Goal: Transaction & Acquisition: Purchase product/service

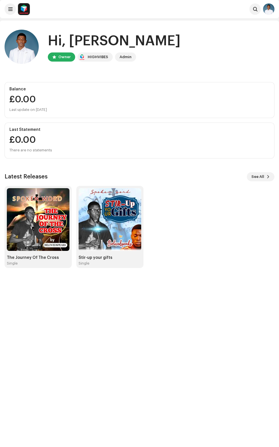
click at [39, 223] on img at bounding box center [38, 219] width 63 height 63
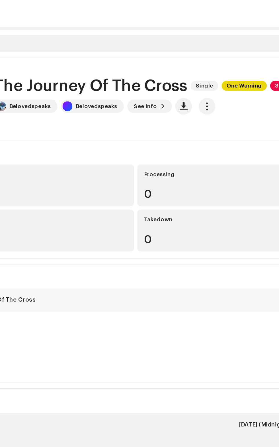
click at [186, 73] on span "button" at bounding box center [188, 72] width 5 height 5
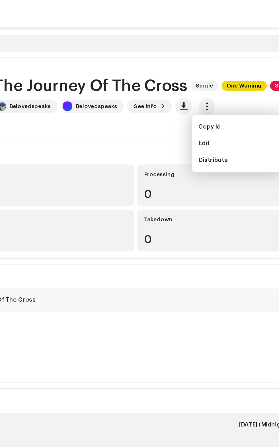
click at [187, 97] on span "Edit" at bounding box center [187, 97] width 8 height 5
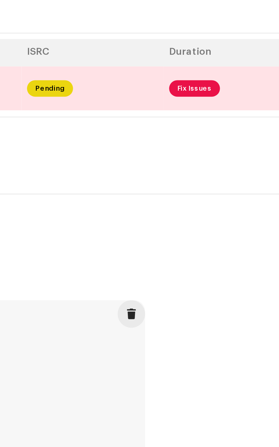
scroll to position [9, 0]
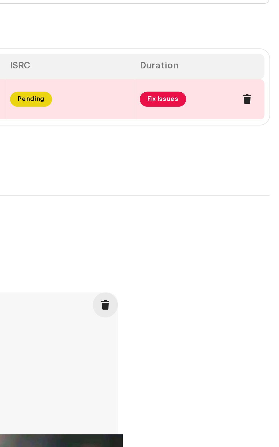
click at [266, 158] on span at bounding box center [264, 155] width 4 height 5
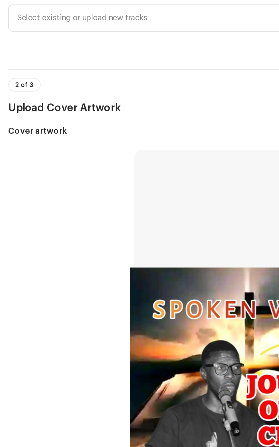
click at [61, 112] on span "Select existing or upload new tracks" at bounding box center [137, 105] width 256 height 14
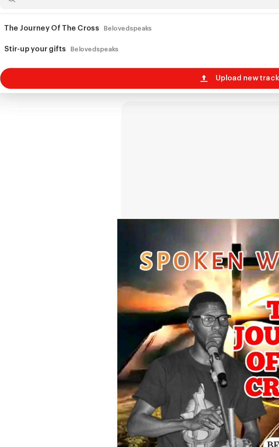
click at [142, 170] on span "Upload new tracks" at bounding box center [143, 164] width 37 height 11
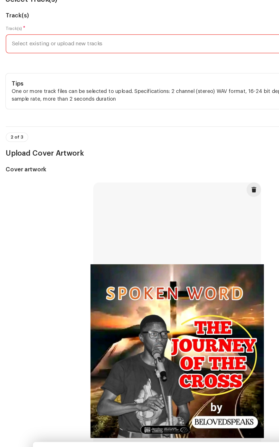
click at [110, 113] on span "Select existing or upload new tracks" at bounding box center [137, 106] width 256 height 14
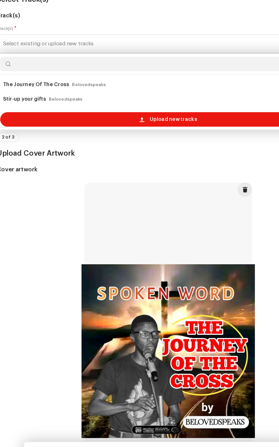
scroll to position [9, 0]
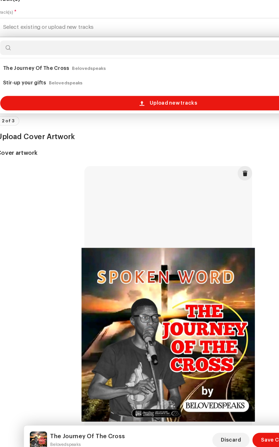
click at [144, 171] on span "Upload new tracks" at bounding box center [143, 164] width 37 height 11
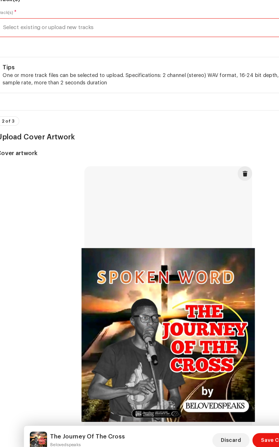
click at [102, 113] on span "Select existing or upload new tracks" at bounding box center [137, 106] width 256 height 14
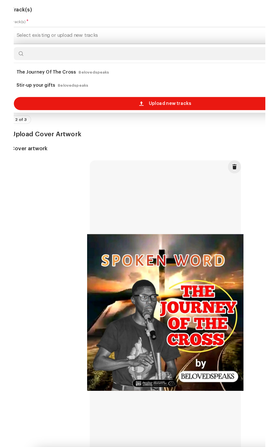
scroll to position [9, 0]
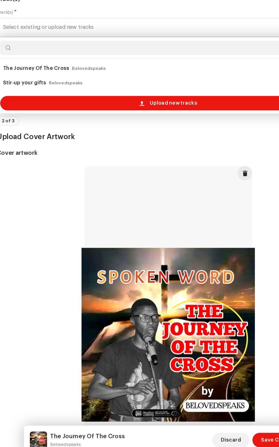
click at [147, 171] on span "Upload new tracks" at bounding box center [143, 164] width 37 height 11
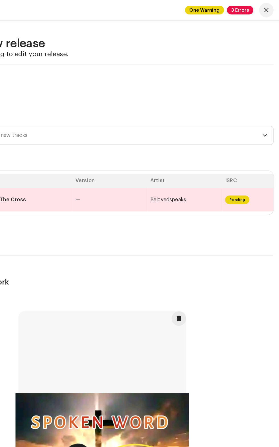
click at [138, 114] on span "Select existing or upload new tracks" at bounding box center [137, 106] width 256 height 14
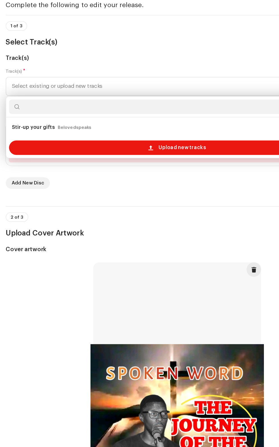
click at [146, 160] on span "Upload new tracks" at bounding box center [143, 154] width 37 height 11
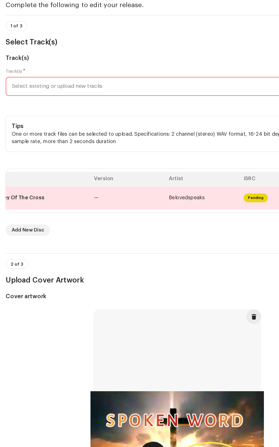
scroll to position [0, 65]
click at [46, 51] on hr at bounding box center [140, 50] width 270 height 0
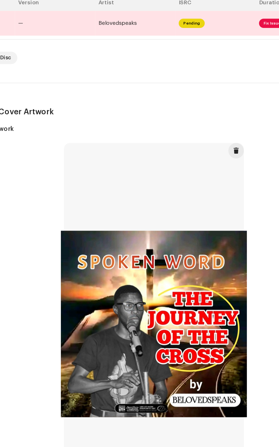
scroll to position [0, 80]
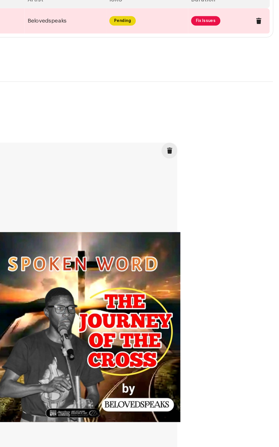
click at [264, 38] on span at bounding box center [264, 36] width 4 height 5
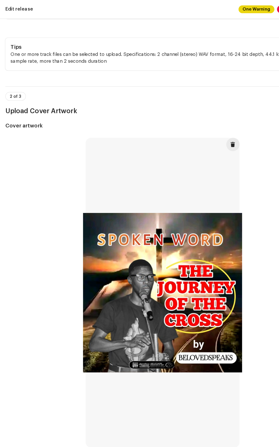
scroll to position [90, 0]
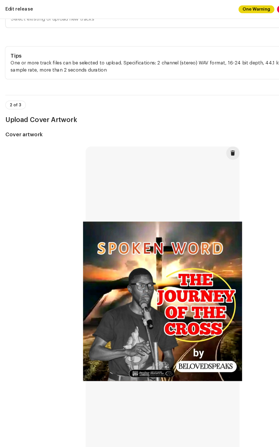
click at [103, 24] on span "Select existing or upload new tracks" at bounding box center [137, 16] width 256 height 14
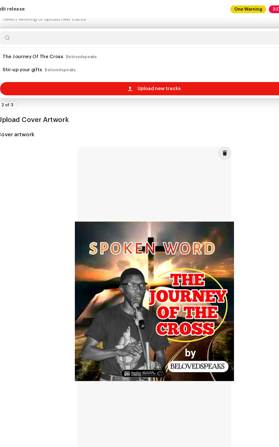
click at [143, 82] on span "Upload new tracks" at bounding box center [143, 75] width 37 height 11
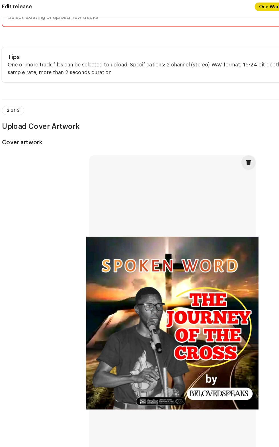
scroll to position [83, 0]
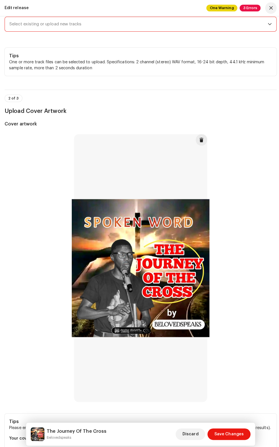
click at [212, 31] on span "Select existing or upload new tracks" at bounding box center [137, 24] width 256 height 14
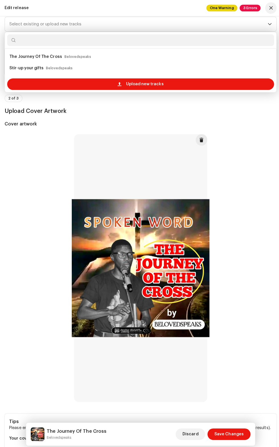
click at [139, 89] on span "Upload new tracks" at bounding box center [143, 83] width 37 height 11
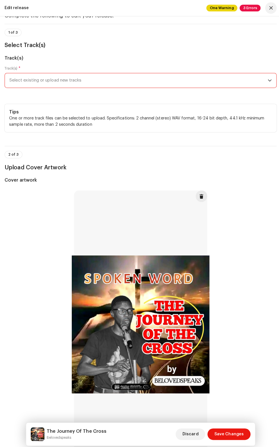
scroll to position [0, 0]
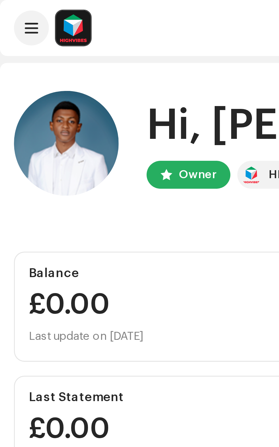
click at [11, 14] on button at bounding box center [10, 8] width 11 height 11
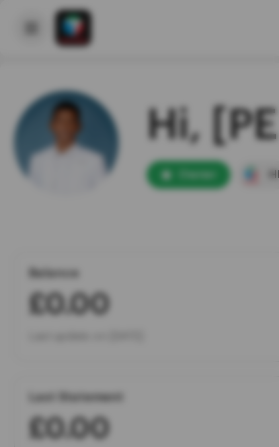
click at [13, 9] on div at bounding box center [139, 223] width 279 height 447
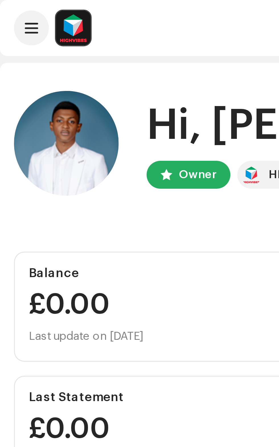
click at [11, 9] on span at bounding box center [10, 9] width 4 height 5
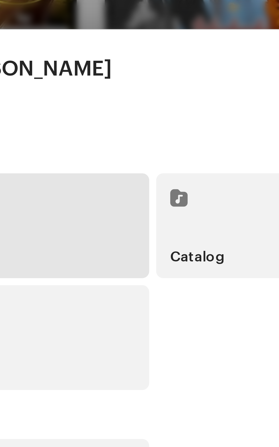
click at [113, 304] on div "Catalog" at bounding box center [139, 307] width 88 height 34
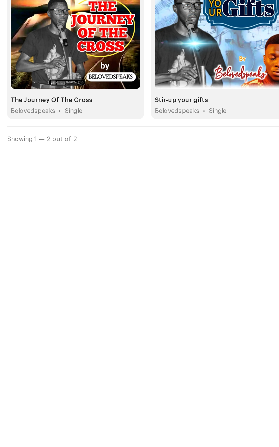
click at [81, 104] on span "button" at bounding box center [81, 104] width 4 height 5
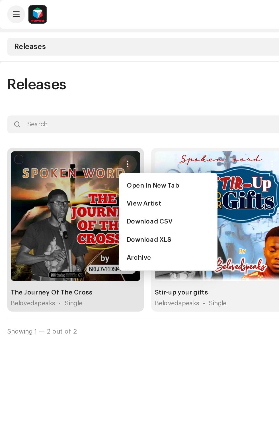
click at [20, 9] on img at bounding box center [23, 8] width 11 height 11
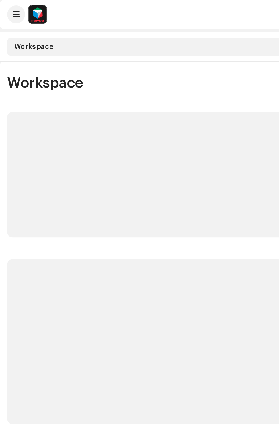
click at [92, 234] on p-skeleton at bounding box center [140, 216] width 270 height 105
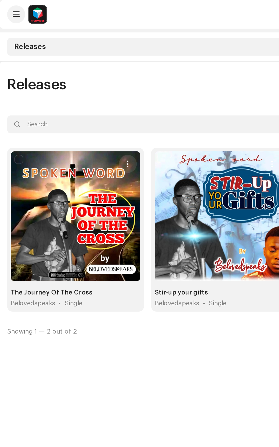
click at [21, 10] on img at bounding box center [23, 8] width 11 height 11
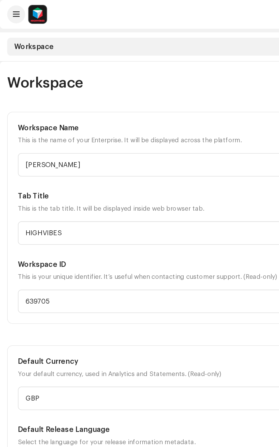
click at [19, 11] on img at bounding box center [23, 8] width 11 height 11
click at [20, 10] on img at bounding box center [23, 8] width 11 height 11
click at [20, 11] on img at bounding box center [23, 8] width 11 height 11
click at [23, 8] on img at bounding box center [23, 8] width 11 height 11
click at [19, 8] on img at bounding box center [23, 8] width 11 height 11
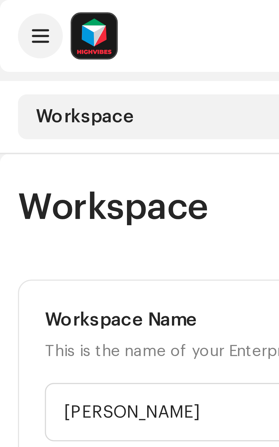
click at [10, 8] on span at bounding box center [10, 9] width 4 height 5
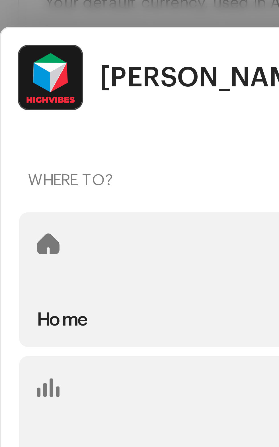
click at [36, 309] on div "Home" at bounding box center [49, 307] width 88 height 34
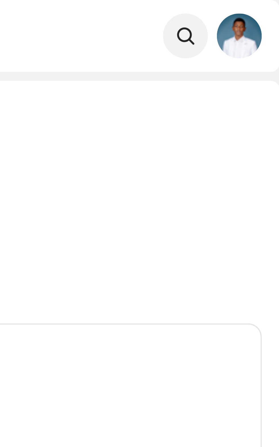
click at [269, 8] on img at bounding box center [268, 8] width 11 height 11
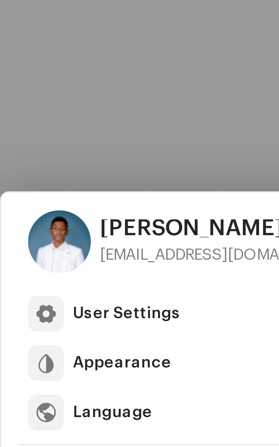
click at [42, 339] on div at bounding box center [139, 223] width 279 height 447
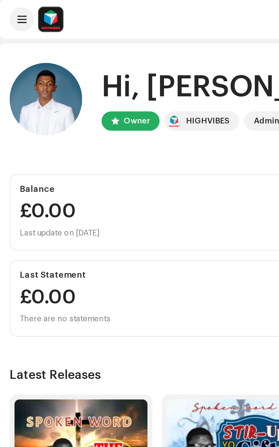
click at [19, 9] on img at bounding box center [23, 8] width 11 height 11
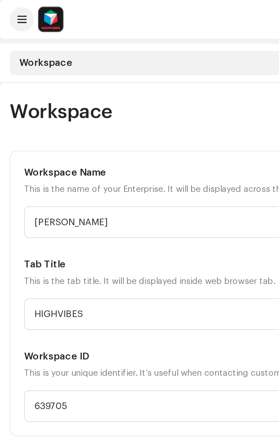
click at [12, 9] on span at bounding box center [10, 9] width 4 height 5
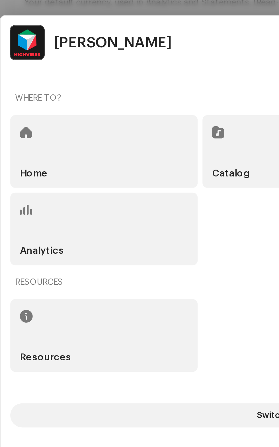
click at [101, 429] on button "Switch Workspace" at bounding box center [139, 431] width 269 height 11
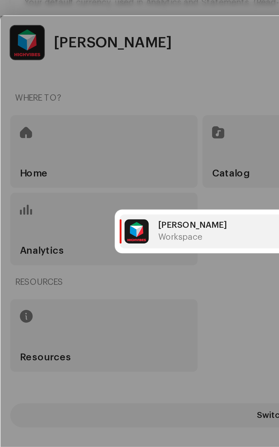
click at [91, 347] on span "Workspace" at bounding box center [85, 347] width 21 height 5
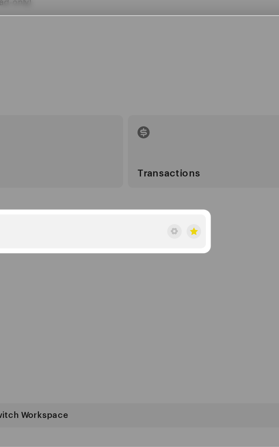
click at [208, 345] on span at bounding box center [207, 345] width 3 height 5
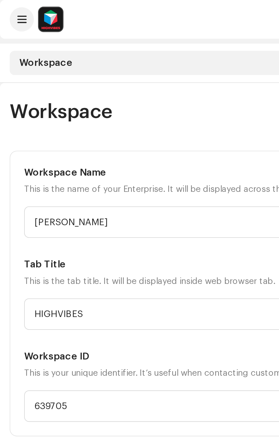
click at [12, 9] on span at bounding box center [10, 9] width 4 height 5
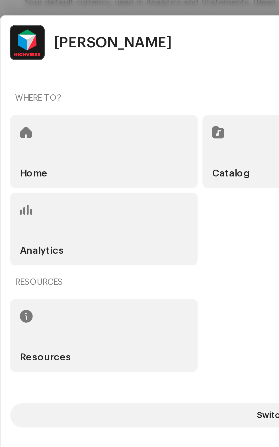
click at [58, 348] on div "Analytics" at bounding box center [49, 344] width 88 height 34
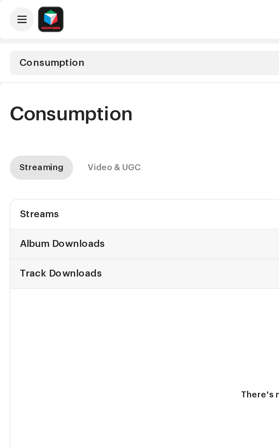
click at [19, 7] on img at bounding box center [23, 8] width 11 height 11
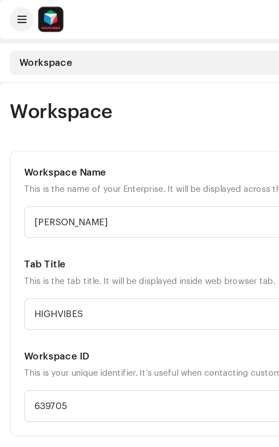
click at [11, 9] on span at bounding box center [10, 9] width 4 height 5
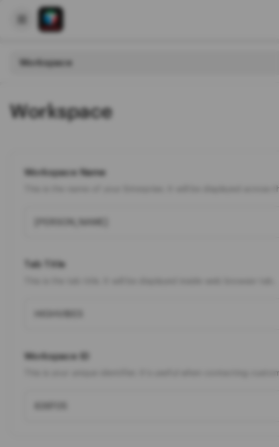
click at [14, 7] on div at bounding box center [139, 223] width 279 height 447
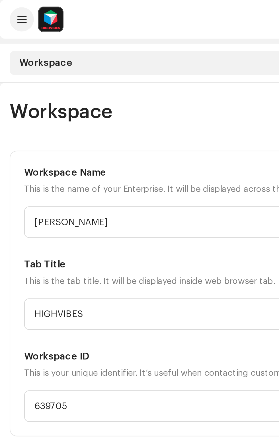
click at [11, 9] on span at bounding box center [10, 9] width 4 height 5
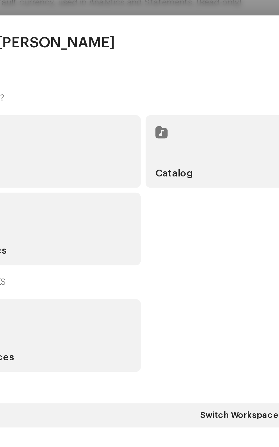
click at [120, 307] on div "Catalog" at bounding box center [139, 307] width 88 height 34
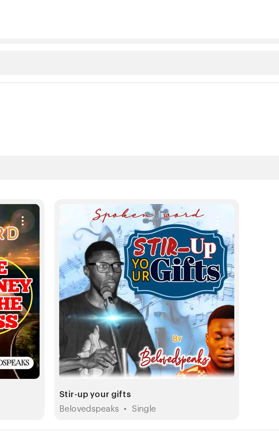
click at [252, 52] on span "Create new" at bounding box center [255, 53] width 23 height 11
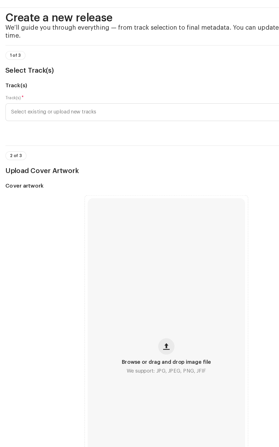
scroll to position [11, 0]
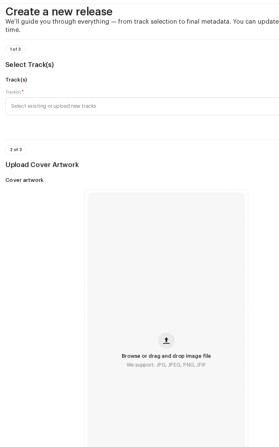
click at [149, 109] on span "Select existing or upload new tracks" at bounding box center [137, 102] width 256 height 14
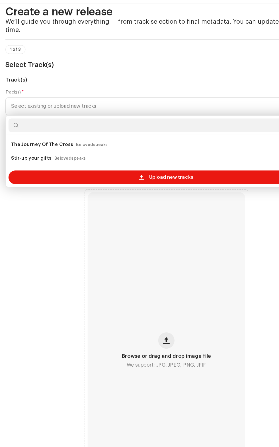
click at [68, 109] on span "Select existing or upload new tracks" at bounding box center [137, 102] width 256 height 14
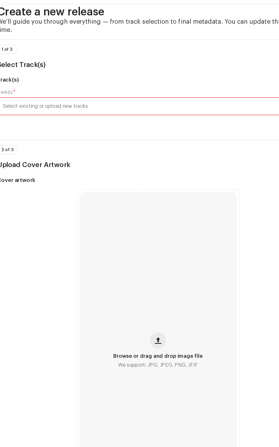
click at [84, 109] on span "Select existing or upload new tracks" at bounding box center [137, 102] width 256 height 14
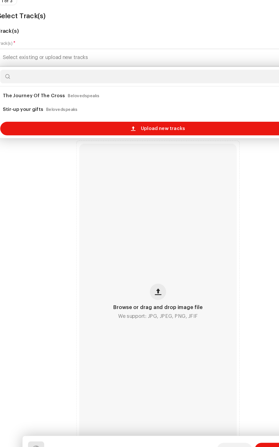
click at [130, 167] on span "Upload new tracks" at bounding box center [143, 161] width 37 height 11
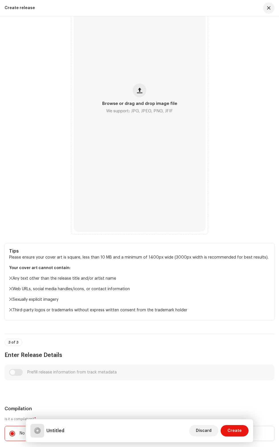
scroll to position [263, 0]
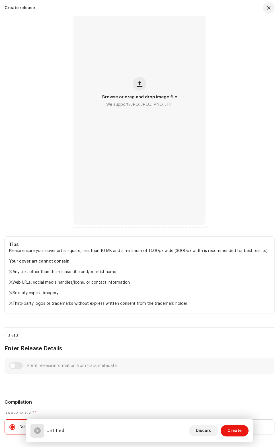
click at [238, 434] on span "Create" at bounding box center [235, 430] width 14 height 11
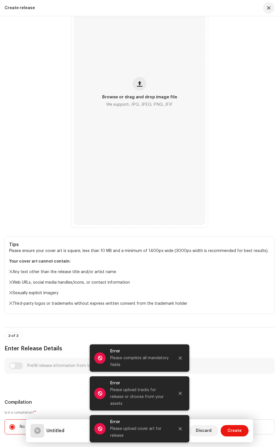
click at [180, 428] on icon "Close" at bounding box center [180, 428] width 3 height 3
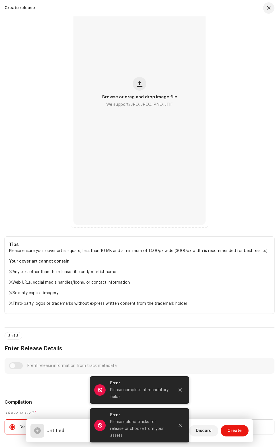
click at [180, 427] on icon "Close" at bounding box center [180, 424] width 3 height 3
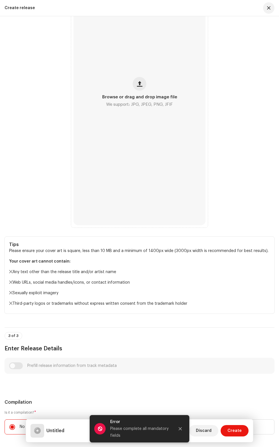
click at [180, 428] on icon "Close" at bounding box center [180, 428] width 3 height 3
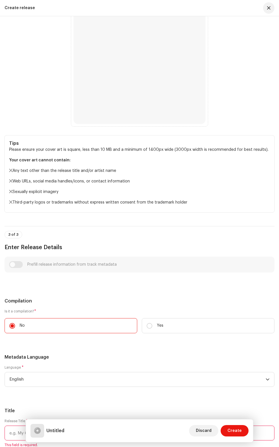
scroll to position [45, 0]
click at [238, 435] on span "Create" at bounding box center [235, 430] width 14 height 11
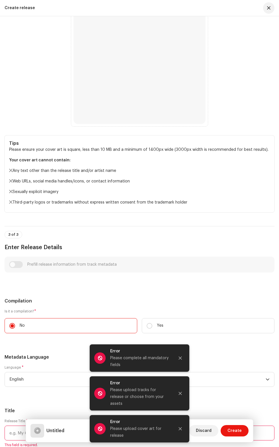
click at [180, 428] on icon "Close" at bounding box center [180, 428] width 3 height 3
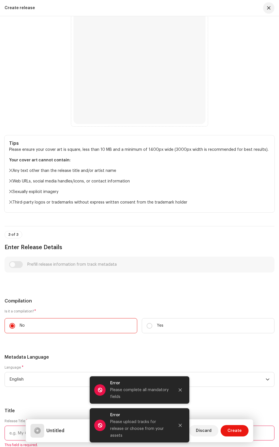
click at [181, 427] on icon "Close" at bounding box center [180, 424] width 3 height 3
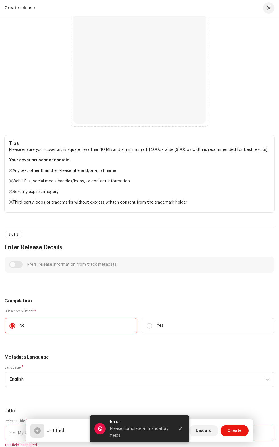
click at [180, 428] on icon "Close" at bounding box center [180, 428] width 3 height 3
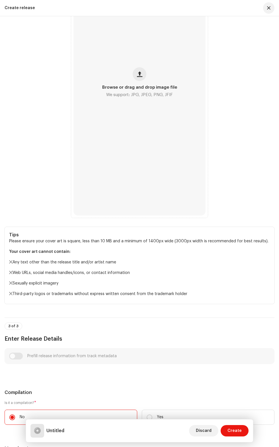
scroll to position [267, 0]
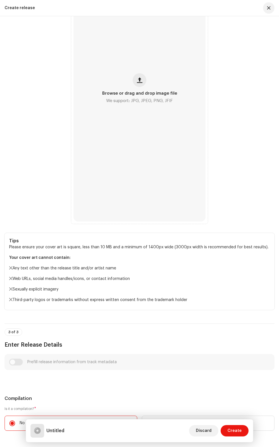
click at [140, 82] on span "button" at bounding box center [139, 80] width 5 height 5
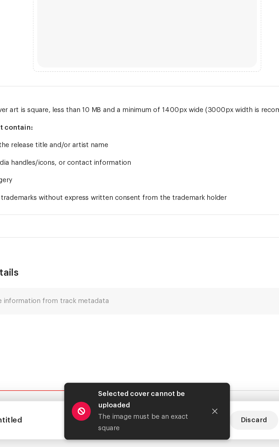
scroll to position [273, 0]
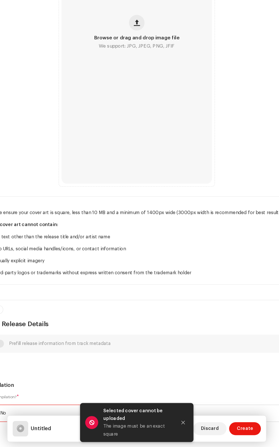
click at [140, 76] on span "button" at bounding box center [139, 74] width 5 height 5
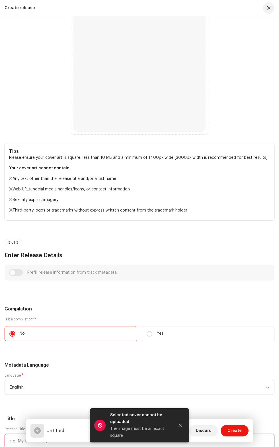
scroll to position [343, 0]
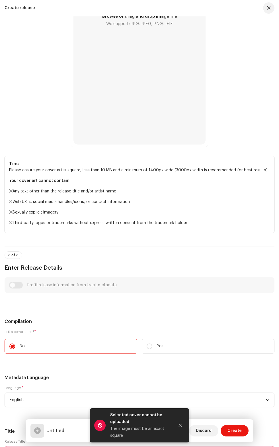
click at [140, 5] on span "button" at bounding box center [139, 3] width 5 height 5
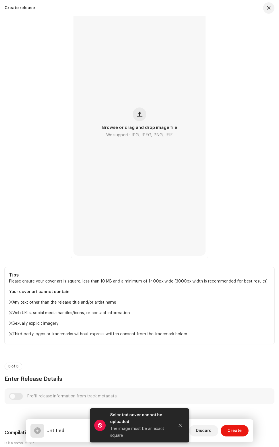
scroll to position [232, 0]
click at [142, 117] on span "button" at bounding box center [139, 114] width 5 height 5
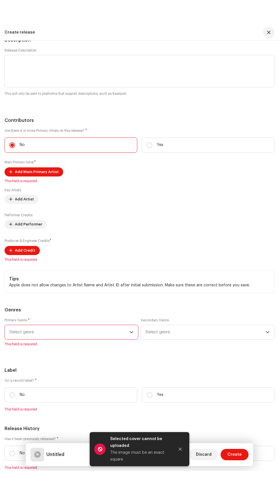
scroll to position [882, 0]
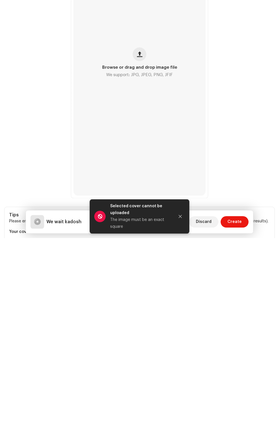
scroll to position [85, 0]
click at [204, 429] on span "Discard" at bounding box center [204, 430] width 16 height 11
type input "We wait kadosh"
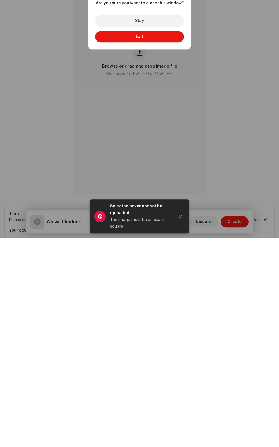
scroll to position [75, 0]
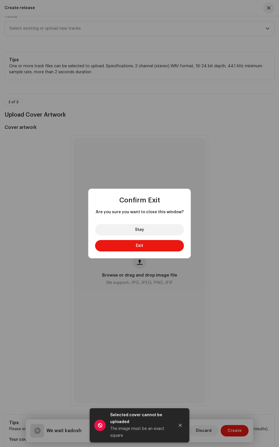
click at [142, 245] on span "Exit" at bounding box center [139, 245] width 7 height 4
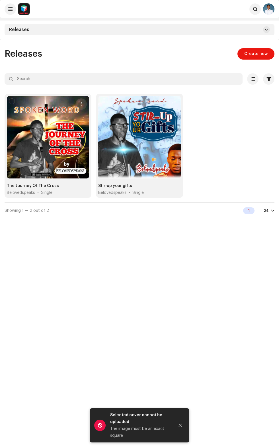
click at [247, 34] on div "Releases" at bounding box center [140, 29] width 270 height 11
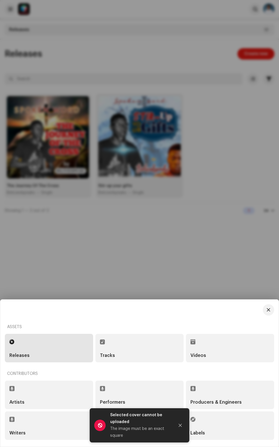
click at [180, 425] on icon "Close" at bounding box center [180, 424] width 3 height 3
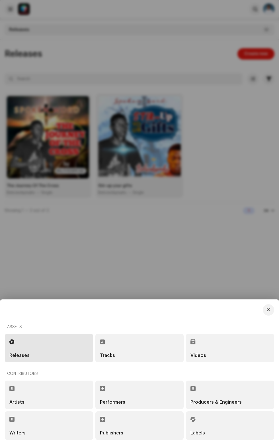
click at [63, 330] on div "Assets" at bounding box center [139, 327] width 269 height 14
click at [154, 259] on div at bounding box center [139, 223] width 279 height 447
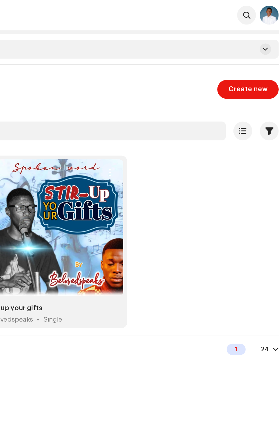
click at [253, 54] on span "Create new" at bounding box center [255, 53] width 23 height 11
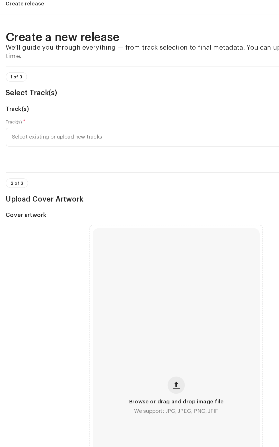
scroll to position [3, 0]
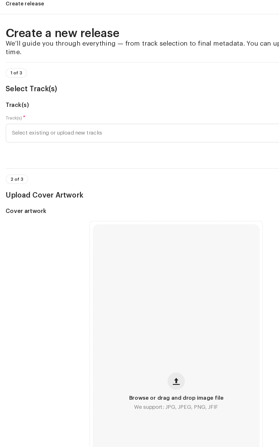
click at [120, 117] on span "Select existing or upload new tracks" at bounding box center [137, 110] width 256 height 14
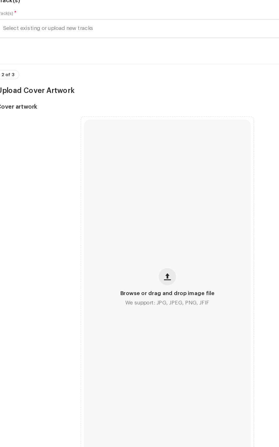
scroll to position [48, 0]
click at [129, 73] on span "Select existing or upload new tracks" at bounding box center [137, 65] width 256 height 14
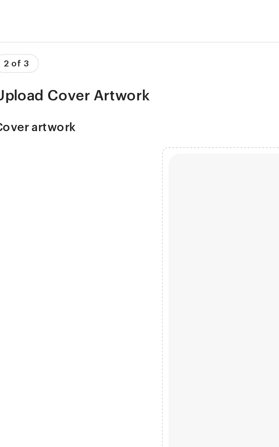
scroll to position [23, 0]
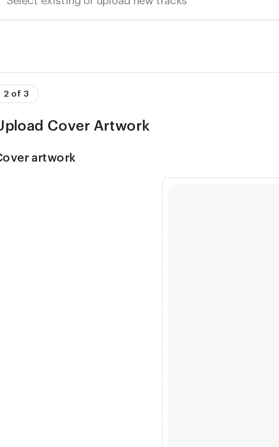
click at [82, 97] on span "Select existing or upload new tracks" at bounding box center [137, 90] width 256 height 14
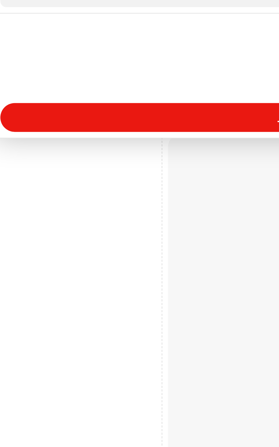
type input "We wait kadosh"
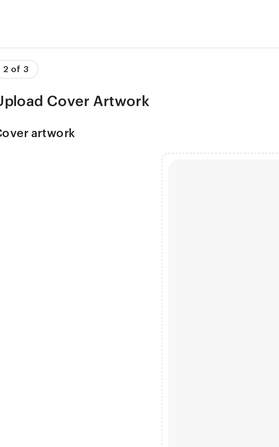
scroll to position [14, 0]
click at [82, 107] on span "Select existing or upload new tracks" at bounding box center [137, 99] width 256 height 14
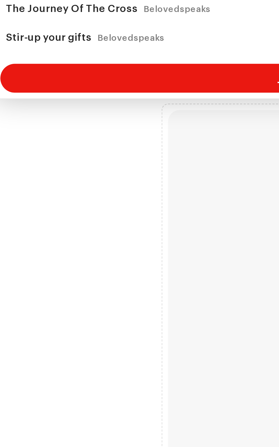
click at [71, 165] on div "Upload new tracks" at bounding box center [139, 158] width 265 height 11
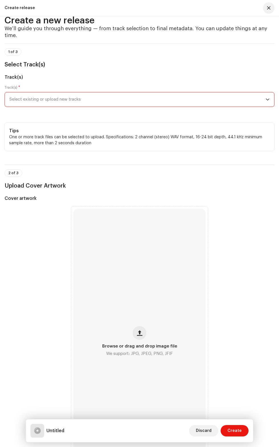
click at [239, 433] on span "Create" at bounding box center [235, 430] width 14 height 11
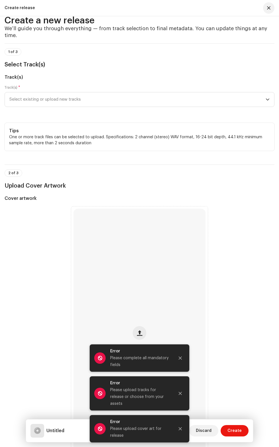
click at [52, 429] on h5 "Untitled" at bounding box center [55, 430] width 18 height 7
click at [184, 363] on button "Close" at bounding box center [180, 357] width 11 height 11
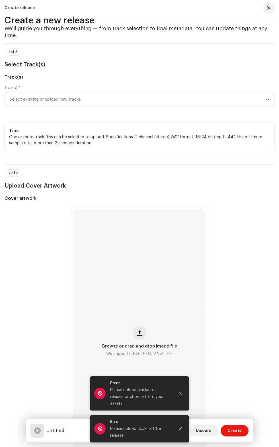
click at [183, 399] on div at bounding box center [180, 392] width 11 height 11
click at [184, 404] on div "Error Please upload tracks for release or choose from your assets" at bounding box center [140, 393] width 100 height 34
click at [180, 395] on icon "Close" at bounding box center [180, 393] width 3 height 3
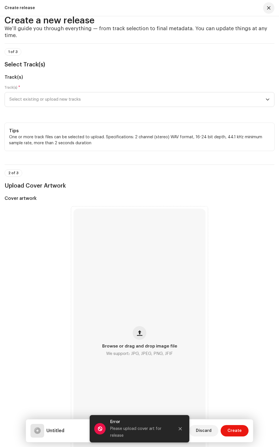
click at [183, 427] on button "Close" at bounding box center [180, 428] width 11 height 11
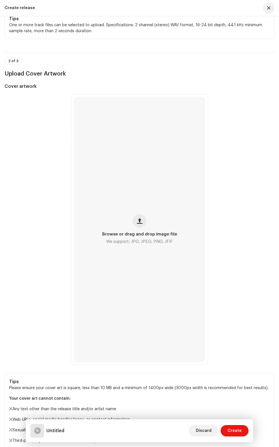
scroll to position [127, 0]
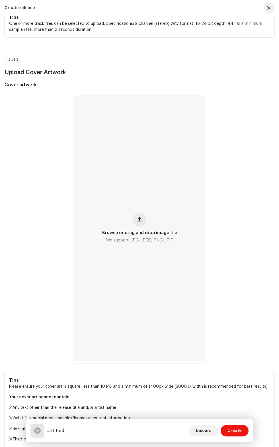
click at [142, 226] on button "button" at bounding box center [140, 219] width 14 height 14
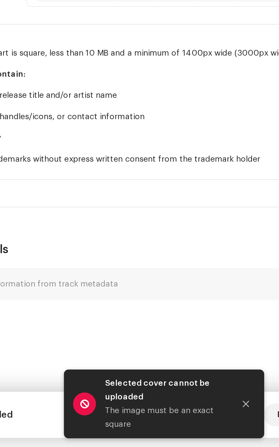
scroll to position [2, 0]
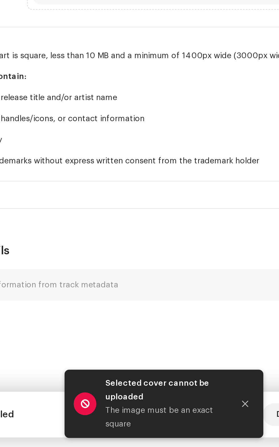
click at [150, 225] on div "Browse or drag and drop image file We support: JPG, JPEG, PNG, JFIF" at bounding box center [139, 92] width 132 height 265
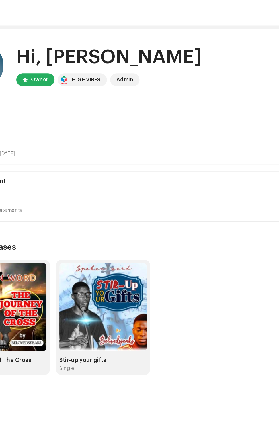
click at [191, 89] on div "Balance" at bounding box center [139, 89] width 260 height 5
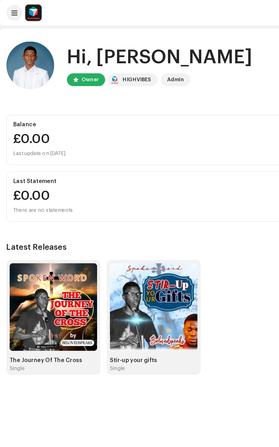
click at [19, 11] on img at bounding box center [23, 8] width 11 height 11
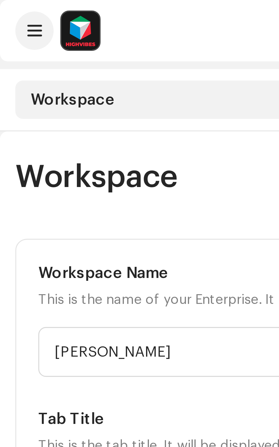
click at [12, 7] on span at bounding box center [10, 9] width 4 height 5
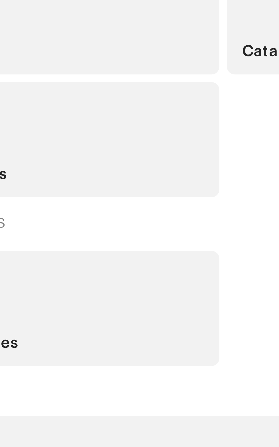
click at [102, 324] on div "Catalog" at bounding box center [139, 307] width 88 height 34
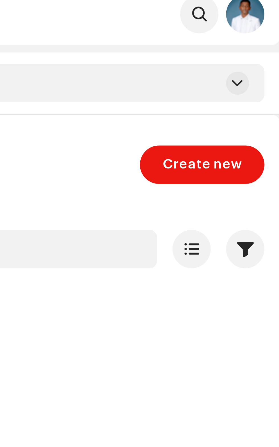
click at [257, 52] on span "Create new" at bounding box center [255, 53] width 23 height 11
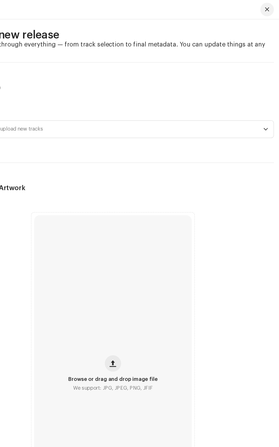
scroll to position [39, 0]
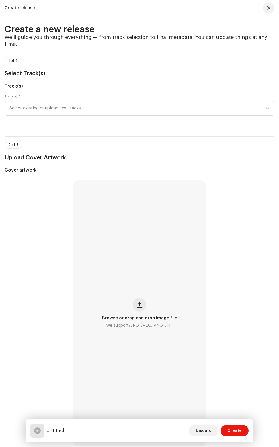
click at [253, 115] on span "Select existing or upload new tracks" at bounding box center [137, 108] width 256 height 14
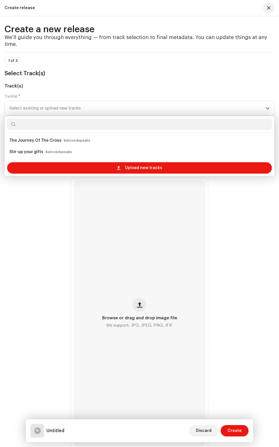
scroll to position [68, 0]
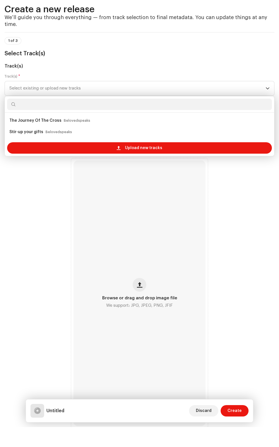
click at [140, 173] on span "Upload new tracks" at bounding box center [143, 167] width 37 height 11
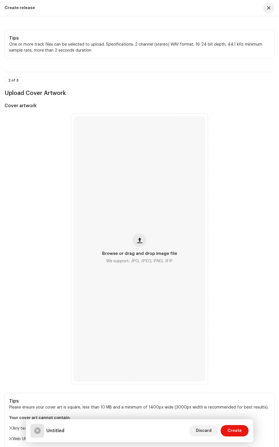
scroll to position [183, 0]
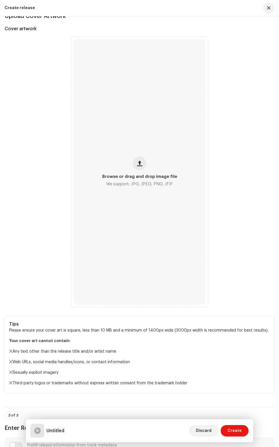
click at [135, 179] on span "Browse or drag and drop image file" at bounding box center [139, 177] width 75 height 4
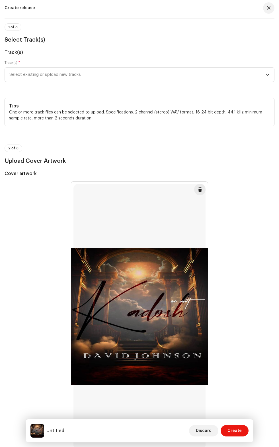
scroll to position [19, 0]
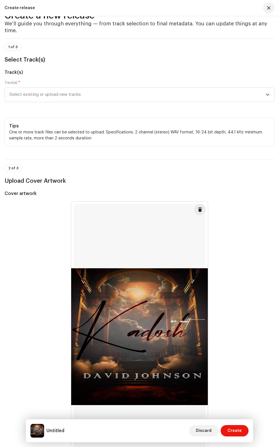
click at [114, 102] on span "Select existing or upload new tracks" at bounding box center [137, 94] width 256 height 14
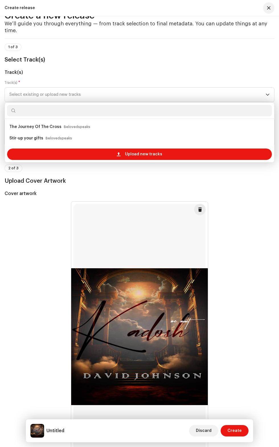
click at [137, 116] on input "text" at bounding box center [139, 110] width 265 height 11
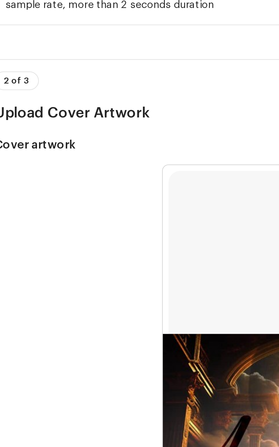
scroll to position [37, 0]
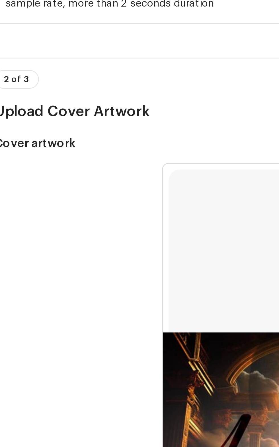
click at [68, 83] on span "Select existing or upload new tracks" at bounding box center [137, 76] width 256 height 14
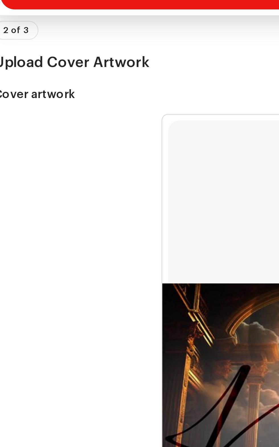
click at [63, 142] on div "Upload new tracks" at bounding box center [139, 135] width 265 height 11
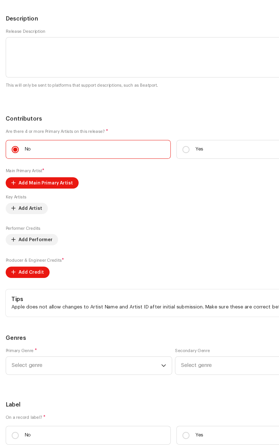
scroll to position [864, 0]
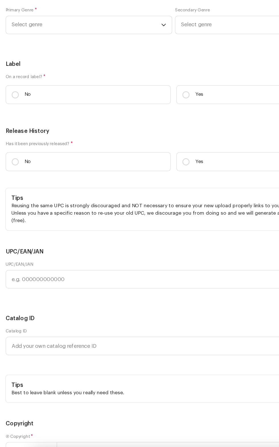
scroll to position [1099, 0]
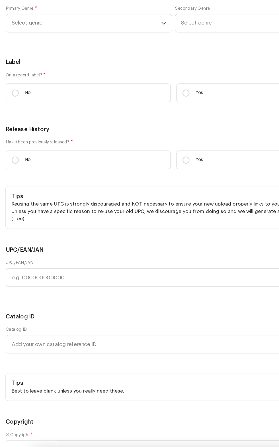
type input "We wait kadosh"
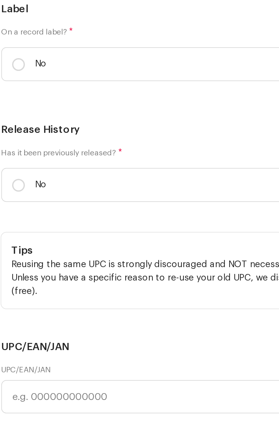
scroll to position [39, 0]
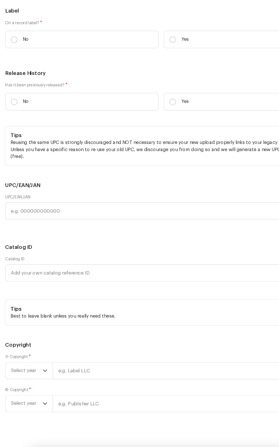
scroll to position [1296, 0]
type textarea "We wait kadosh is a very powerful worship song received from the Lord by Minist…"
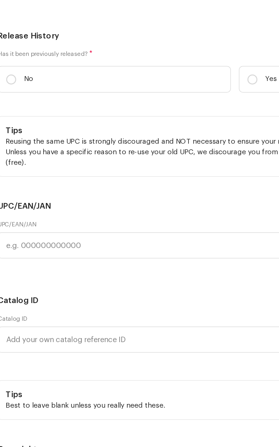
scroll to position [39, 0]
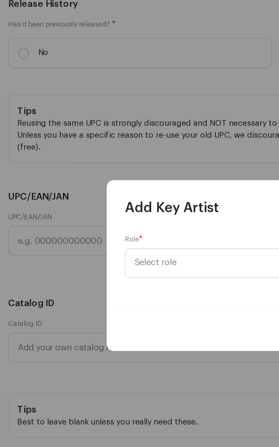
click at [100, 223] on span "Select role" at bounding box center [137, 222] width 139 height 14
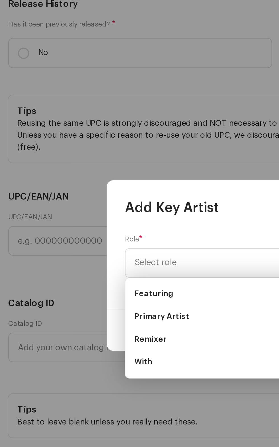
click at [88, 248] on span "Primary Artist" at bounding box center [82, 249] width 28 height 6
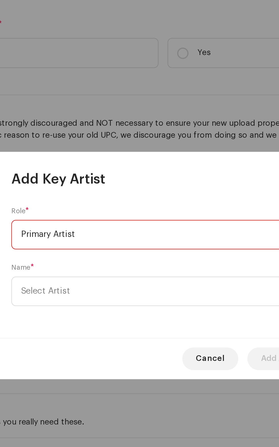
click at [131, 238] on span "Select Artist" at bounding box center [137, 236] width 139 height 14
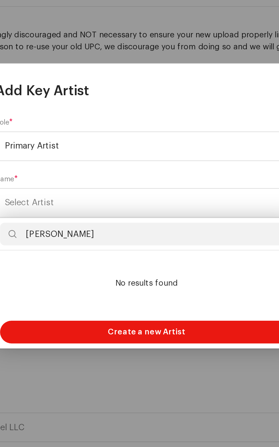
type input "[PERSON_NAME]"
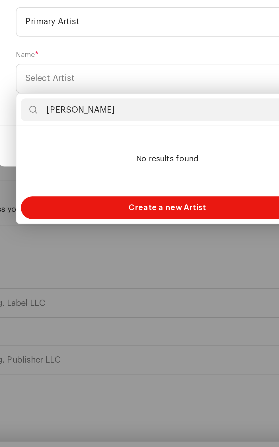
click at [154, 301] on span "Create a new Artist" at bounding box center [139, 301] width 39 height 11
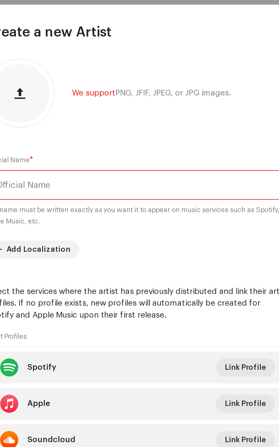
click at [136, 173] on input "text" at bounding box center [139, 180] width 153 height 15
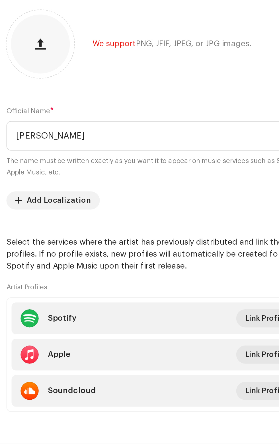
click at [95, 208] on span "Add Localization" at bounding box center [89, 213] width 32 height 11
type input "[PERSON_NAME]"
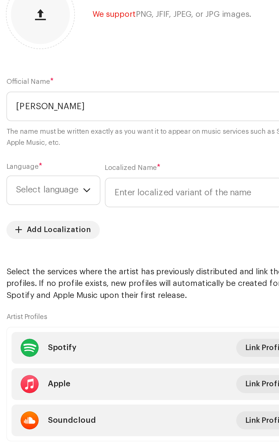
click at [95, 201] on span "Select language" at bounding box center [85, 208] width 34 height 14
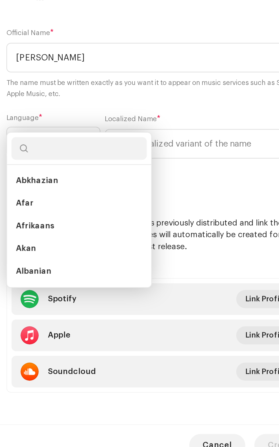
click at [107, 211] on input "text" at bounding box center [100, 211] width 68 height 11
type input "English"
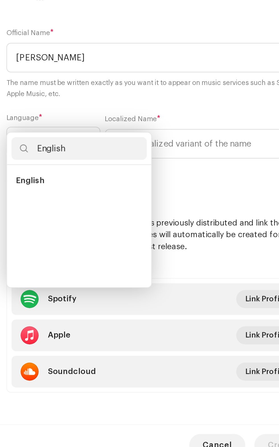
scroll to position [0, 0]
click at [80, 227] on span "English" at bounding box center [75, 228] width 15 height 6
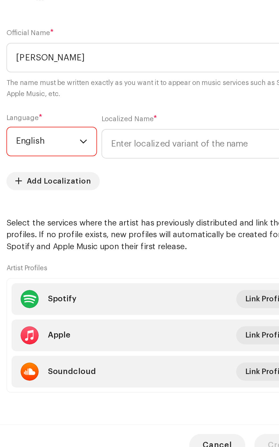
click at [159, 219] on re-m-artist-locales-form "Language * English Localized Name * Add Localization" at bounding box center [139, 213] width 153 height 39
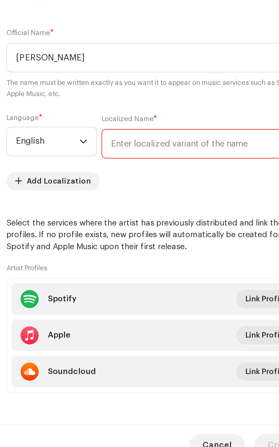
click at [162, 202] on input "text" at bounding box center [156, 209] width 91 height 15
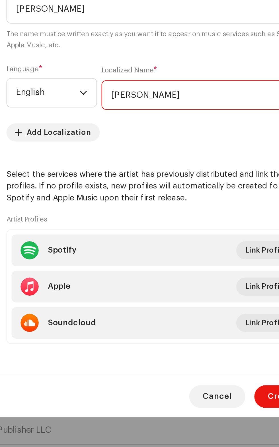
type input "[PERSON_NAME]"
click at [140, 218] on re-m-artist-locales-form "Language * English Localized Name * David Johnson Add Localization" at bounding box center [139, 213] width 153 height 39
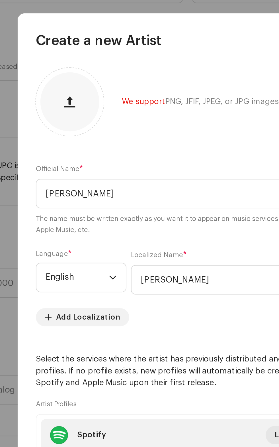
click at [82, 118] on span "button" at bounding box center [80, 120] width 5 height 5
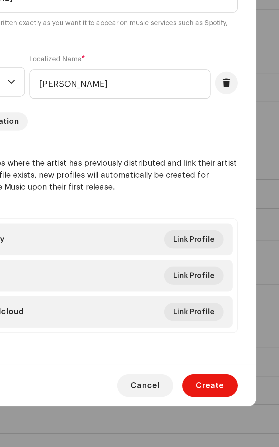
click at [204, 367] on span "Create" at bounding box center [202, 360] width 14 height 11
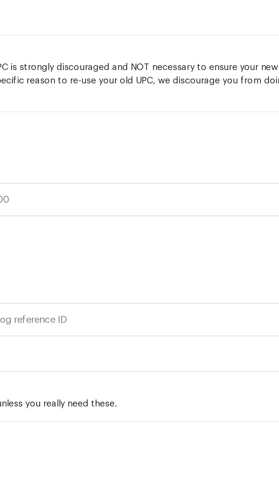
scroll to position [38, 0]
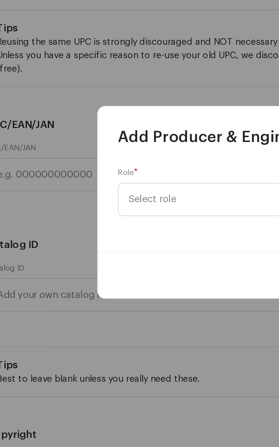
click at [101, 229] on span "Select role" at bounding box center [137, 222] width 139 height 14
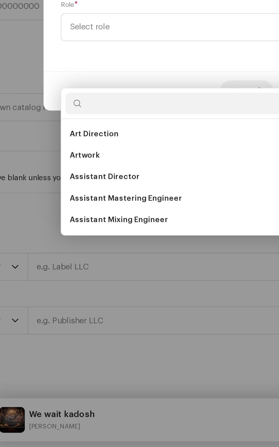
click at [106, 263] on input "text" at bounding box center [140, 262] width 148 height 11
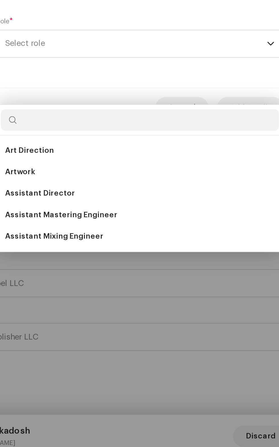
click at [116, 261] on input "text" at bounding box center [140, 262] width 148 height 11
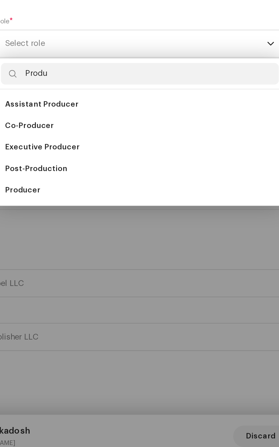
type input "Produ"
click at [79, 298] on span "Producer" at bounding box center [77, 300] width 19 height 6
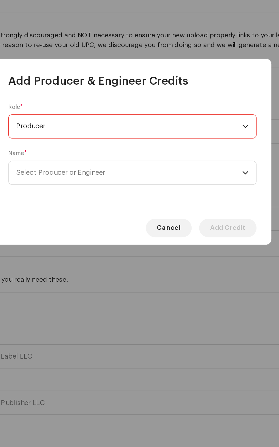
click at [133, 234] on span "Select Producer or Engineer" at bounding box center [137, 236] width 139 height 14
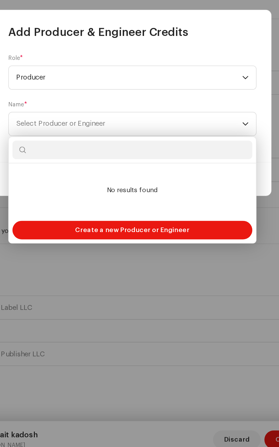
click at [146, 298] on span "Create a new Producer or Engineer" at bounding box center [140, 301] width 70 height 11
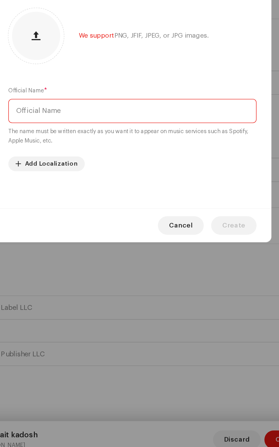
click at [136, 227] on input "text" at bounding box center [139, 228] width 153 height 15
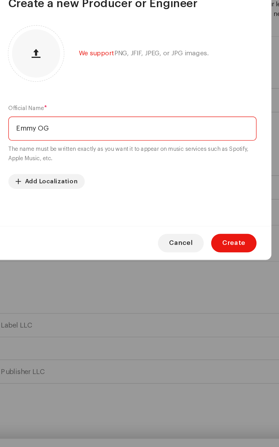
type input "Emmy OG"
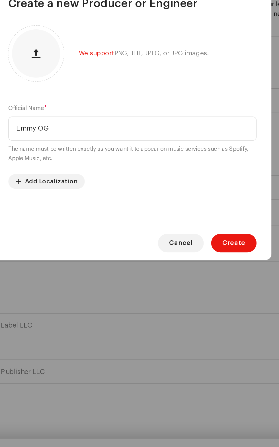
click at [81, 182] on span "button" at bounding box center [80, 182] width 5 height 5
click at [201, 298] on span "Create" at bounding box center [202, 298] width 14 height 11
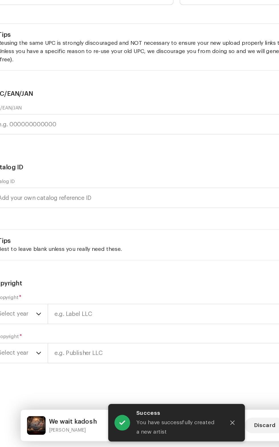
scroll to position [62, 0]
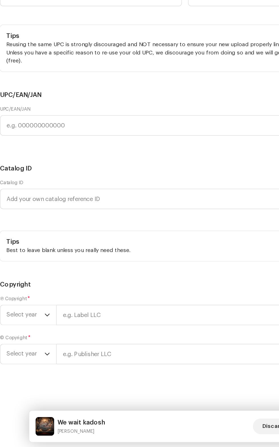
click at [108, 14] on span "Select genre" at bounding box center [69, 7] width 120 height 14
click at [91, 14] on span "Select genre" at bounding box center [69, 7] width 120 height 14
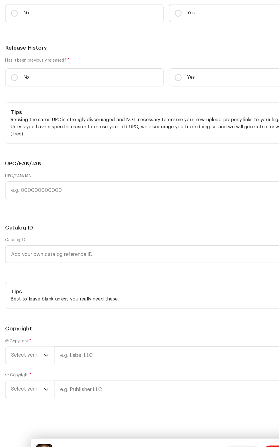
scroll to position [38, 0]
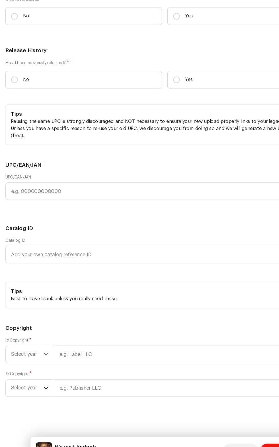
click at [113, 7] on span "Select genre" at bounding box center [69, 0] width 120 height 14
click at [94, 7] on span "Select genre" at bounding box center [69, 0] width 120 height 14
click at [58, 7] on span "Select genre" at bounding box center [69, 0] width 120 height 14
click at [34, 7] on span "Select genre" at bounding box center [69, 0] width 120 height 14
click at [45, 7] on span "Select genre" at bounding box center [69, 0] width 120 height 14
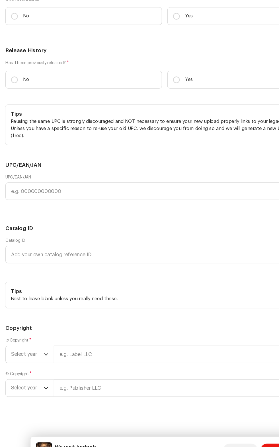
click at [31, 7] on span "Select genre" at bounding box center [69, 0] width 120 height 14
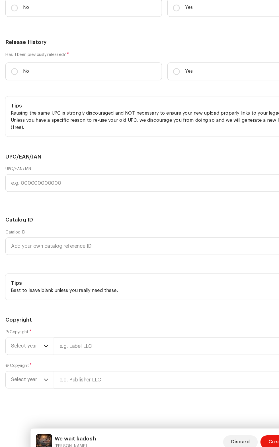
scroll to position [1582, 0]
click at [67, 7] on span "Select genre" at bounding box center [69, 0] width 120 height 14
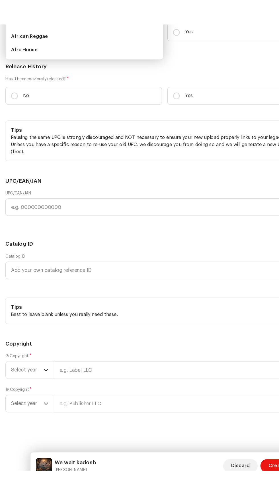
scroll to position [59, 0]
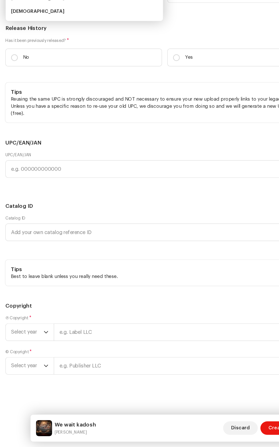
type input "Gospe"
click at [36, 34] on span "Christian & Gospel" at bounding box center [60, 32] width 103 height 4
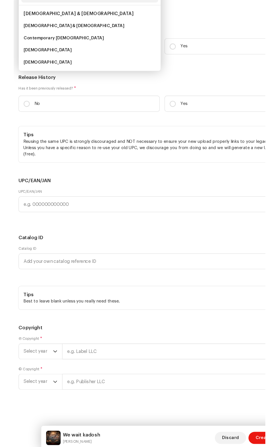
scroll to position [38, 0]
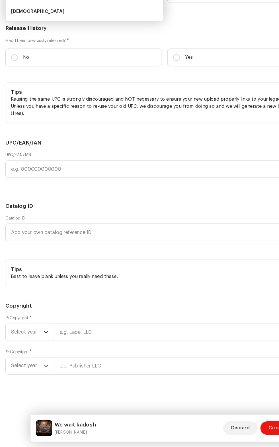
click at [32, 34] on span "Christian & Gospel" at bounding box center [60, 32] width 103 height 4
click at [30, 34] on span "Christian & Gospel" at bounding box center [60, 32] width 103 height 4
click at [28, 34] on span "Christian & Gospel" at bounding box center [60, 32] width 103 height 4
click at [41, 34] on span "Christian & Gospel" at bounding box center [60, 32] width 103 height 4
click at [33, 46] on span "Christian & Gospel" at bounding box center [56, 44] width 95 height 6
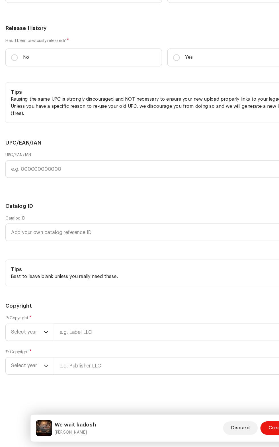
click at [179, 14] on span "Select genre" at bounding box center [206, 7] width 120 height 14
click at [195, 14] on span "Select genre" at bounding box center [206, 7] width 120 height 14
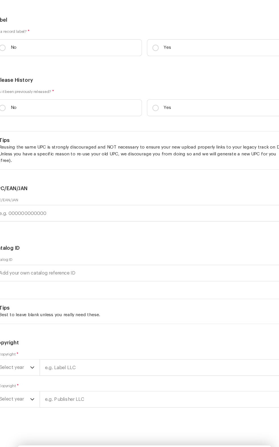
scroll to position [39, 0]
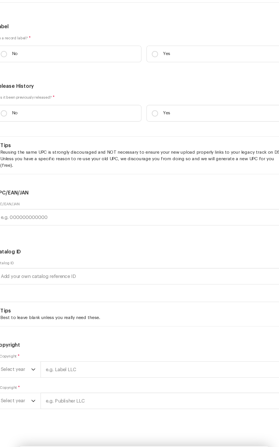
click at [169, 14] on span "Select genre" at bounding box center [206, 7] width 120 height 14
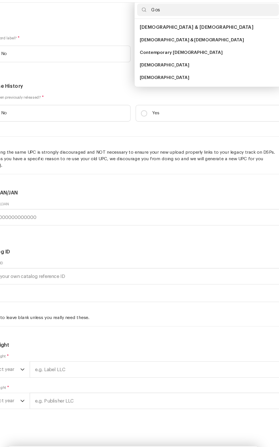
type input "Gospel"
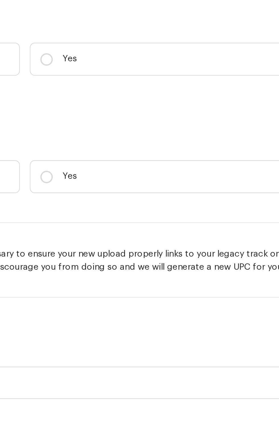
scroll to position [38, 0]
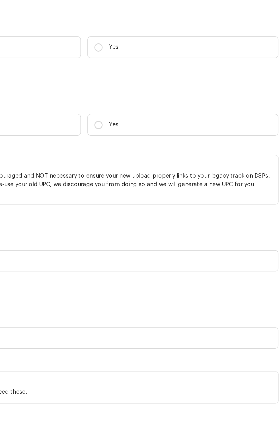
click at [185, 14] on span "Select genre" at bounding box center [206, 7] width 120 height 14
click at [189, 14] on span "Select genre" at bounding box center [206, 7] width 120 height 14
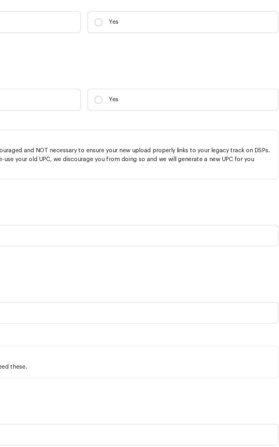
scroll to position [1602, 0]
click at [183, 14] on span "Select genre" at bounding box center [206, 7] width 120 height 14
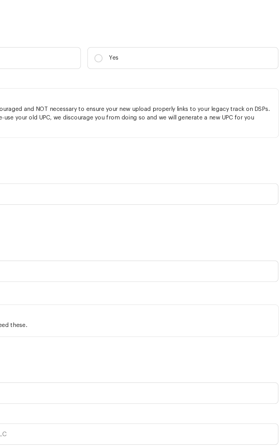
scroll to position [1573, 0]
click at [186, 14] on span "Select genre" at bounding box center [206, 7] width 120 height 14
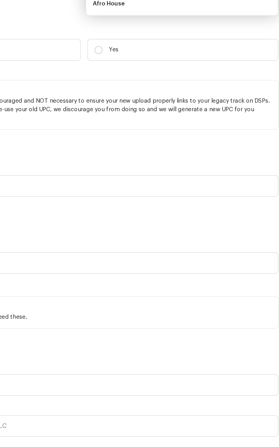
scroll to position [39, 0]
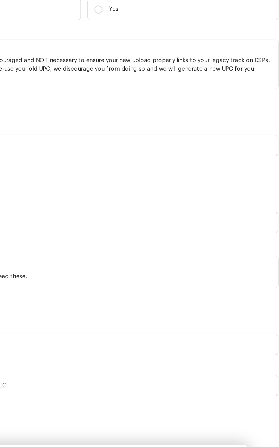
type input "Gos"
click at [157, 76] on span "Gospel" at bounding box center [168, 73] width 45 height 6
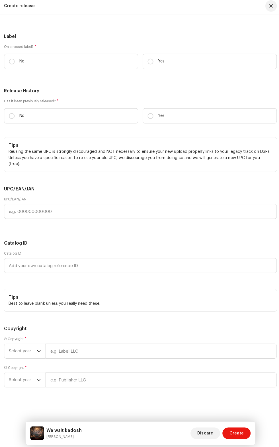
scroll to position [38, 0]
click at [23, 66] on p "No" at bounding box center [22, 63] width 5 height 6
click at [15, 66] on input "No" at bounding box center [12, 63] width 6 height 6
radio input "true"
click at [149, 120] on input "Yes" at bounding box center [150, 117] width 6 height 6
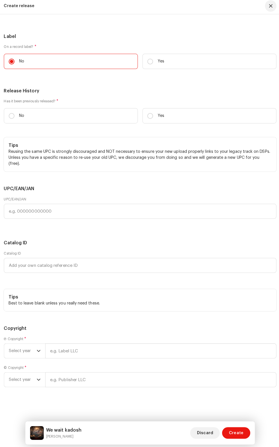
radio input "true"
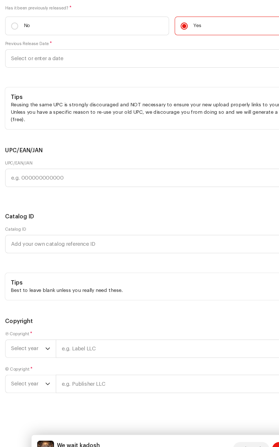
scroll to position [1554, 0]
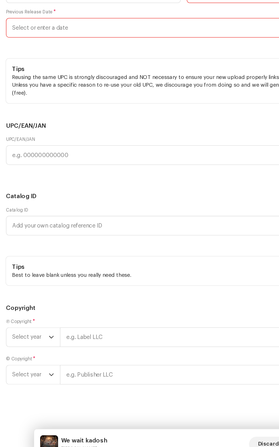
click at [94, 122] on input "text" at bounding box center [140, 114] width 270 height 15
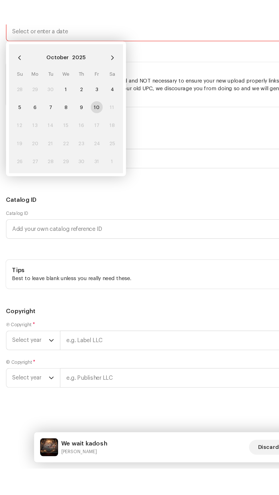
scroll to position [39, 0]
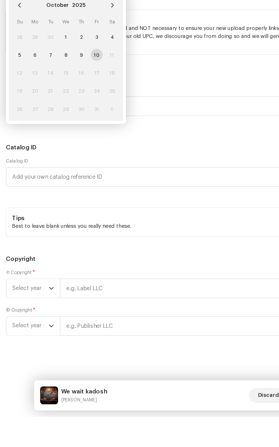
click at [22, 91] on p "No" at bounding box center [22, 88] width 5 height 6
click at [15, 91] on input "No" at bounding box center [12, 88] width 6 height 6
radio input "true"
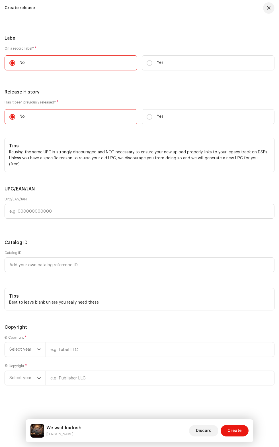
scroll to position [1854, 0]
click at [27, 344] on span "Select year" at bounding box center [23, 349] width 28 height 14
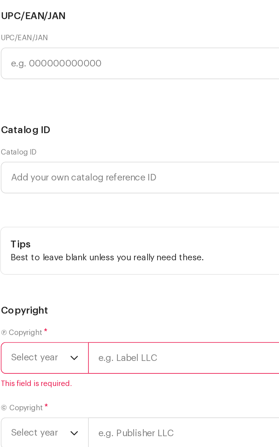
scroll to position [40, 0]
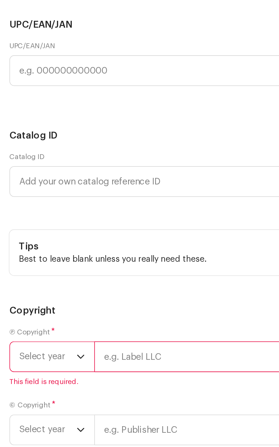
click at [29, 335] on span "Select year" at bounding box center [23, 342] width 28 height 14
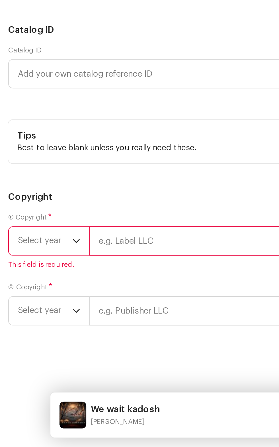
scroll to position [87, 0]
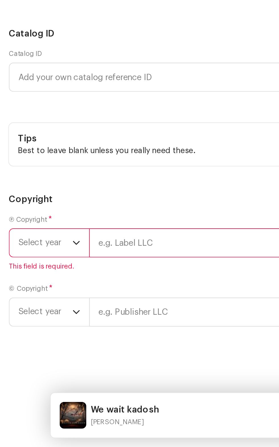
click at [39, 340] on icon "dropdown trigger" at bounding box center [39, 342] width 4 height 4
click at [36, 336] on span "Select year" at bounding box center [23, 342] width 28 height 14
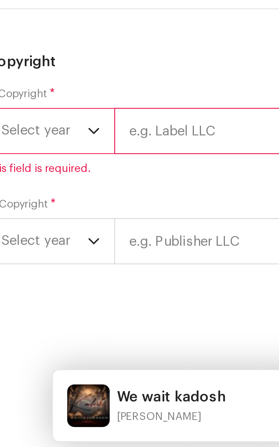
scroll to position [0, 0]
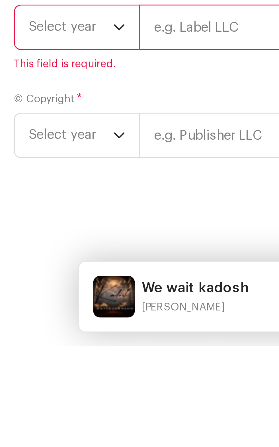
click at [36, 349] on span "Select year" at bounding box center [23, 342] width 28 height 14
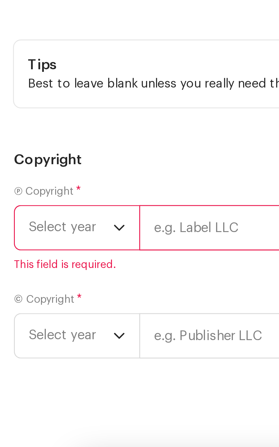
click at [35, 335] on span "Select year" at bounding box center [23, 342] width 28 height 14
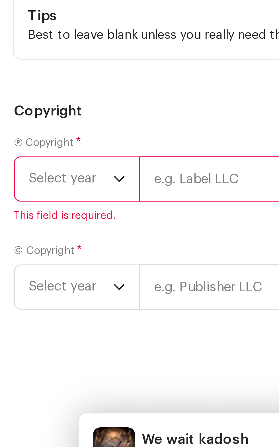
click at [18, 335] on span "Select year" at bounding box center [23, 342] width 28 height 14
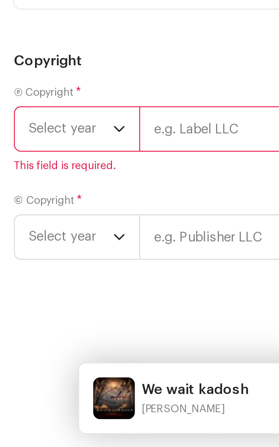
click at [58, 335] on input "text" at bounding box center [160, 342] width 229 height 15
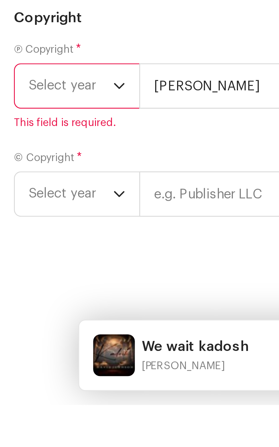
click at [29, 335] on span "Select year" at bounding box center [23, 342] width 28 height 14
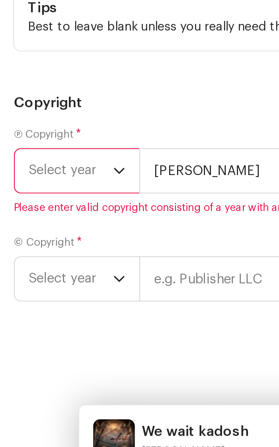
click at [39, 341] on icon "dropdown trigger" at bounding box center [38, 342] width 3 height 2
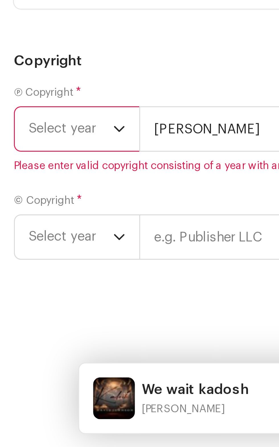
click at [36, 335] on span "Select year" at bounding box center [23, 342] width 28 height 14
click at [25, 335] on span "Select year" at bounding box center [23, 342] width 28 height 14
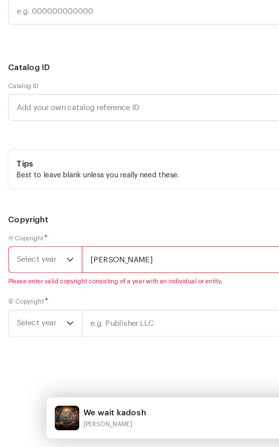
click at [98, 350] on input "[PERSON_NAME]" at bounding box center [160, 342] width 229 height 15
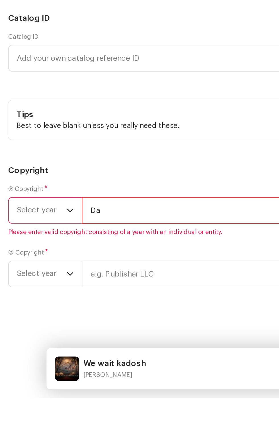
type input "D"
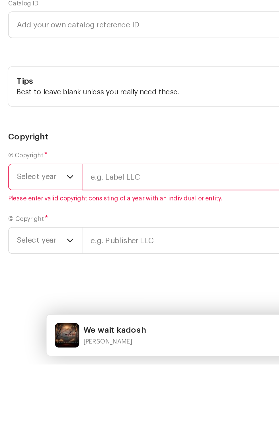
click at [39, 328] on div "Ⓟ Copyright * Select year Please enter valid copyright consisting of a year wit…" at bounding box center [140, 342] width 270 height 28
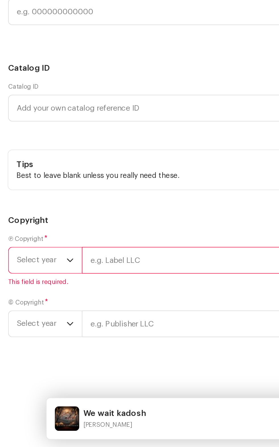
click at [39, 341] on icon "dropdown trigger" at bounding box center [38, 342] width 3 height 2
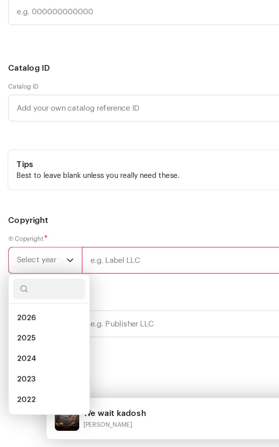
click at [31, 303] on div "Tips Best to leave blank unless you really need these." at bounding box center [140, 292] width 270 height 22
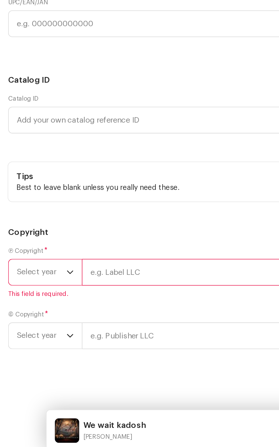
click at [26, 349] on span "Select year" at bounding box center [23, 342] width 28 height 14
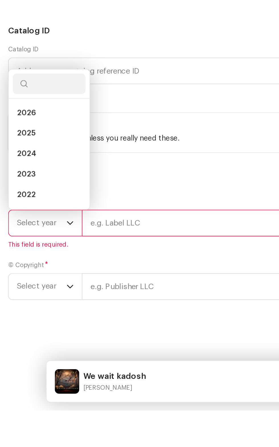
click at [27, 310] on li "2024" at bounding box center [27, 303] width 40 height 11
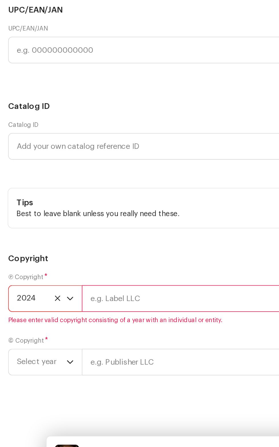
click at [81, 350] on input "text" at bounding box center [160, 342] width 229 height 15
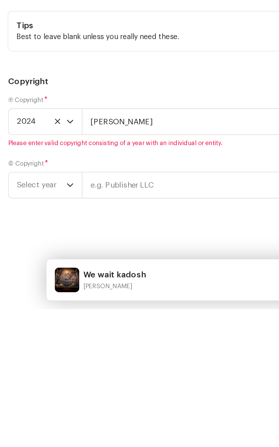
click at [31, 379] on span "Select year" at bounding box center [23, 377] width 28 height 14
type input "[PERSON_NAME]"
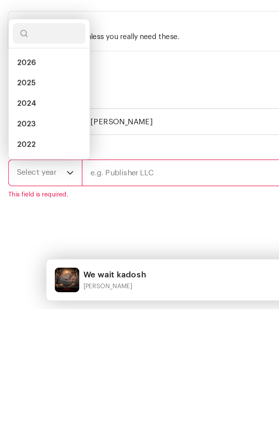
click at [18, 335] on span "2024" at bounding box center [14, 332] width 11 height 6
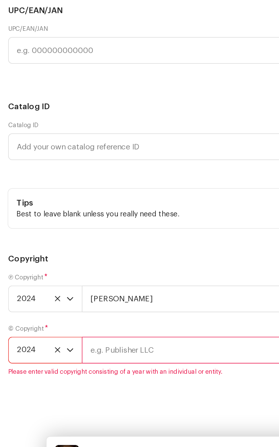
click at [84, 378] on input "text" at bounding box center [160, 370] width 229 height 15
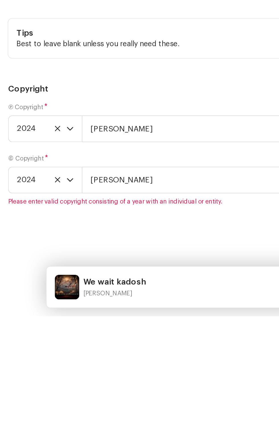
type input "[PERSON_NAME]"
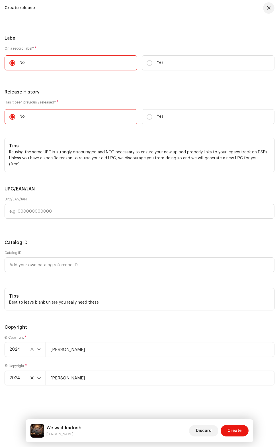
scroll to position [1854, 0]
click at [238, 430] on span "Create" at bounding box center [235, 430] width 14 height 11
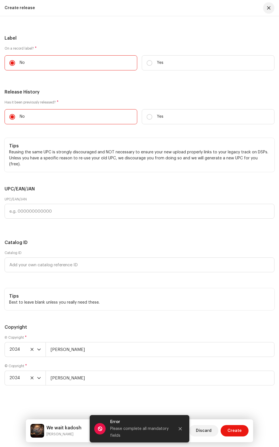
scroll to position [1902, 0]
click at [184, 433] on div at bounding box center [180, 428] width 11 height 11
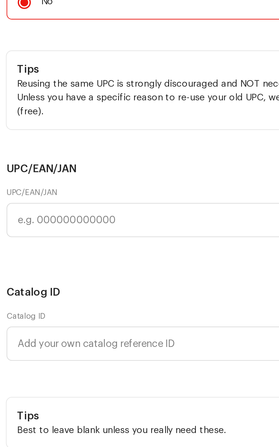
scroll to position [68, 0]
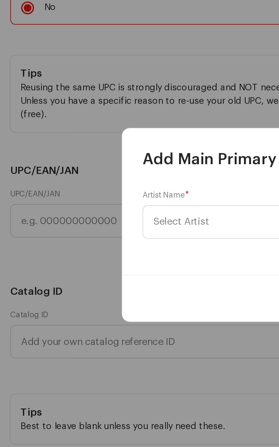
click at [88, 221] on span "Select Artist" at bounding box center [80, 222] width 25 height 4
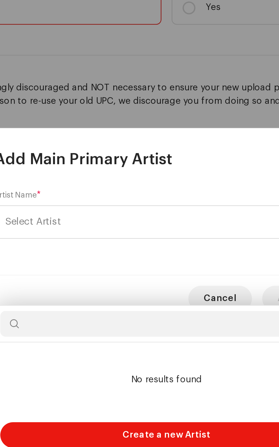
scroll to position [39, 0]
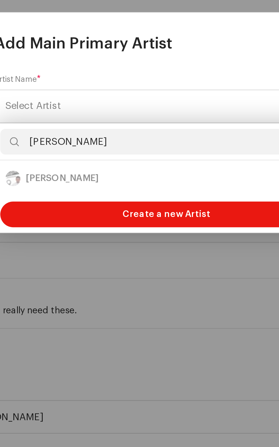
click at [91, 254] on div "David Johnson 1702395" at bounding box center [139, 254] width 143 height 7
click at [99, 253] on div "David Johnson 1702395" at bounding box center [139, 254] width 143 height 7
click at [123, 239] on input "David" at bounding box center [140, 237] width 148 height 11
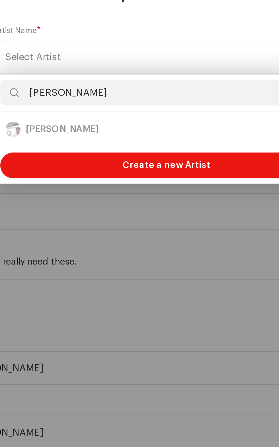
type input "[PERSON_NAME]"
click at [105, 252] on div "David Johnson 1702395" at bounding box center [139, 254] width 143 height 7
click at [140, 269] on span "Create a new Artist" at bounding box center [139, 269] width 39 height 11
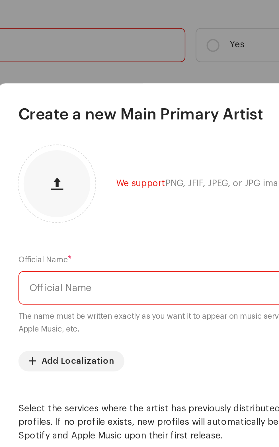
click at [122, 173] on input "text" at bounding box center [139, 180] width 153 height 15
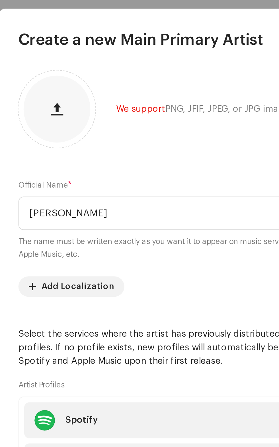
click at [82, 132] on span "button" at bounding box center [80, 134] width 5 height 5
type input "[PERSON_NAME]"
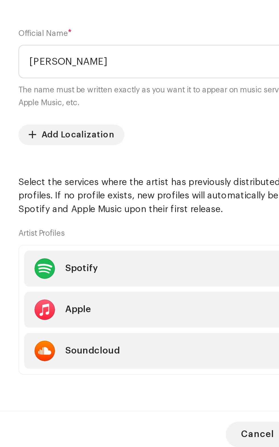
click at [90, 219] on span "Add Localization" at bounding box center [89, 213] width 32 height 11
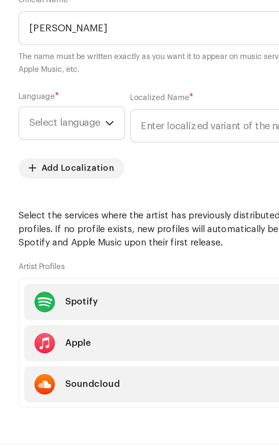
click at [103, 210] on icon "dropdown trigger" at bounding box center [104, 208] width 4 height 4
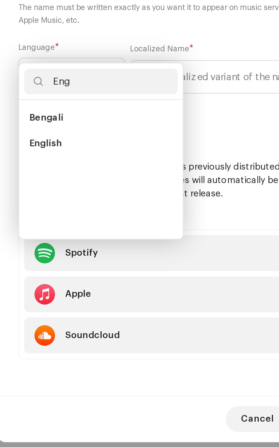
scroll to position [0, 0]
type input "English"
click at [81, 227] on span "English" at bounding box center [75, 228] width 15 height 6
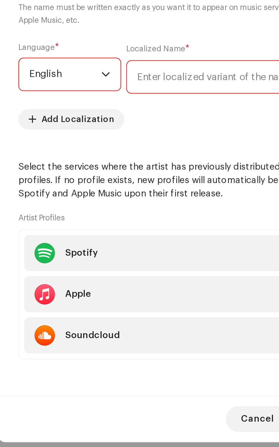
click at [143, 202] on input "text" at bounding box center [156, 209] width 91 height 15
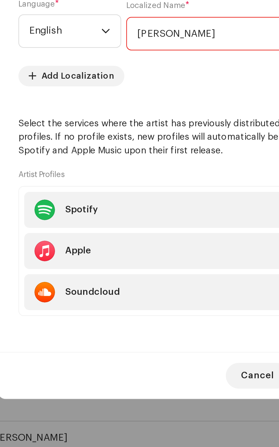
type input "[PERSON_NAME]"
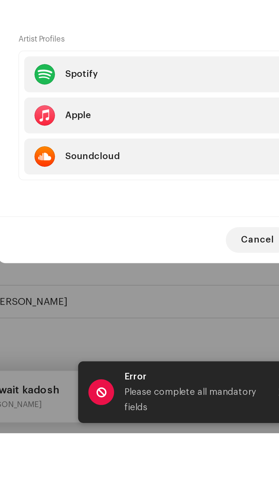
scroll to position [39, 0]
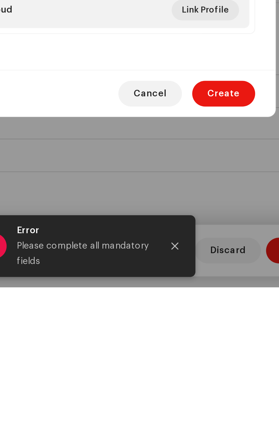
click at [202, 367] on span "Create" at bounding box center [202, 360] width 14 height 11
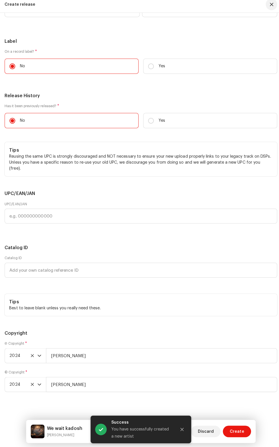
scroll to position [1248, 0]
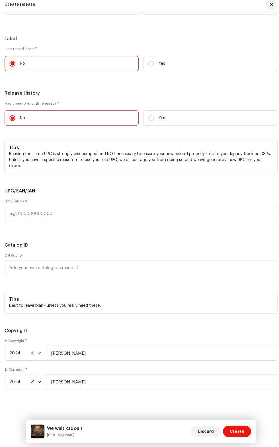
click at [232, 433] on span "Create" at bounding box center [235, 430] width 14 height 11
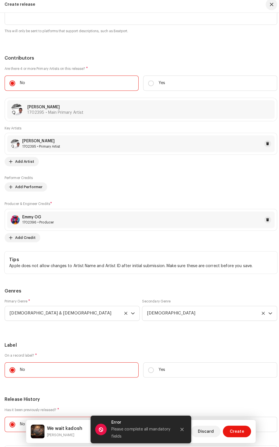
scroll to position [940, 0]
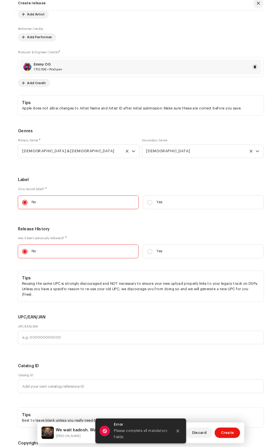
scroll to position [43, 0]
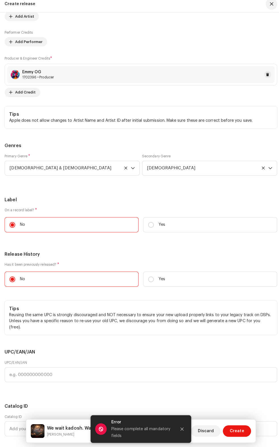
click at [239, 433] on span "Create" at bounding box center [235, 430] width 14 height 11
click at [180, 428] on icon "Close" at bounding box center [180, 428] width 3 height 3
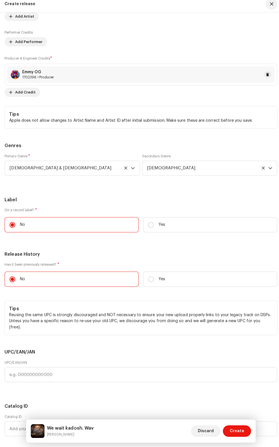
click at [241, 430] on span "Create" at bounding box center [235, 430] width 14 height 11
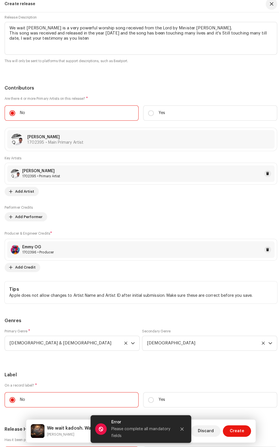
scroll to position [915, 0]
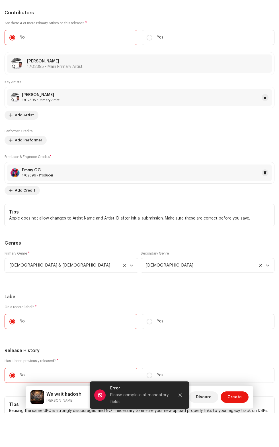
scroll to position [959, 0]
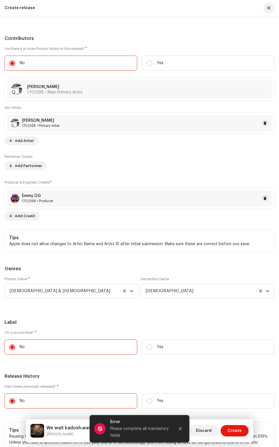
scroll to position [45, 0]
click at [180, 428] on icon "Close" at bounding box center [180, 428] width 3 height 3
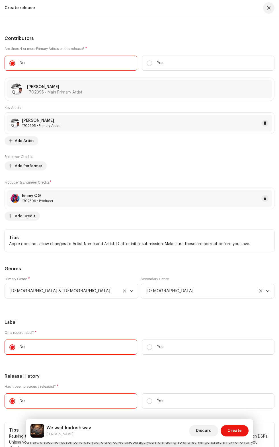
click at [237, 431] on span "Create" at bounding box center [235, 430] width 14 height 11
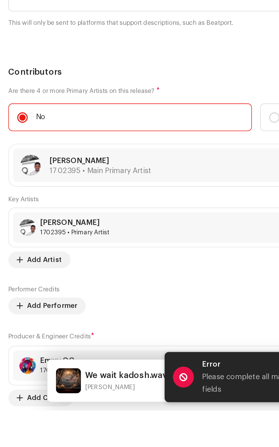
scroll to position [739, 0]
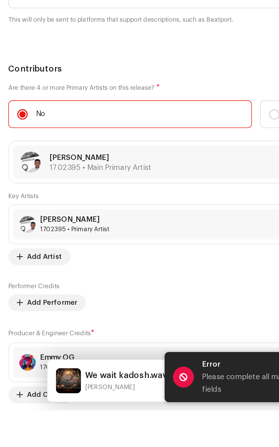
click at [69, 95] on input "We wait kadosh.wav" at bounding box center [140, 87] width 270 height 15
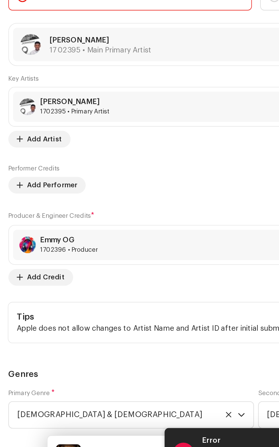
scroll to position [850, 0]
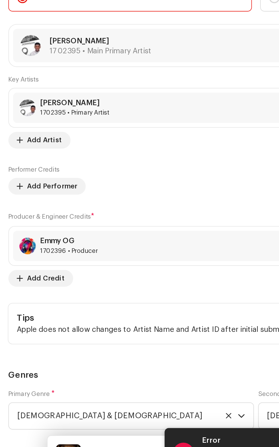
type input "We wait kadosh"
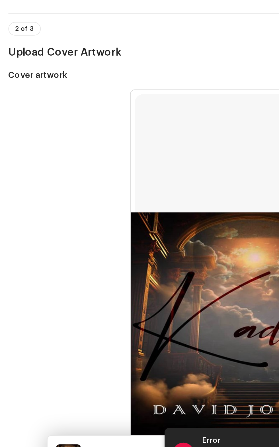
scroll to position [0, 0]
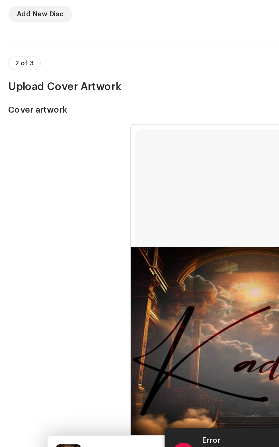
click at [47, 194] on div "Add New Disc" at bounding box center [140, 189] width 270 height 9
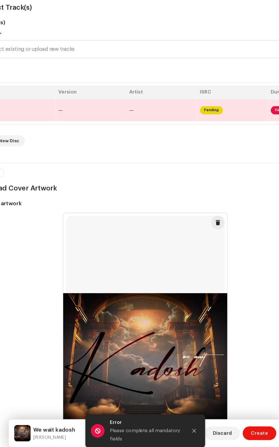
scroll to position [0, 80]
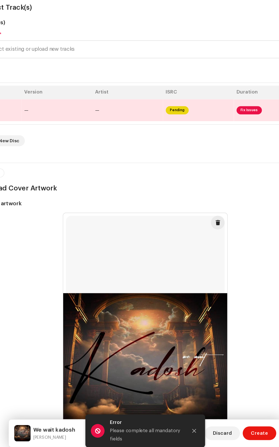
click at [220, 165] on span "Fix Issues" at bounding box center [226, 161] width 21 height 7
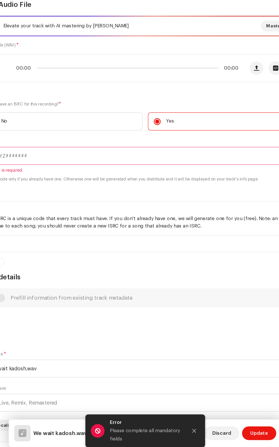
click at [217, 138] on div "00:00 00:00" at bounding box center [113, 126] width 217 height 23
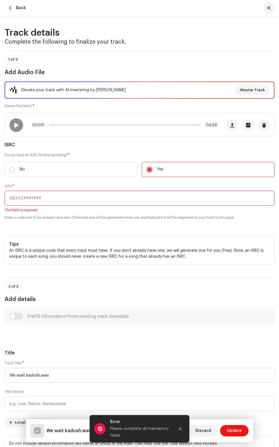
scroll to position [30, 0]
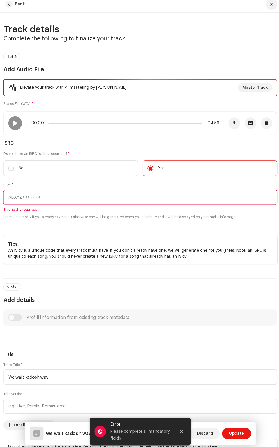
click at [22, 172] on p "No" at bounding box center [22, 169] width 5 height 6
click at [15, 172] on input "No" at bounding box center [12, 170] width 6 height 6
radio input "true"
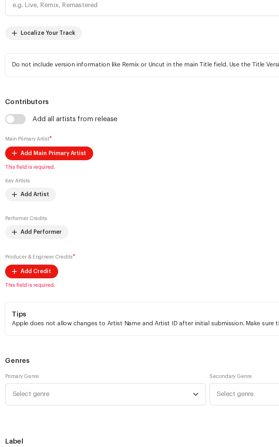
scroll to position [32, 0]
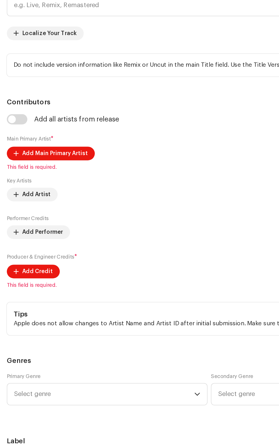
click at [77, 81] on input "We wait kadosh.wav" at bounding box center [140, 73] width 270 height 15
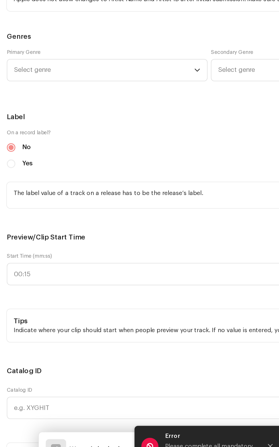
scroll to position [464, 0]
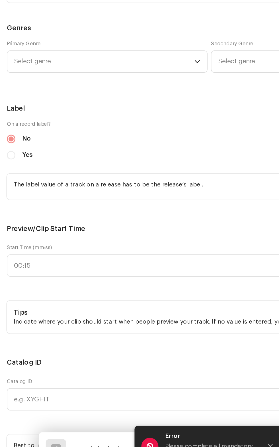
type input "We wait kadosh"
click at [46, 17] on span "Add Main Primary Artist" at bounding box center [37, 11] width 44 height 11
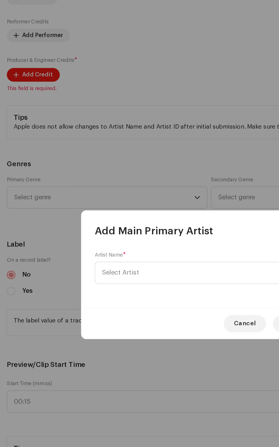
scroll to position [35, 0]
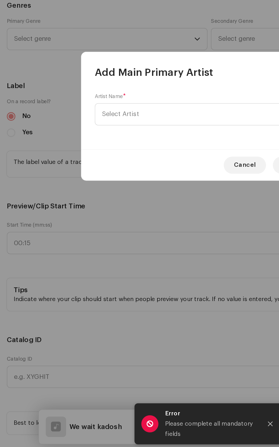
click at [101, 218] on span "Select Artist" at bounding box center [137, 222] width 139 height 14
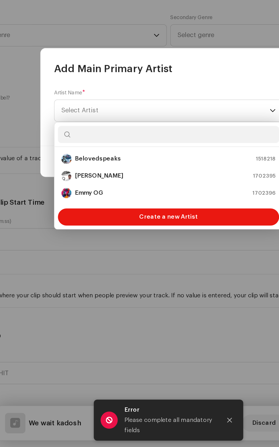
click at [97, 265] on strong "[PERSON_NAME]" at bounding box center [93, 266] width 32 height 6
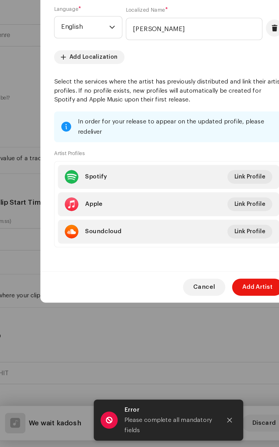
click at [197, 345] on span "Add Artist" at bounding box center [199, 339] width 20 height 11
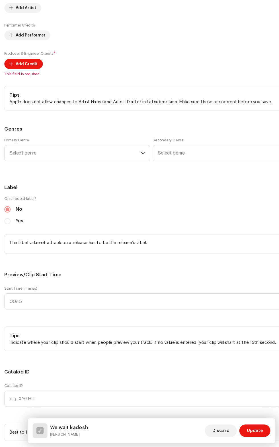
scroll to position [40, 0]
click at [27, 49] on span "Add Artist" at bounding box center [24, 42] width 19 height 11
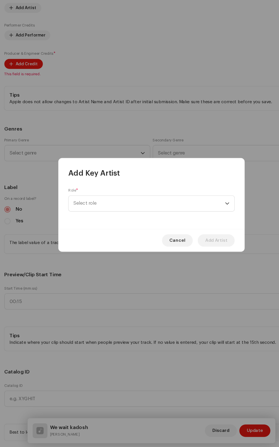
click at [101, 226] on span "Select role" at bounding box center [137, 222] width 139 height 14
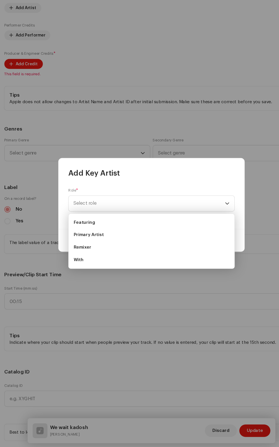
click at [89, 250] on span "Primary Artist" at bounding box center [82, 251] width 28 height 6
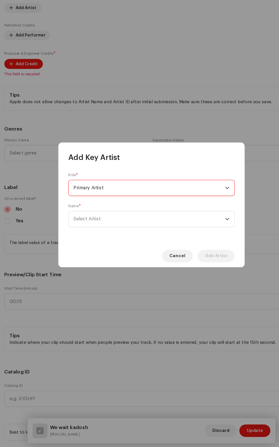
click at [171, 234] on span "Select Artist" at bounding box center [137, 236] width 139 height 14
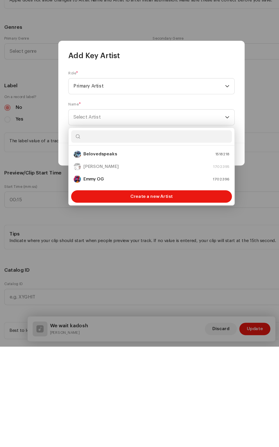
scroll to position [38, 0]
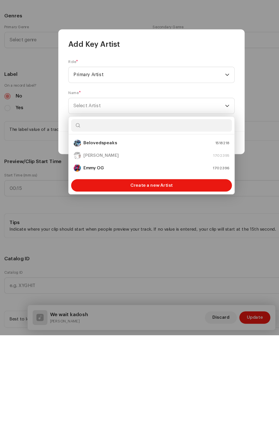
click at [128, 342] on div "Add Key Artist Role * Primary Artist Name * Select Artist Cancel Add Artist" at bounding box center [139, 223] width 279 height 447
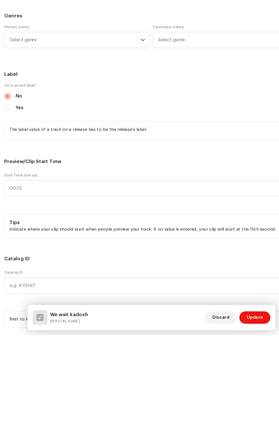
click at [189, 137] on div "Contributors Add all artists from release Main Primary Artist * David Johnson 1…" at bounding box center [140, 54] width 270 height 166
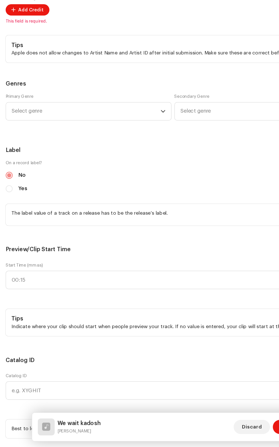
click at [28, 100] on span "Add Credit" at bounding box center [25, 94] width 21 height 11
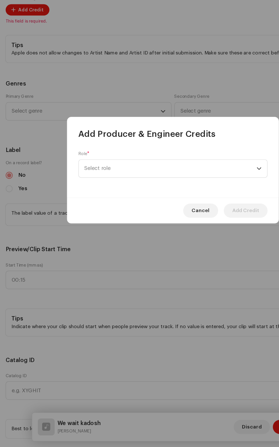
click at [125, 218] on span "Select role" at bounding box center [137, 222] width 139 height 14
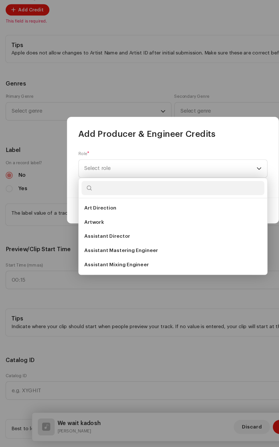
scroll to position [38, 0]
type input "Producer"
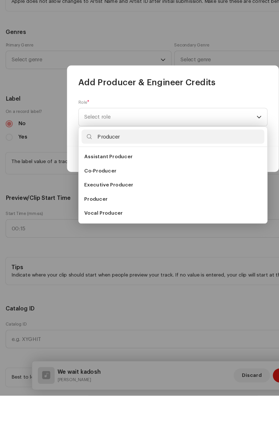
scroll to position [38, 0]
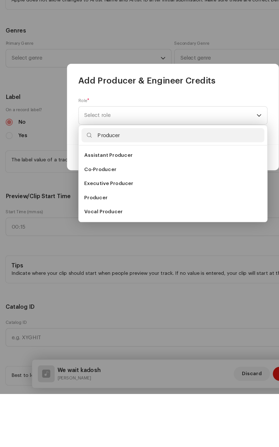
click at [84, 299] on span "Vocal Producer" at bounding box center [83, 300] width 31 height 6
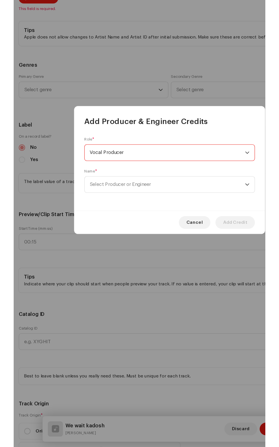
scroll to position [48, 0]
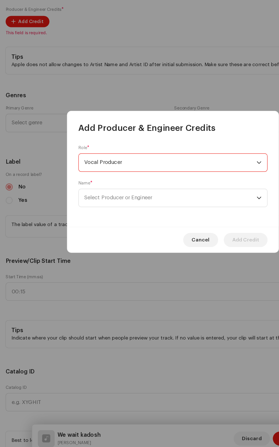
click at [122, 211] on span "Vocal Producer" at bounding box center [137, 208] width 139 height 14
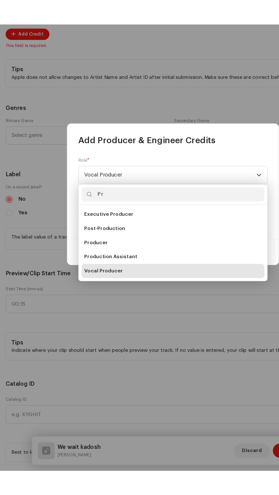
scroll to position [23, 0]
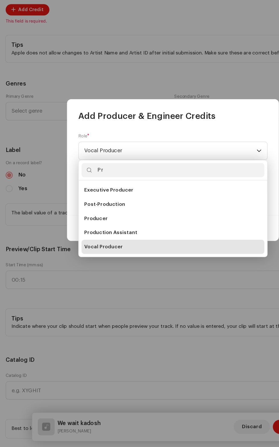
type input "Pro"
click at [79, 260] on span "Producer" at bounding box center [77, 263] width 19 height 6
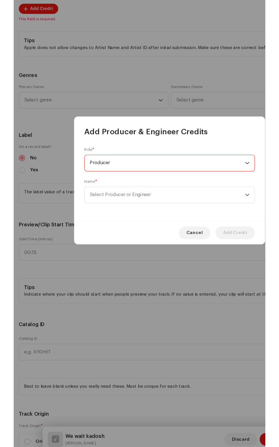
scroll to position [39, 0]
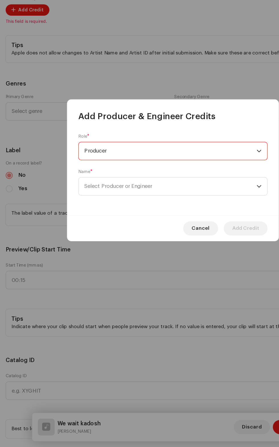
click at [115, 236] on span "Select Producer or Engineer" at bounding box center [95, 236] width 55 height 4
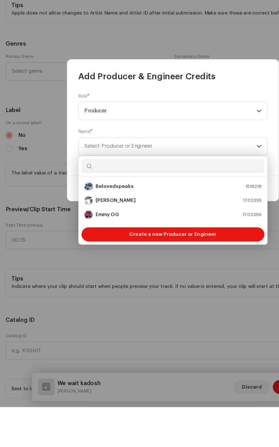
click at [95, 291] on strong "Emmy OG" at bounding box center [86, 291] width 19 height 6
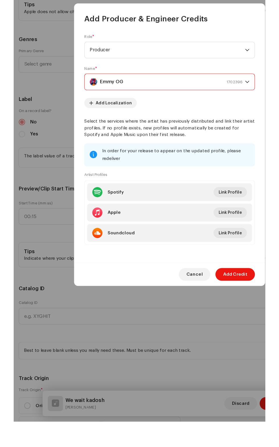
scroll to position [48, 0]
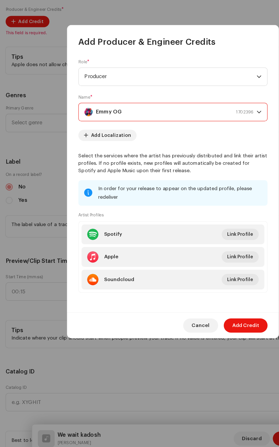
click at [203, 345] on span "Add Credit" at bounding box center [198, 338] width 22 height 11
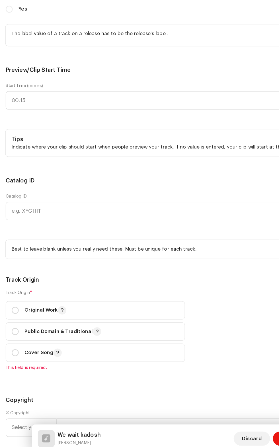
scroll to position [641, 0]
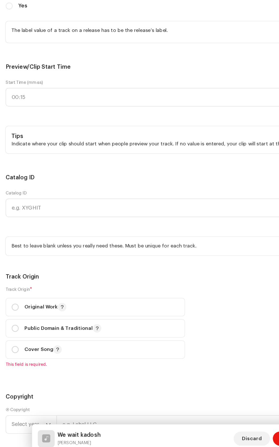
click at [95, 26] on span "Select genre" at bounding box center [69, 19] width 120 height 14
click at [79, 26] on span "Select genre" at bounding box center [69, 19] width 120 height 14
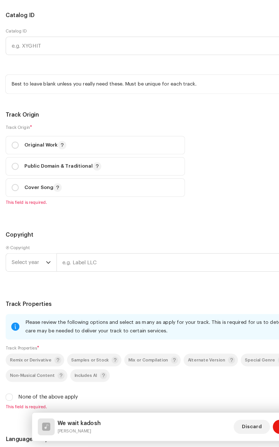
scroll to position [758, 0]
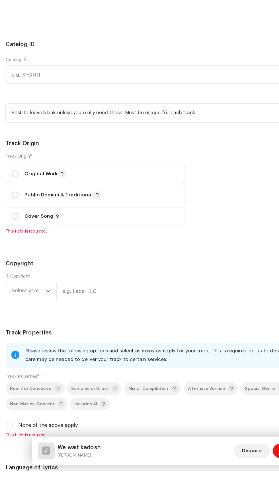
scroll to position [78, 0]
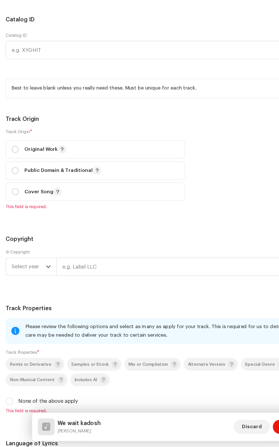
type input "Gos"
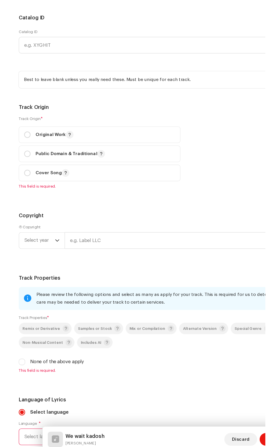
scroll to position [78, 0]
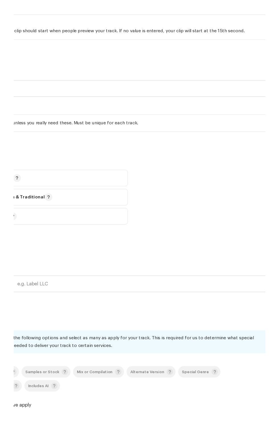
scroll to position [78, 0]
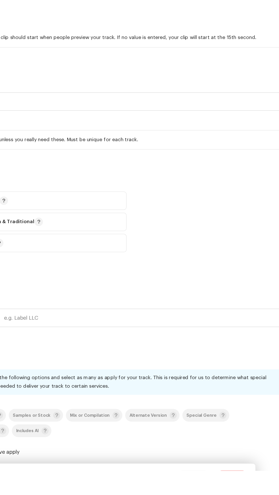
scroll to position [55, 0]
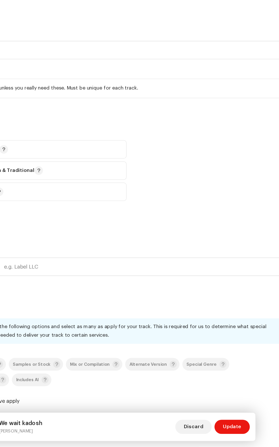
type input "Gos"
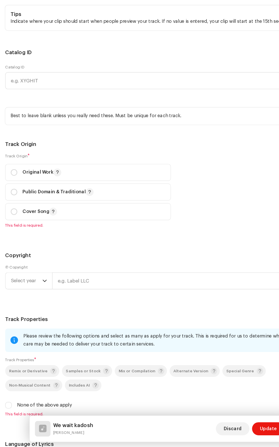
scroll to position [55, 0]
click at [69, 45] on input "text" at bounding box center [140, 37] width 270 height 15
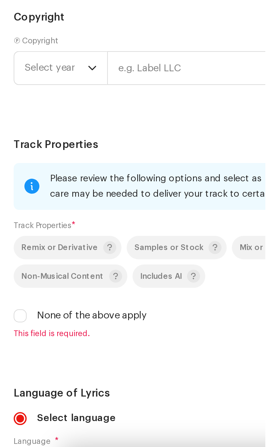
scroll to position [88, 0]
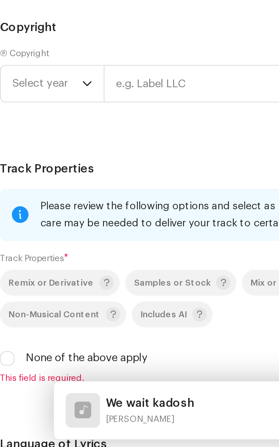
click at [14, 45] on input "01:00" at bounding box center [140, 37] width 270 height 15
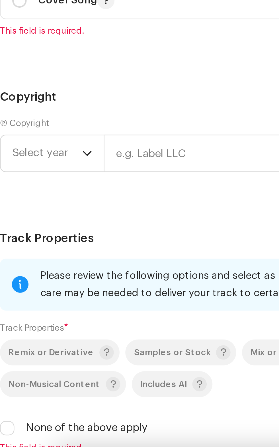
scroll to position [87, 0]
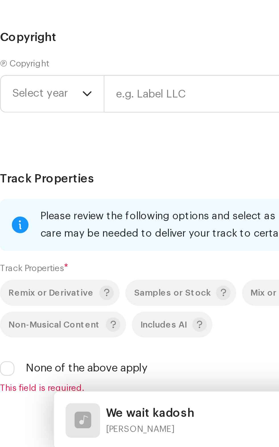
click at [15, 45] on input "00:" at bounding box center [140, 37] width 270 height 15
click at [17, 45] on input "00:" at bounding box center [140, 37] width 270 height 15
click at [15, 45] on input "00:" at bounding box center [140, 37] width 270 height 15
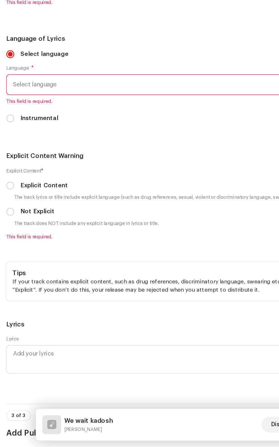
scroll to position [1122, 0]
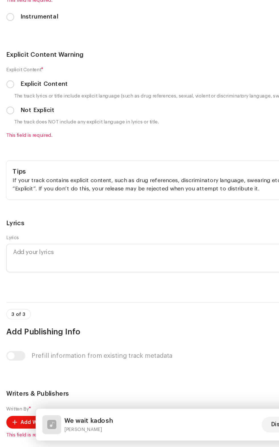
type input "02:30"
radio input "true"
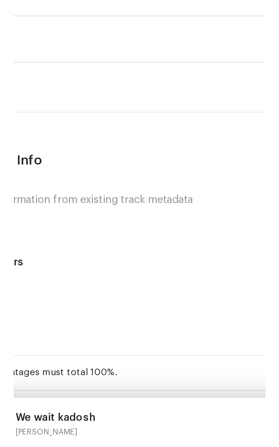
scroll to position [88, 0]
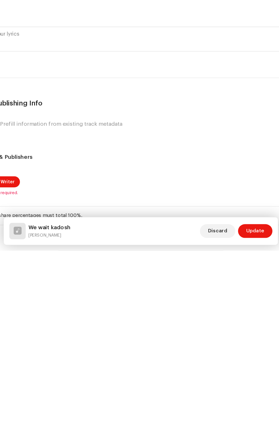
scroll to position [85, 0]
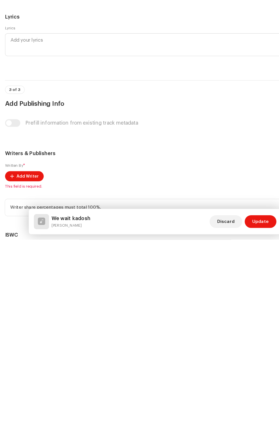
type input "[PERSON_NAME]"
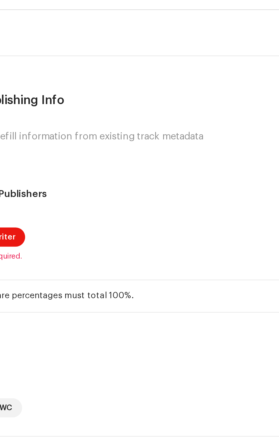
scroll to position [1250, 0]
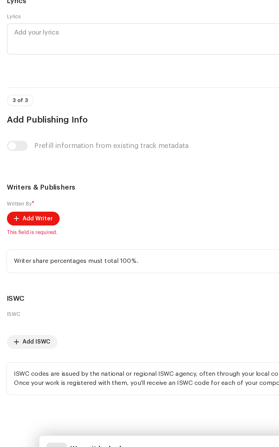
scroll to position [81, 0]
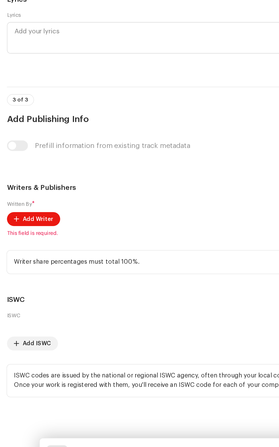
checkbox input "true"
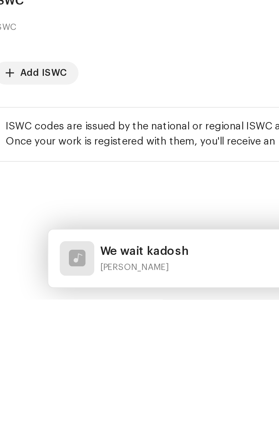
scroll to position [0, 0]
type input "Eng"
click at [21, 7] on span "English" at bounding box center [16, 4] width 15 height 6
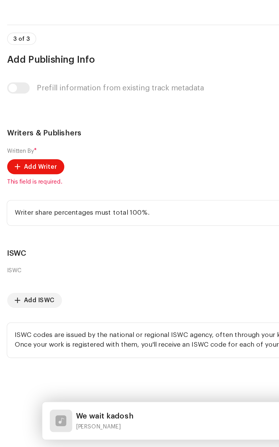
scroll to position [1413, 0]
click at [17, 55] on label "Not Explicit" at bounding box center [27, 51] width 24 height 6
click at [10, 54] on input "Not Explicit" at bounding box center [8, 52] width 6 height 6
radio input "true"
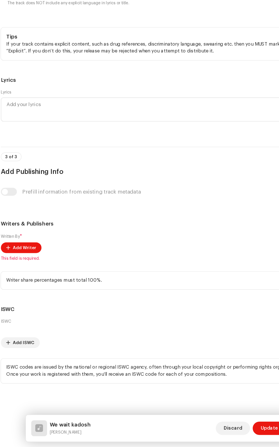
scroll to position [88, 0]
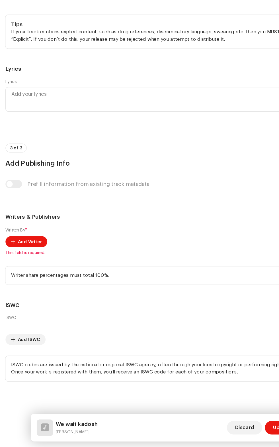
click at [29, 282] on span "Add Writer" at bounding box center [25, 275] width 20 height 11
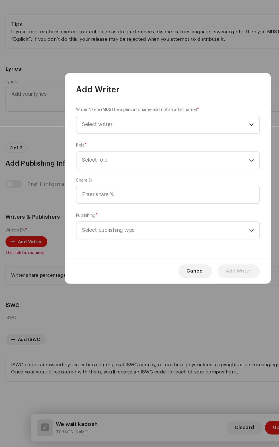
click at [137, 174] on span "Select writer" at bounding box center [137, 179] width 139 height 14
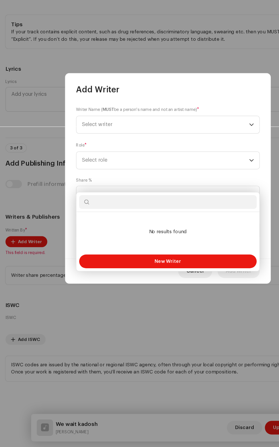
scroll to position [38, 0]
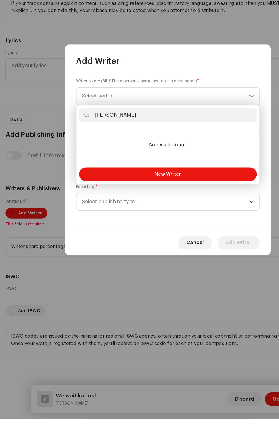
type input "[PERSON_NAME]"
click at [145, 243] on span "New Writer" at bounding box center [140, 244] width 22 height 4
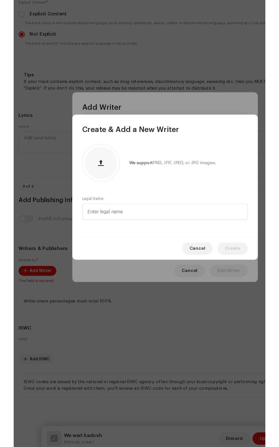
scroll to position [39, 0]
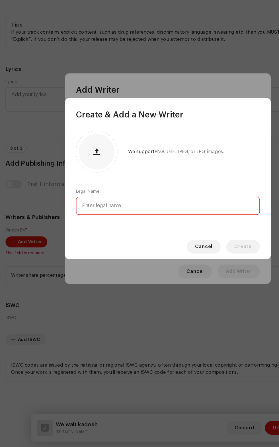
click at [120, 245] on input "text" at bounding box center [139, 246] width 153 height 15
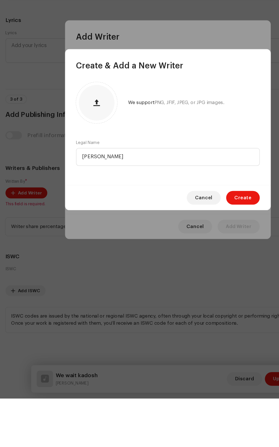
click at [80, 201] on span "button" at bounding box center [80, 201] width 5 height 5
type input "[PERSON_NAME]"
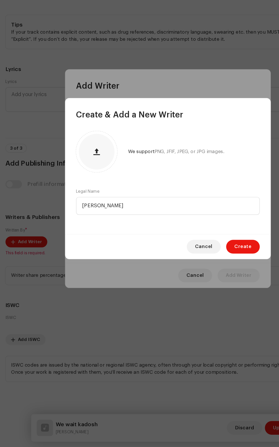
scroll to position [47, 0]
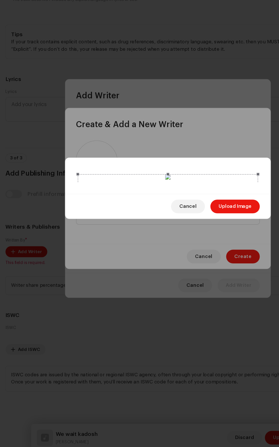
click at [198, 244] on span "Upload Image" at bounding box center [195, 238] width 27 height 11
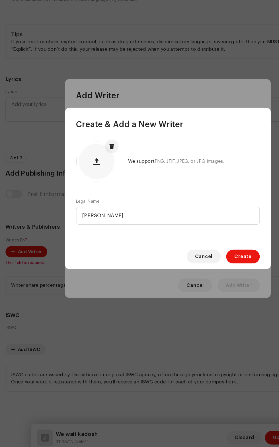
click at [200, 280] on span "Create" at bounding box center [202, 279] width 14 height 11
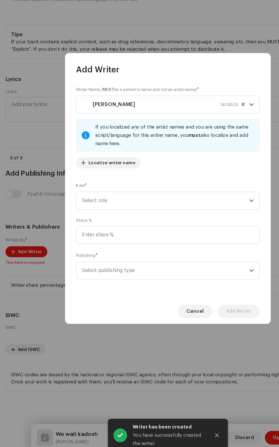
click at [130, 238] on span "Select role" at bounding box center [137, 233] width 139 height 14
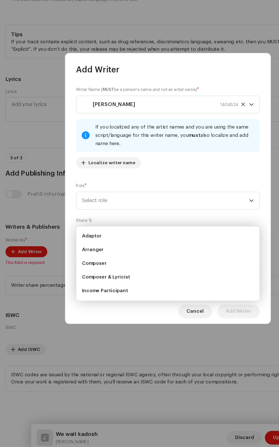
click at [84, 283] on span "Composer" at bounding box center [78, 286] width 21 height 6
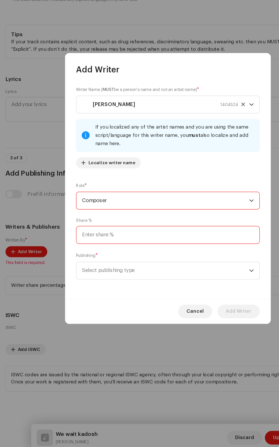
click at [141, 269] on input at bounding box center [139, 262] width 153 height 15
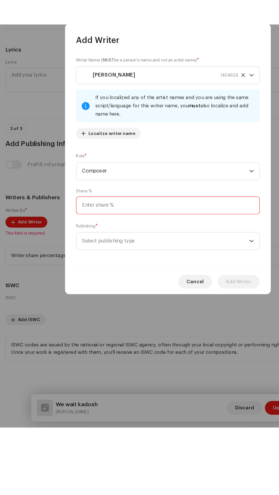
scroll to position [47, 0]
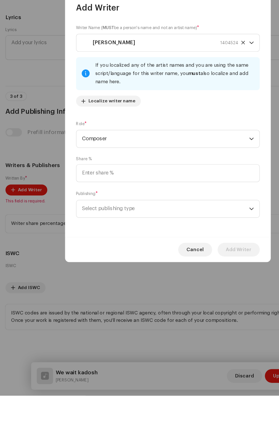
click at [129, 299] on span "Select publishing type" at bounding box center [137, 291] width 139 height 14
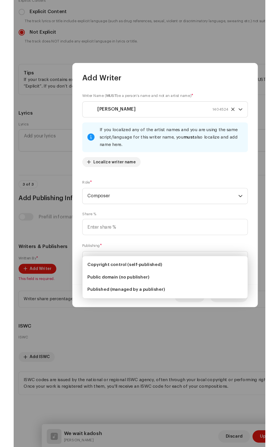
scroll to position [51, 0]
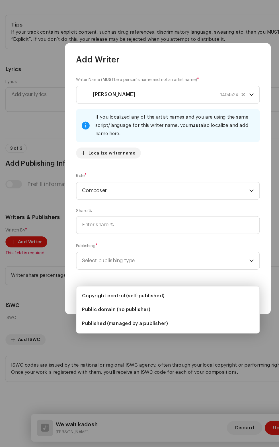
click at [116, 318] on span "Copyright control (self-published)" at bounding box center [102, 321] width 68 height 6
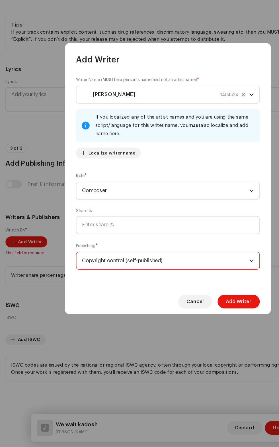
click at [203, 331] on span "Add Writer" at bounding box center [198, 325] width 21 height 11
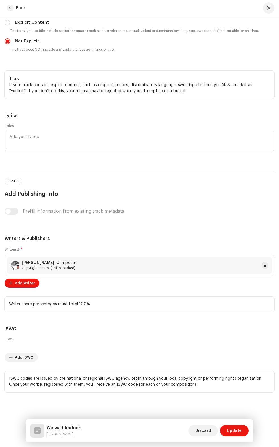
scroll to position [1715, 0]
click at [239, 431] on span "Update" at bounding box center [234, 430] width 15 height 11
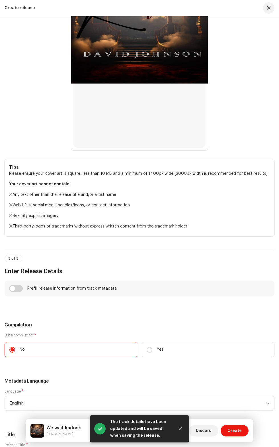
scroll to position [370, 0]
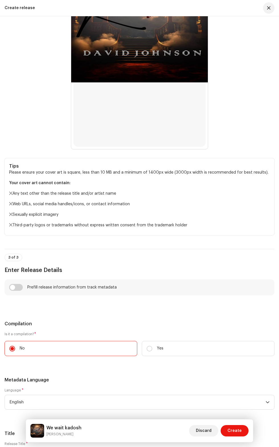
click at [240, 432] on span "Create" at bounding box center [235, 430] width 14 height 11
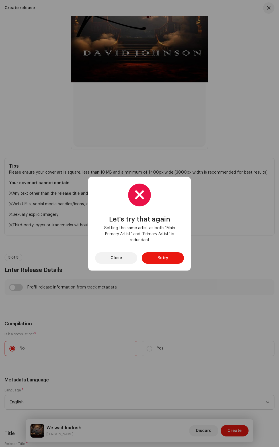
click at [118, 257] on span "Close" at bounding box center [116, 257] width 12 height 11
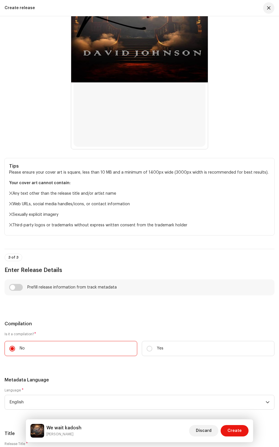
click at [140, 149] on div at bounding box center [139, 14] width 137 height 270
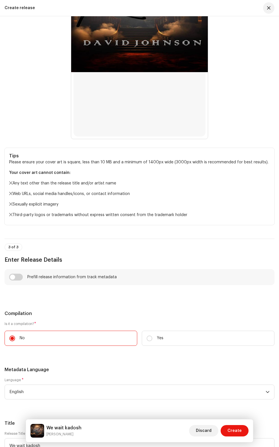
scroll to position [371, 0]
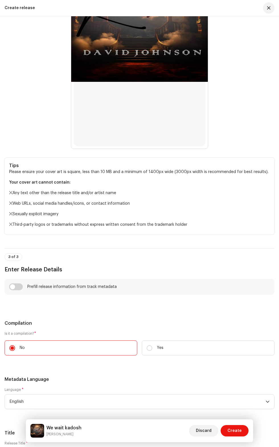
click at [241, 432] on span "Create" at bounding box center [235, 430] width 14 height 11
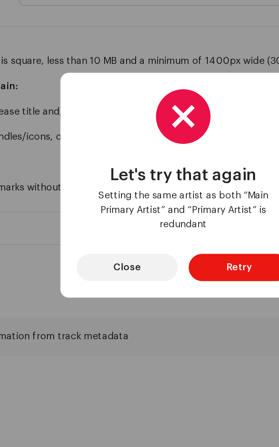
scroll to position [27, 0]
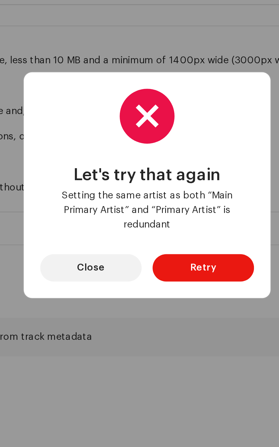
click at [167, 255] on span "Retry" at bounding box center [162, 257] width 11 height 11
click at [120, 255] on span "Close" at bounding box center [116, 257] width 12 height 11
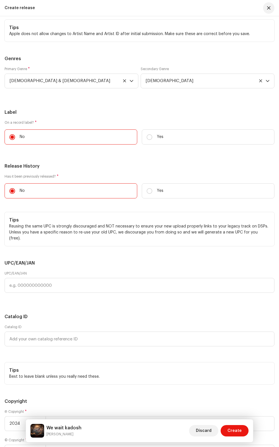
scroll to position [1171, 0]
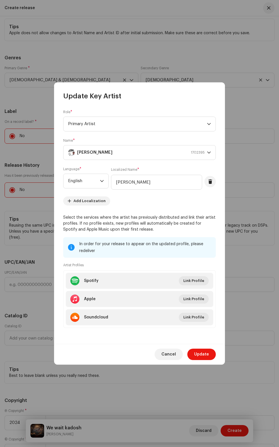
click at [210, 176] on button at bounding box center [209, 181] width 11 height 11
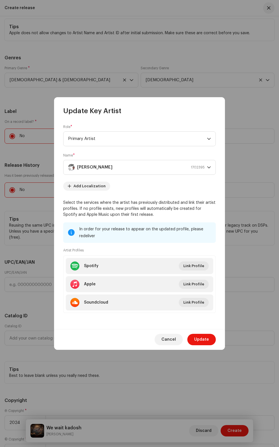
click at [170, 345] on span "Cancel" at bounding box center [168, 338] width 15 height 11
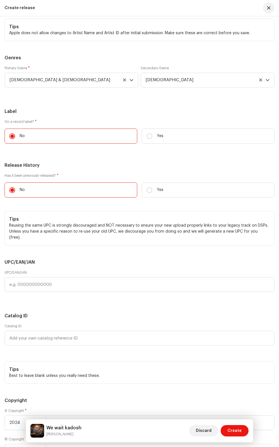
scroll to position [1168, 0]
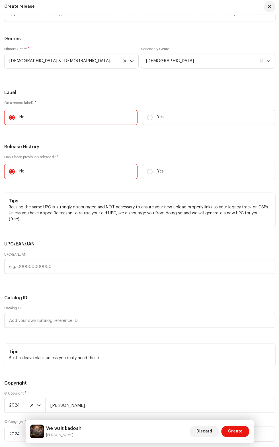
scroll to position [81, 0]
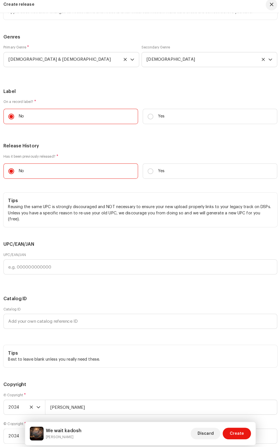
click at [241, 431] on span "Create" at bounding box center [235, 430] width 14 height 11
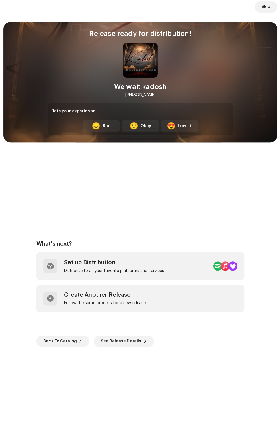
click at [183, 128] on div "Love it!" at bounding box center [184, 128] width 15 height 6
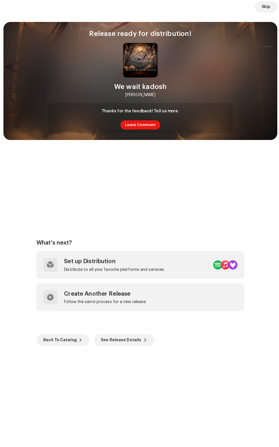
click at [125, 338] on span "See Release Details" at bounding box center [121, 338] width 40 height 11
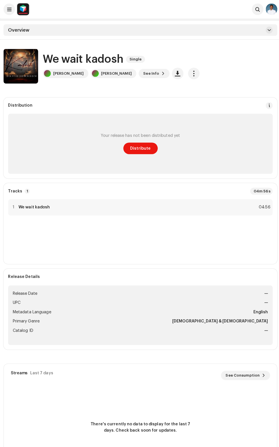
click at [141, 146] on span "Distribute" at bounding box center [140, 145] width 20 height 11
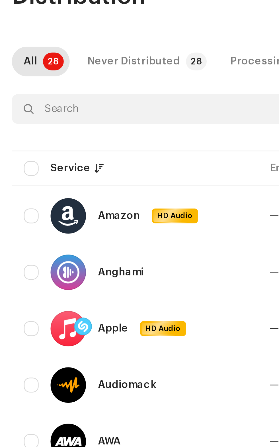
scroll to position [52, 0]
click at [13, 88] on input "checkbox" at bounding box center [12, 89] width 6 height 6
checkbox input "true"
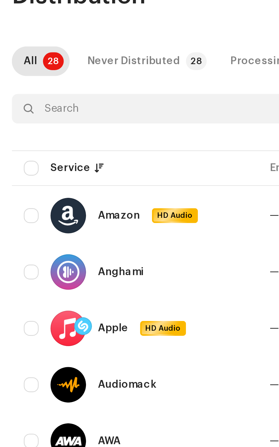
checkbox input "true"
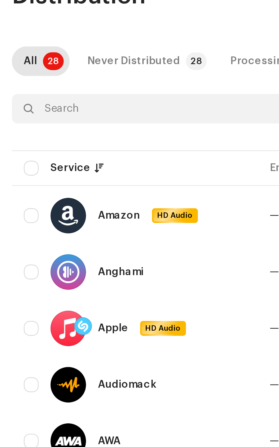
checkbox input "true"
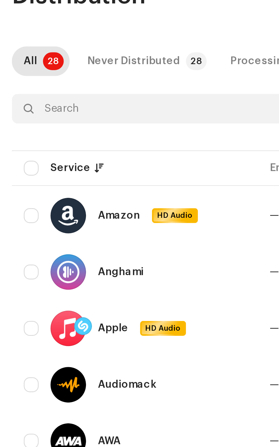
checkbox input "true"
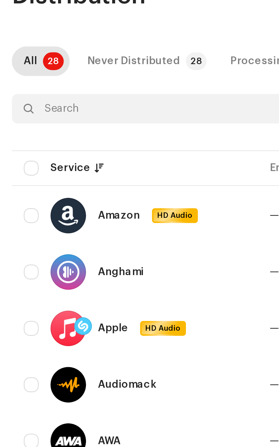
checkbox input "true"
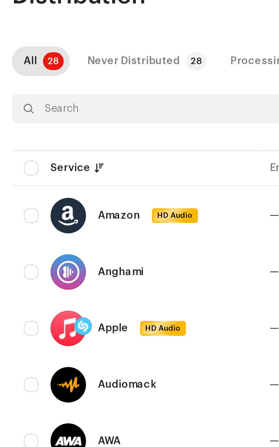
checkbox input "true"
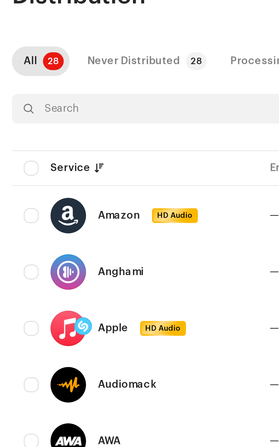
checkbox input "true"
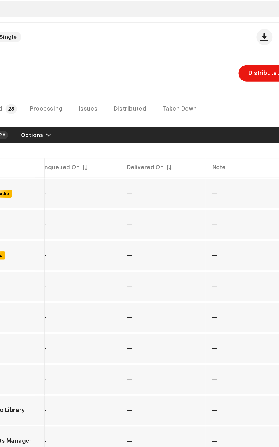
scroll to position [0, 0]
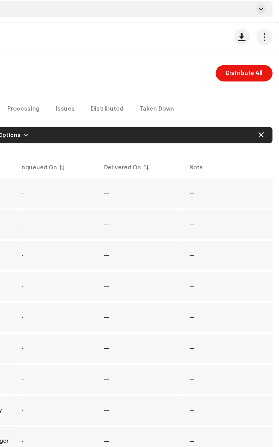
click at [251, 50] on span "button" at bounding box center [252, 49] width 5 height 5
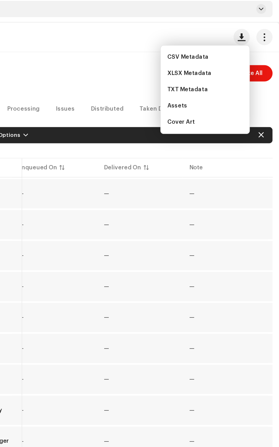
click at [214, 64] on span "CSV Metadata" at bounding box center [215, 63] width 29 height 5
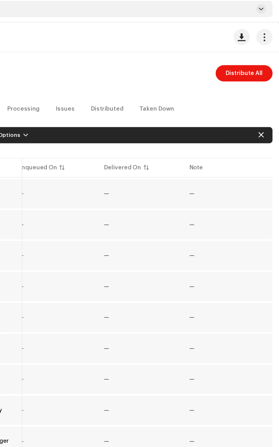
click at [255, 49] on span "button" at bounding box center [252, 49] width 5 height 5
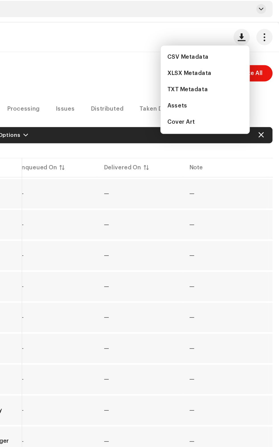
click at [161, 75] on div "Distribution Distribute All" at bounding box center [140, 74] width 270 height 11
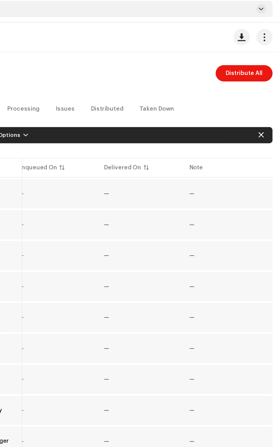
click at [248, 76] on span "Distribute All" at bounding box center [254, 74] width 26 height 11
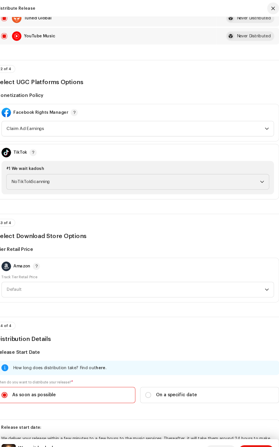
click at [258, 175] on icon "dropdown trigger" at bounding box center [258, 173] width 4 height 4
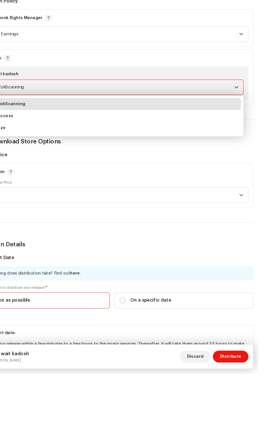
scroll to position [535, 0]
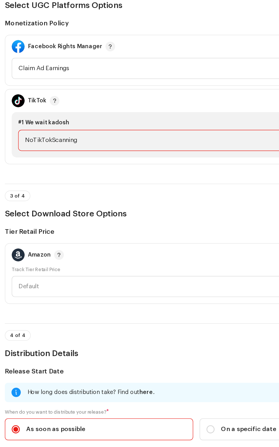
click at [150, 179] on span "NoTikTokScanning" at bounding box center [138, 172] width 238 height 14
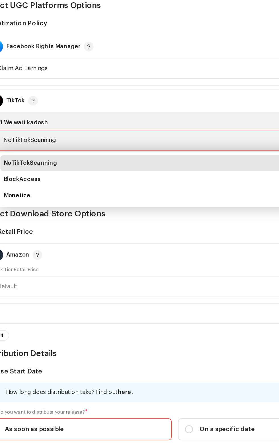
click at [41, 229] on h3 "Select Download Store Options" at bounding box center [140, 224] width 270 height 9
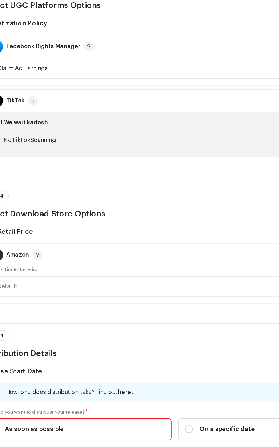
click at [90, 179] on span "NoTikTokScanning" at bounding box center [138, 172] width 238 height 14
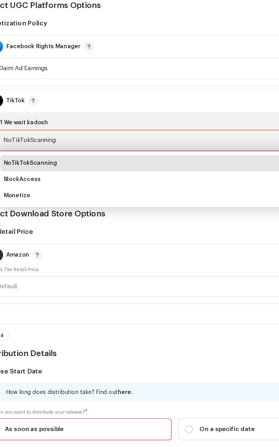
click at [34, 214] on span "Monetize" at bounding box center [28, 211] width 19 height 6
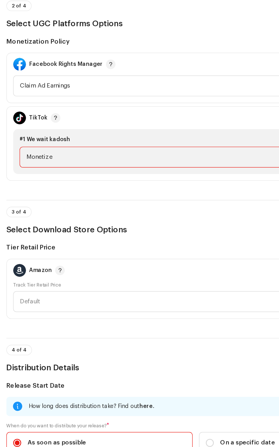
scroll to position [522, 0]
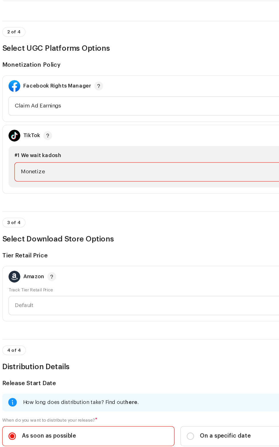
click at [171, 142] on span "Claim Ad Earnings" at bounding box center [137, 135] width 247 height 14
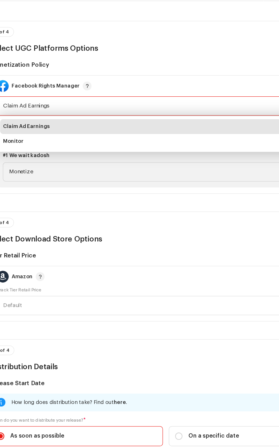
click at [131, 156] on li "Claim Ad Earnings" at bounding box center [139, 150] width 255 height 11
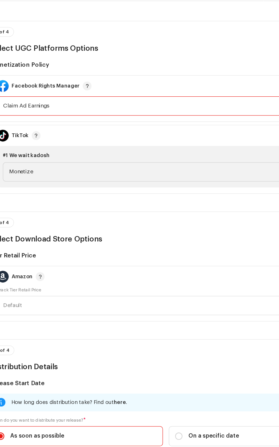
click at [151, 142] on span "Claim Ad Earnings" at bounding box center [137, 135] width 247 height 14
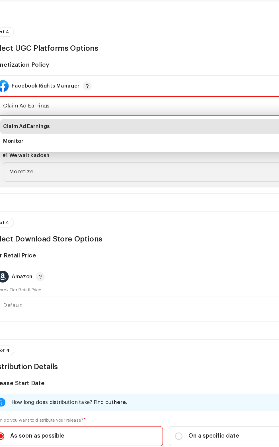
click at [151, 142] on span "Claim Ad Earnings" at bounding box center [137, 135] width 247 height 14
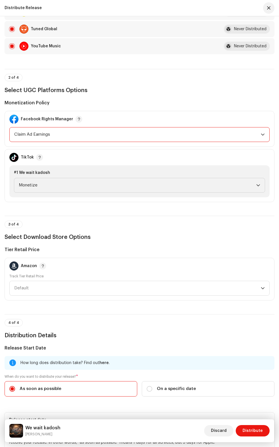
scroll to position [0, 0]
click at [161, 142] on span "Claim Ad Earnings" at bounding box center [137, 134] width 247 height 14
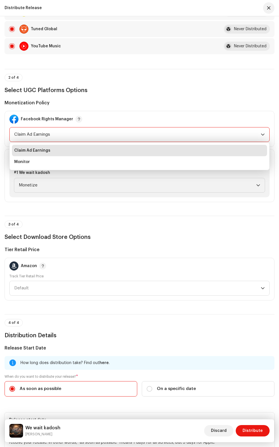
click at [194, 142] on span "Claim Ad Earnings" at bounding box center [137, 134] width 247 height 14
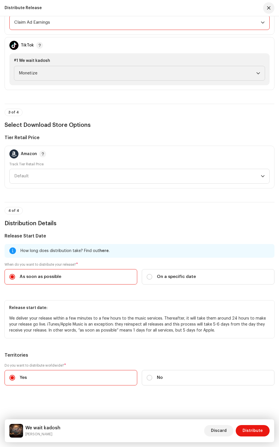
scroll to position [639, 0]
click at [149, 183] on span "Default" at bounding box center [137, 176] width 247 height 14
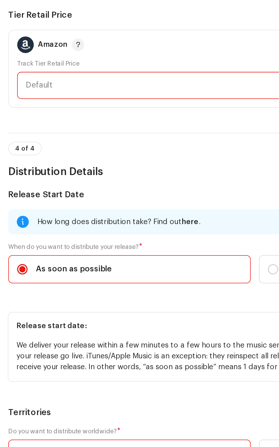
scroll to position [2, 0]
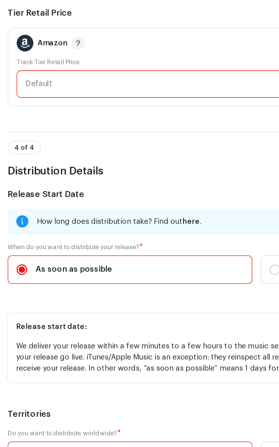
click at [77, 183] on span "Default" at bounding box center [137, 176] width 247 height 14
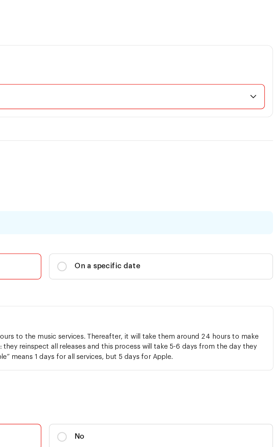
click at [239, 183] on span "Default" at bounding box center [137, 176] width 247 height 14
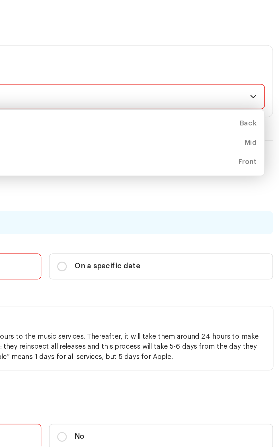
click at [252, 206] on div "$0.99 Mid" at bounding box center [139, 203] width 251 height 6
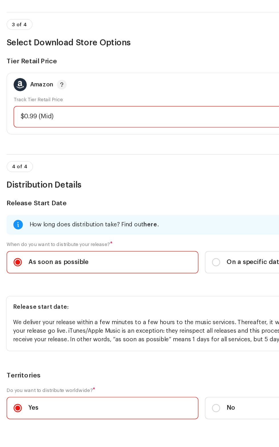
click at [104, 183] on div "$0.99 (Mid)" at bounding box center [133, 176] width 238 height 14
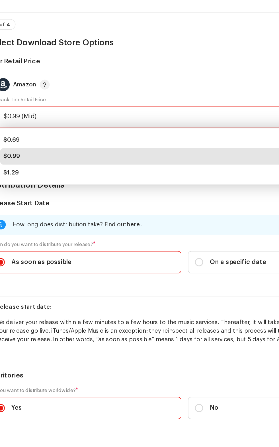
click at [78, 218] on div "$1.29 Front" at bounding box center [139, 215] width 251 height 6
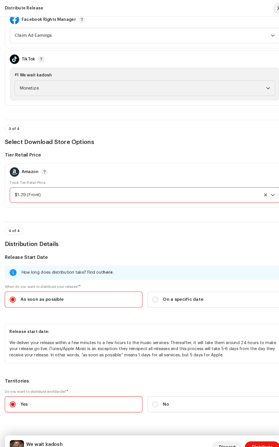
scroll to position [22, 0]
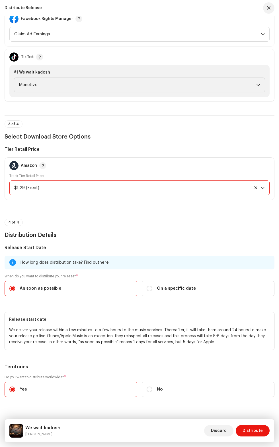
click at [257, 430] on span "Distribute" at bounding box center [253, 430] width 20 height 11
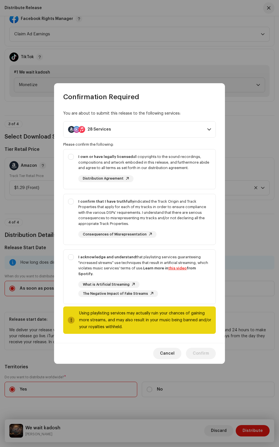
click at [171, 23] on div "Confirmation Required You are about to submit this release to the following ser…" at bounding box center [139, 223] width 279 height 447
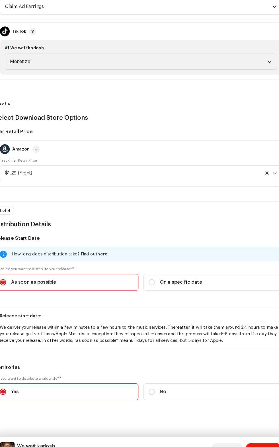
scroll to position [684, 0]
click at [253, 422] on div "We wait kadosh David Johnson Discard Distribute" at bounding box center [139, 430] width 269 height 23
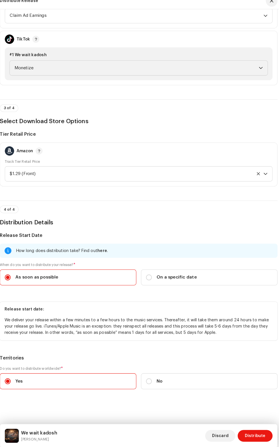
scroll to position [17, 0]
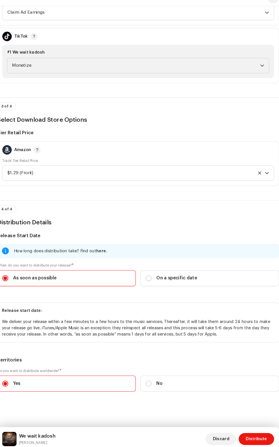
click at [255, 433] on span "Distribute" at bounding box center [253, 430] width 20 height 11
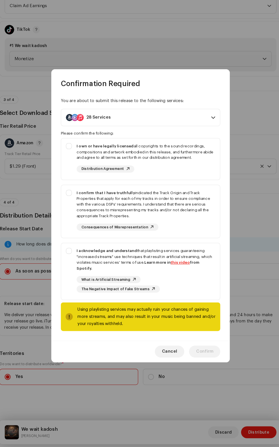
click at [191, 97] on div "Confirmation Required" at bounding box center [139, 92] width 171 height 18
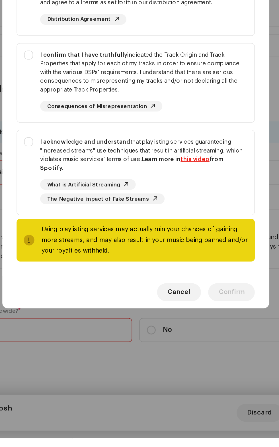
click at [79, 158] on strong "I own or have legally licensed" at bounding box center [105, 157] width 55 height 4
checkbox input "true"
click at [79, 203] on strong "I confirm that I have truthfully" at bounding box center [106, 201] width 56 height 4
checkbox input "true"
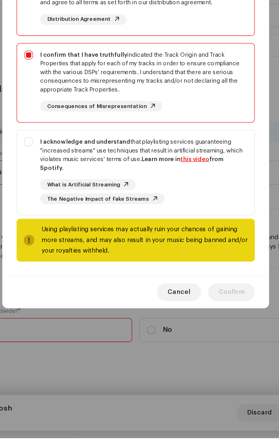
click at [79, 259] on strong "I acknowledge and understand" at bounding box center [107, 257] width 58 height 4
checkbox input "true"
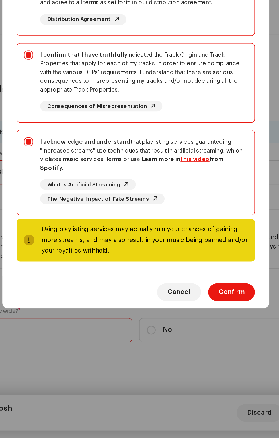
click at [199, 359] on span "Confirm" at bounding box center [201, 352] width 16 height 11
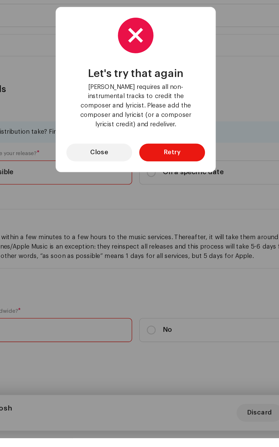
click at [165, 269] on span "Retry" at bounding box center [162, 263] width 11 height 11
click at [114, 269] on span "Close" at bounding box center [116, 263] width 12 height 11
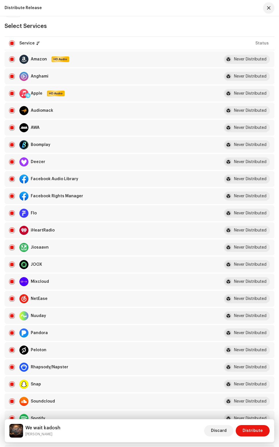
scroll to position [0, 0]
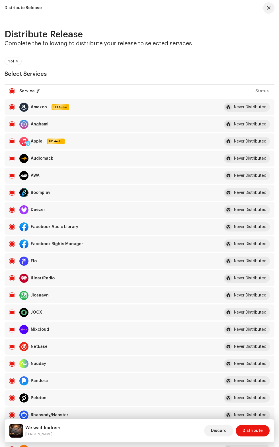
click at [257, 19] on div "Distribute Release Complete the following to distribute your release to selecte…" at bounding box center [139, 231] width 279 height 430
click at [256, 17] on div "Distribute Release Complete the following to distribute your release to selecte…" at bounding box center [139, 231] width 279 height 430
click at [255, 16] on div "Distribute Release Complete the following to distribute your release to selecte…" at bounding box center [139, 231] width 279 height 430
click at [253, 20] on div "Distribute Release Complete the following to distribute your release to selecte…" at bounding box center [139, 231] width 279 height 430
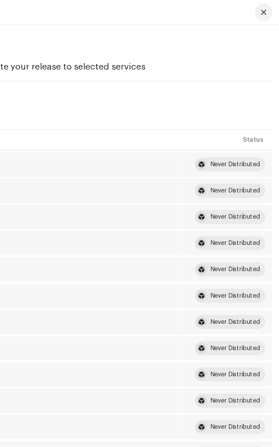
click at [264, 8] on button "button" at bounding box center [268, 7] width 11 height 11
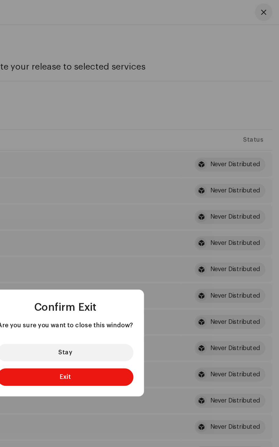
click at [157, 235] on button "Stay" at bounding box center [139, 229] width 89 height 11
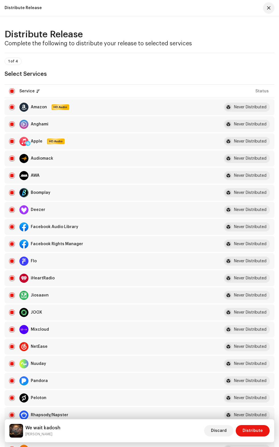
click at [101, 442] on div "We wait kadosh David Johnson Discard Distribute" at bounding box center [139, 430] width 269 height 23
click at [92, 437] on div "We wait kadosh David Johnson Discard Distribute" at bounding box center [139, 430] width 260 height 14
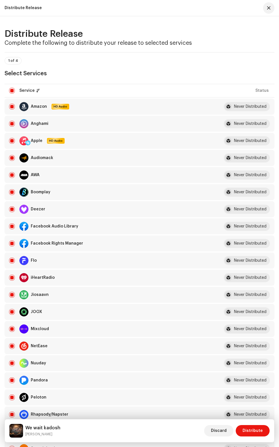
click at [25, 9] on div "Distribute Release" at bounding box center [23, 8] width 37 height 5
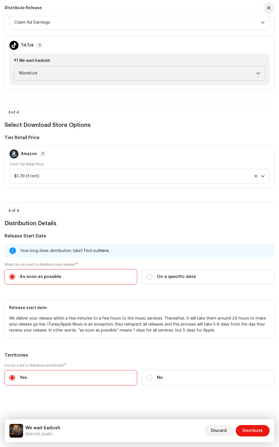
scroll to position [698, 0]
click at [257, 436] on span "Distribute" at bounding box center [253, 430] width 20 height 11
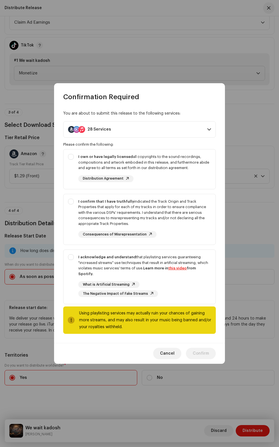
click at [81, 259] on strong "I acknowledge and understand" at bounding box center [107, 257] width 58 height 4
checkbox input "true"
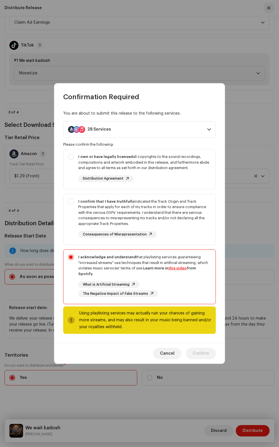
click at [73, 187] on div "I own or have legally licensed all copyrights to the sound recordings, composit…" at bounding box center [140, 167] width 152 height 37
checkbox input "true"
click at [81, 203] on strong "I confirm that I have truthfully" at bounding box center [106, 201] width 56 height 4
checkbox input "true"
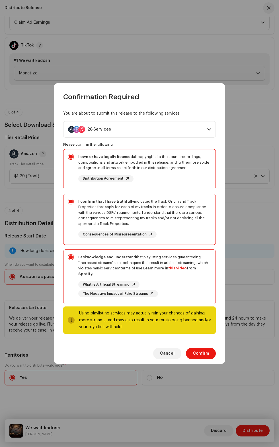
click at [203, 359] on span "Confirm" at bounding box center [201, 352] width 16 height 11
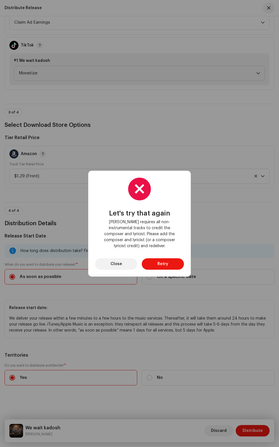
click at [163, 269] on span "Retry" at bounding box center [162, 263] width 11 height 11
click at [118, 269] on span "Close" at bounding box center [116, 263] width 12 height 11
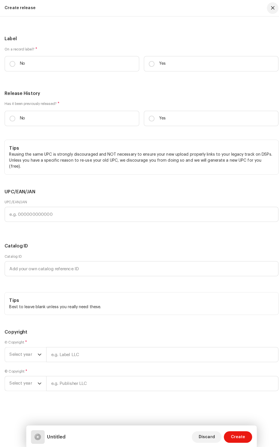
scroll to position [1308, 0]
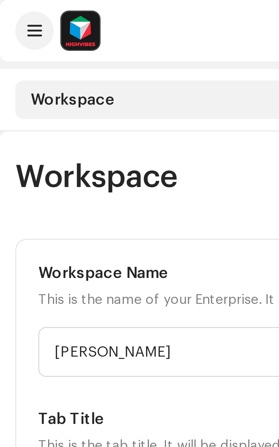
click at [12, 10] on span at bounding box center [10, 9] width 4 height 5
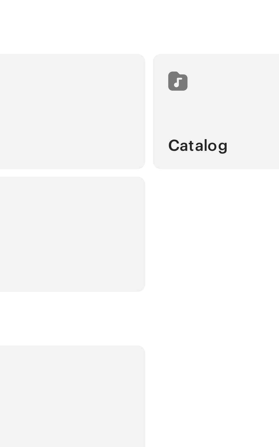
click at [116, 324] on div "Catalog" at bounding box center [139, 307] width 88 height 34
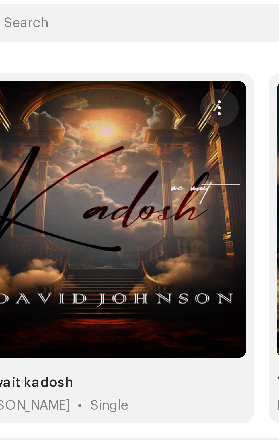
click at [82, 104] on span "button" at bounding box center [81, 104] width 4 height 5
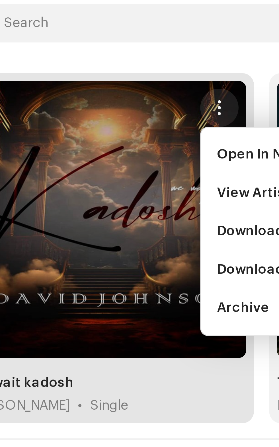
click at [53, 172] on div at bounding box center [48, 137] width 82 height 82
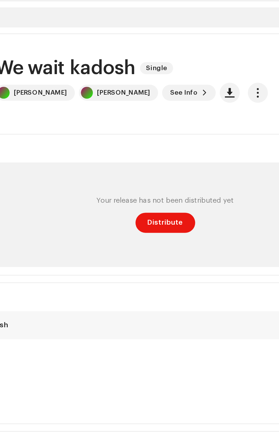
click at [190, 71] on span "button" at bounding box center [192, 72] width 5 height 5
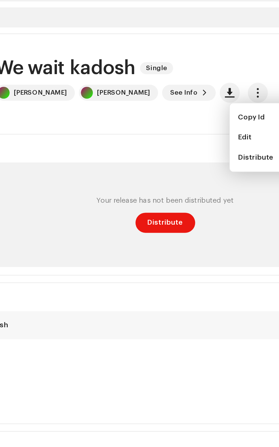
click at [187, 97] on span "Edit" at bounding box center [185, 97] width 8 height 5
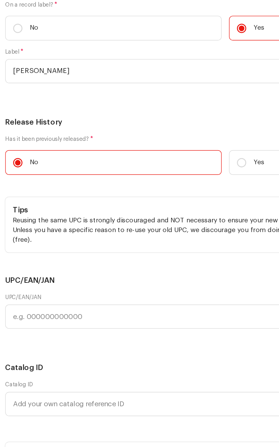
scroll to position [1245, 0]
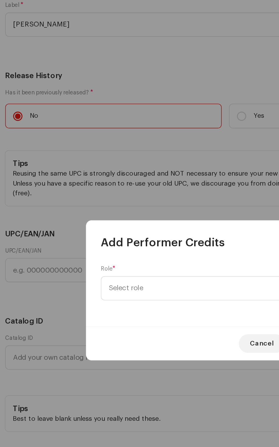
click at [27, 228] on div "Add Performer Credits Role * Select role Cancel Add Credit" at bounding box center [139, 223] width 279 height 447
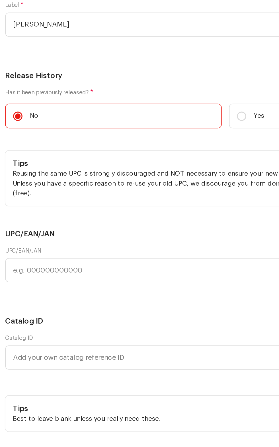
scroll to position [1294, 0]
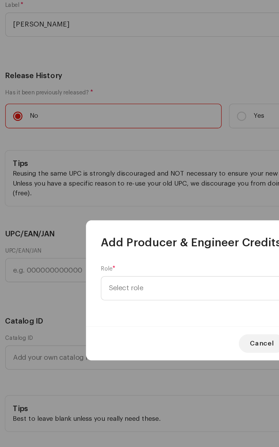
click at [102, 221] on span "Select role" at bounding box center [137, 222] width 139 height 14
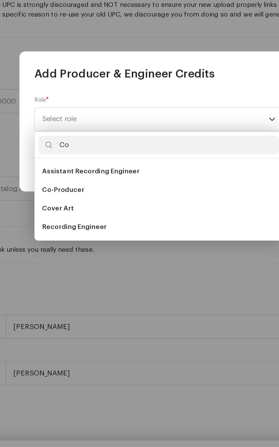
type input "C"
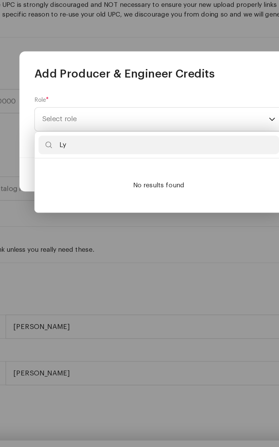
type input "L"
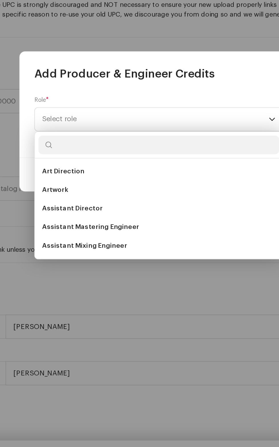
click at [136, 165] on div "Add Producer & Engineer Credits Role * Select role Cancel Add Credit" at bounding box center [139, 223] width 279 height 447
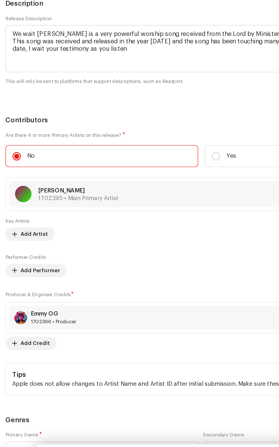
scroll to position [795, 0]
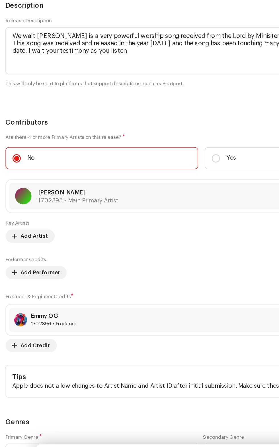
click at [32, 77] on span "Localize Your Release" at bounding box center [29, 70] width 40 height 11
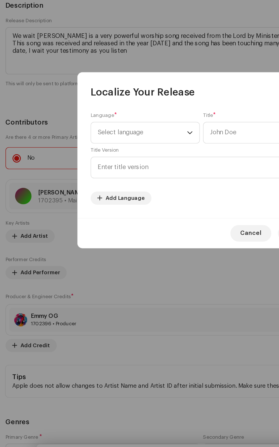
click at [168, 276] on span "Cancel" at bounding box center [173, 273] width 15 height 11
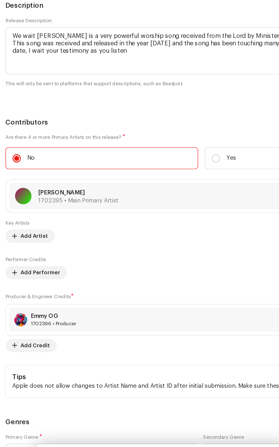
click at [39, 77] on span "Localize Your Release" at bounding box center [29, 70] width 40 height 11
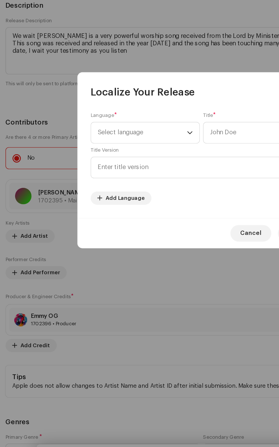
click at [174, 273] on span "Cancel" at bounding box center [173, 273] width 15 height 11
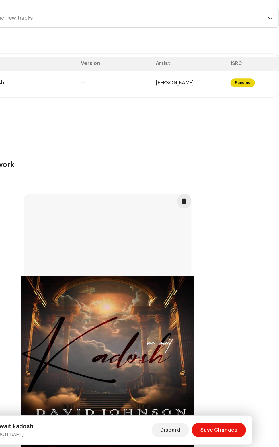
scroll to position [0, 0]
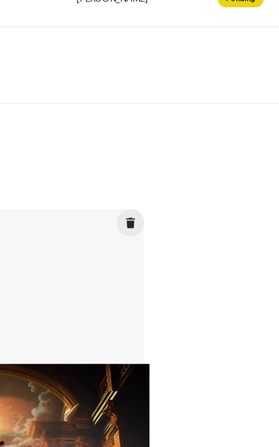
click at [210, 166] on td "[PERSON_NAME]" at bounding box center [204, 157] width 59 height 18
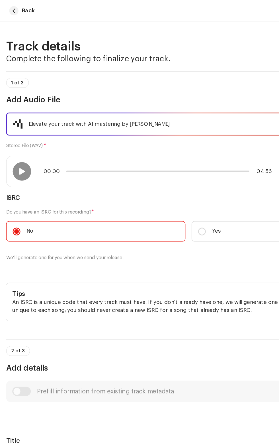
click at [17, 129] on span at bounding box center [16, 126] width 5 height 5
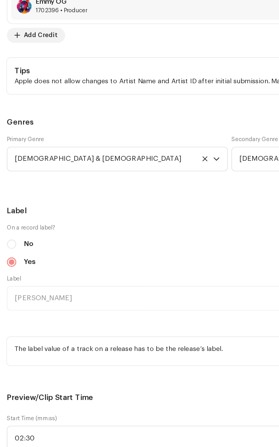
scroll to position [408, 0]
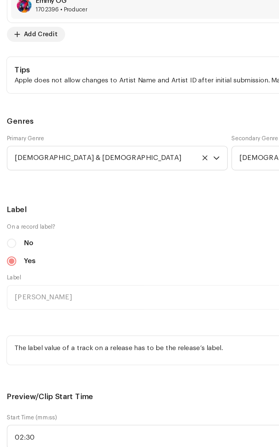
click at [23, 107] on span "Add Artist" at bounding box center [24, 101] width 19 height 11
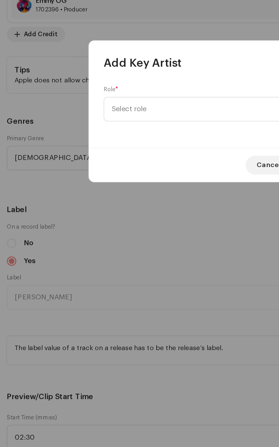
click at [103, 219] on span "Select role" at bounding box center [137, 222] width 139 height 14
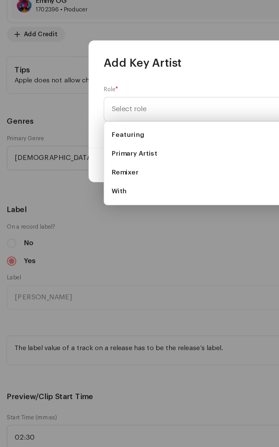
click at [72, 346] on div "Add Key Artist Role * Select role Cancel Add Artist" at bounding box center [139, 223] width 279 height 447
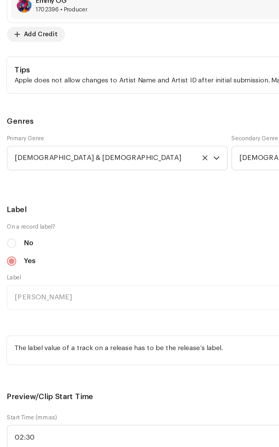
click at [32, 132] on span "Add Performer" at bounding box center [28, 126] width 27 height 11
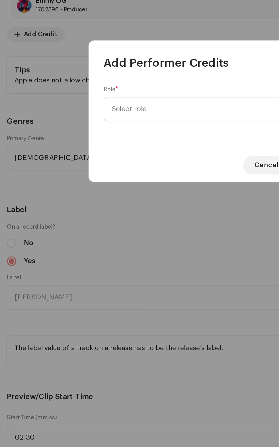
click at [117, 217] on span "Select role" at bounding box center [137, 222] width 139 height 14
click at [146, 219] on span "Select role" at bounding box center [137, 222] width 139 height 14
click at [135, 224] on span "Select role" at bounding box center [137, 222] width 139 height 14
click at [159, 224] on span "Select role" at bounding box center [137, 222] width 139 height 14
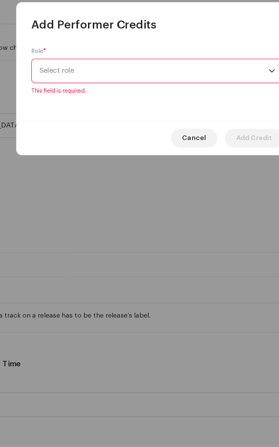
scroll to position [14, 0]
click at [144, 195] on div "Add Performer Credits" at bounding box center [139, 186] width 171 height 18
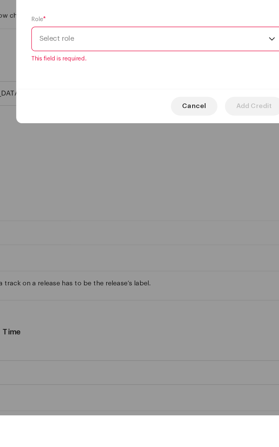
click at [145, 226] on span "Select role" at bounding box center [137, 219] width 139 height 14
click at [141, 226] on span "Select role" at bounding box center [137, 219] width 139 height 14
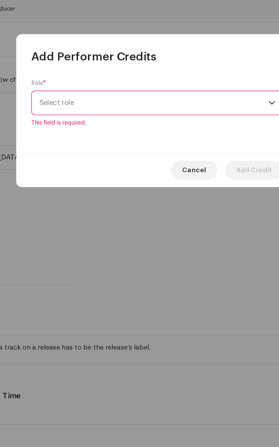
click at [128, 219] on span "Select role" at bounding box center [137, 219] width 139 height 14
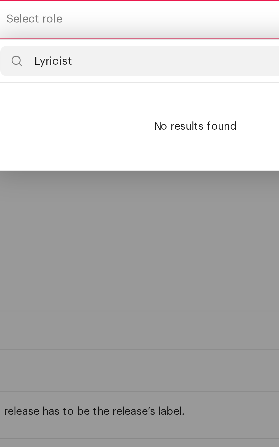
click at [120, 233] on input "Lyricist" at bounding box center [140, 234] width 148 height 11
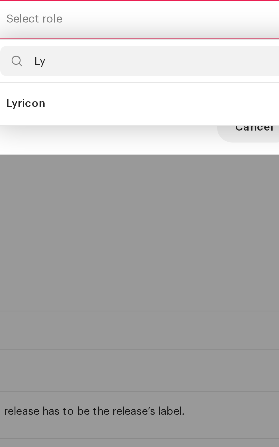
type input "L"
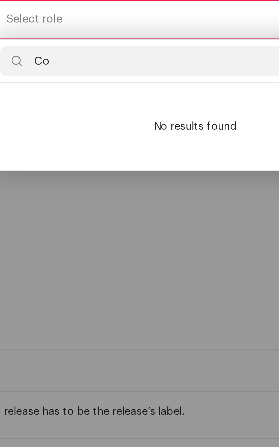
type input "C"
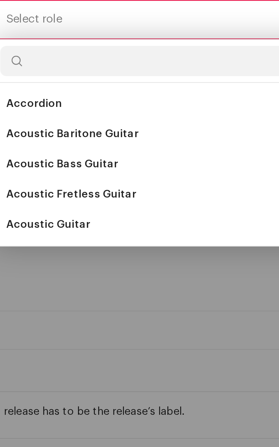
click at [123, 329] on div "Add Performer Credits Role * Select role This field is required. Cancel Add Cre…" at bounding box center [139, 223] width 279 height 447
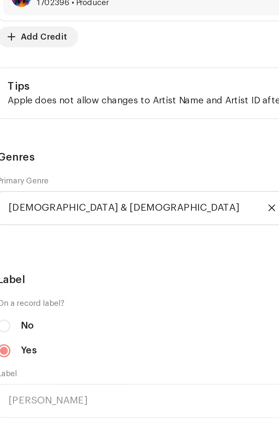
scroll to position [30, 0]
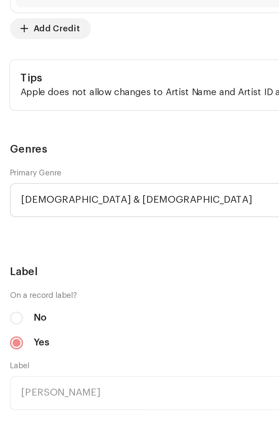
click at [15, 57] on input "checkbox" at bounding box center [12, 53] width 14 height 7
checkbox input "true"
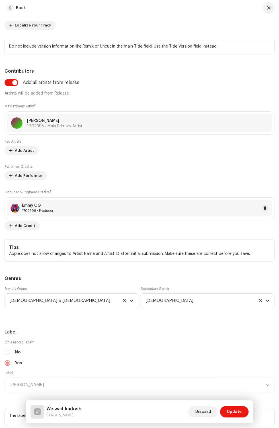
scroll to position [370, 0]
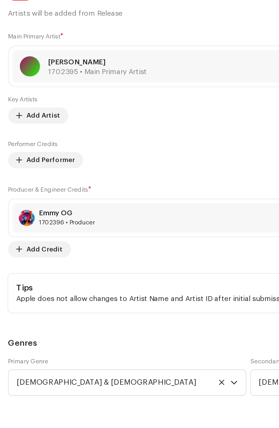
click at [40, 31] on span "Localize Your Track" at bounding box center [33, 25] width 36 height 11
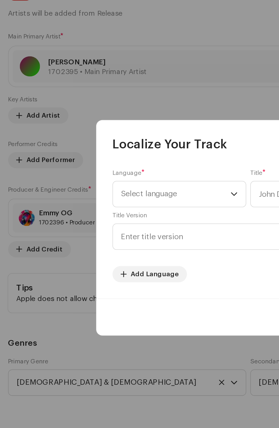
click at [44, 275] on div "Localize Your Track Language * Select language Title * Title Version Add Langua…" at bounding box center [139, 214] width 279 height 428
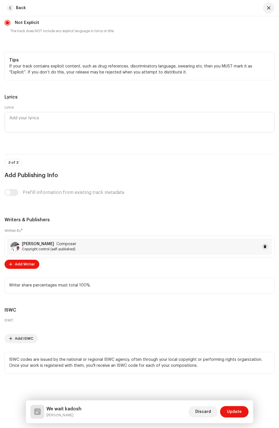
scroll to position [1920, 0]
click at [26, 263] on span "Add Writer" at bounding box center [25, 264] width 20 height 11
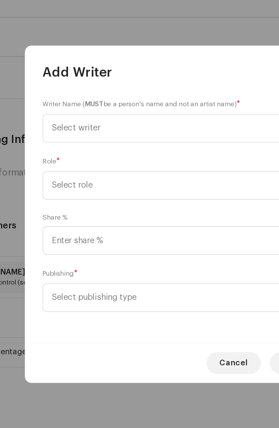
scroll to position [78, 0]
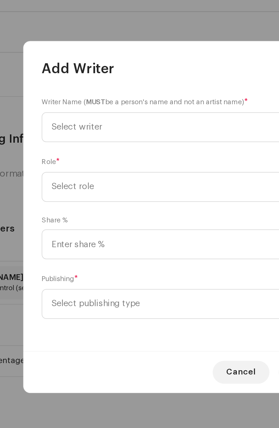
click at [115, 166] on span "Select writer" at bounding box center [137, 169] width 139 height 14
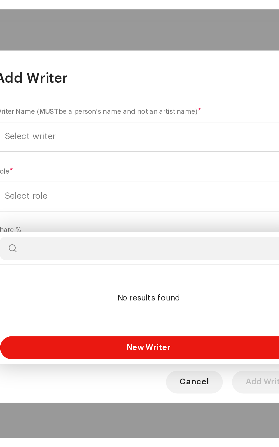
scroll to position [39, 0]
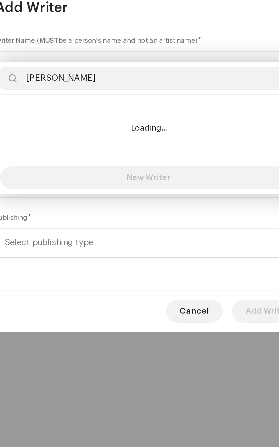
click at [136, 183] on input "[PERSON_NAME]" at bounding box center [140, 184] width 148 height 11
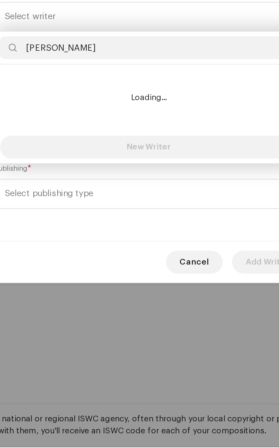
type input "[PERSON_NAME]"
click at [138, 261] on span "Select publishing type" at bounding box center [137, 266] width 139 height 14
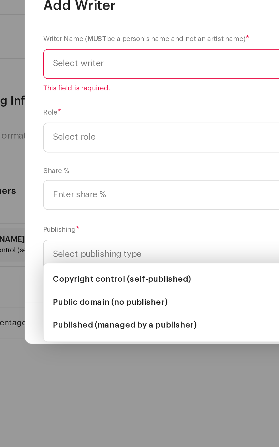
click at [129, 177] on span "Select writer" at bounding box center [137, 175] width 139 height 14
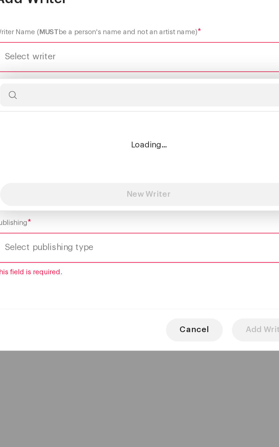
click at [118, 192] on input "text" at bounding box center [140, 190] width 148 height 11
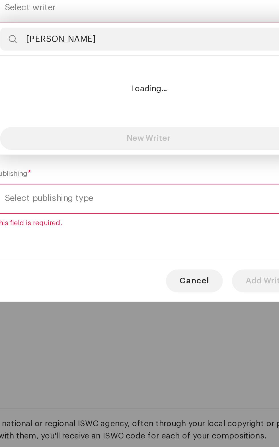
type input "[PERSON_NAME]"
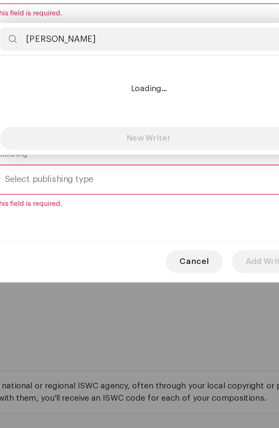
scroll to position [1920, 0]
click at [161, 297] on span "Cancel" at bounding box center [162, 297] width 15 height 11
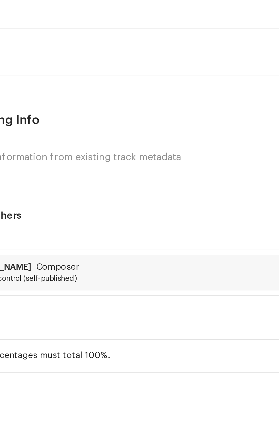
scroll to position [65, 0]
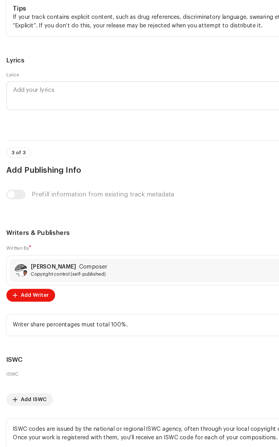
click at [30, 281] on span "Add Writer" at bounding box center [25, 282] width 20 height 11
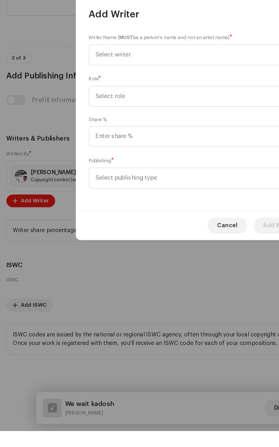
scroll to position [12, 0]
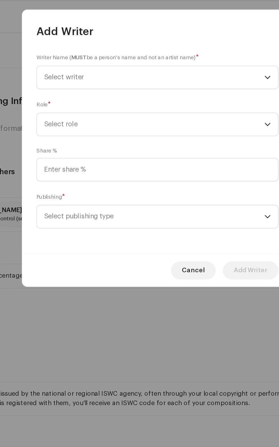
click at [120, 186] on span "Select writer" at bounding box center [137, 179] width 139 height 14
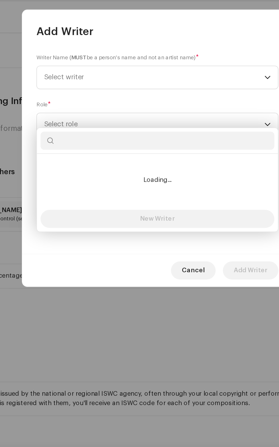
click at [97, 221] on input "text" at bounding box center [140, 218] width 148 height 11
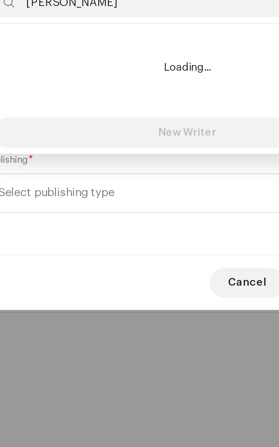
type input "[PERSON_NAME]"
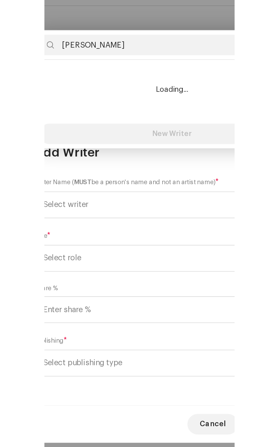
scroll to position [1786, 0]
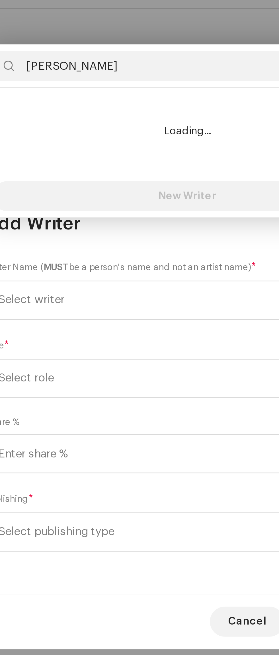
click at [100, 223] on li "Loading..." at bounding box center [140, 219] width 148 height 28
click at [113, 364] on span "Select publishing type" at bounding box center [137, 371] width 139 height 14
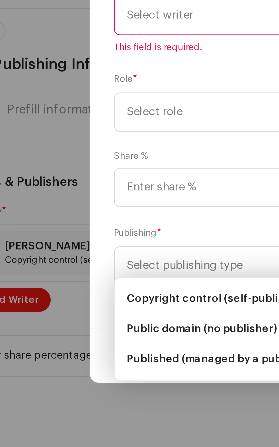
scroll to position [1900, 0]
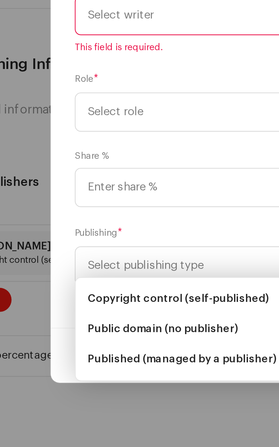
click at [112, 210] on span "Select role" at bounding box center [137, 212] width 139 height 14
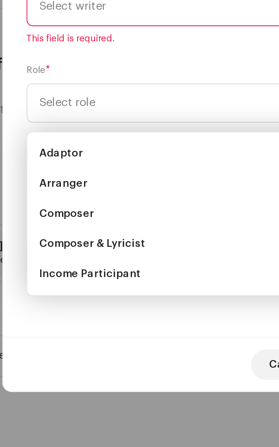
click at [94, 260] on span "Composer & Lyricist" at bounding box center [88, 262] width 40 height 6
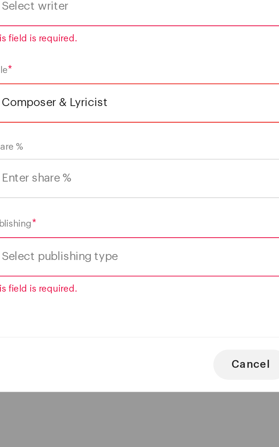
click at [128, 267] on span "Select publishing type" at bounding box center [137, 266] width 139 height 14
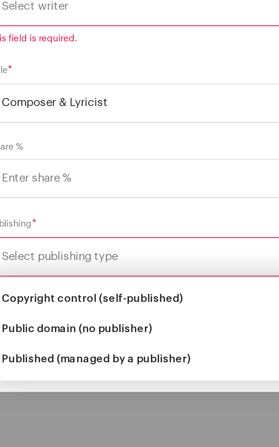
click at [97, 281] on span "Copyright control (self-published)" at bounding box center [102, 283] width 68 height 6
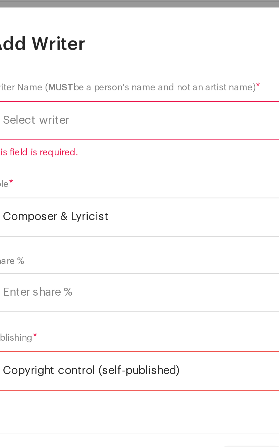
scroll to position [12, 0]
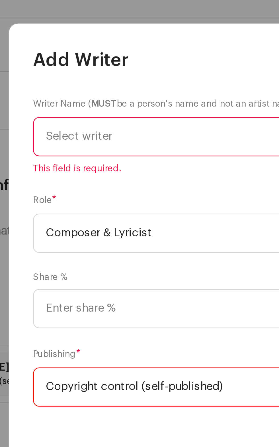
click at [116, 175] on span "Select writer" at bounding box center [137, 175] width 139 height 14
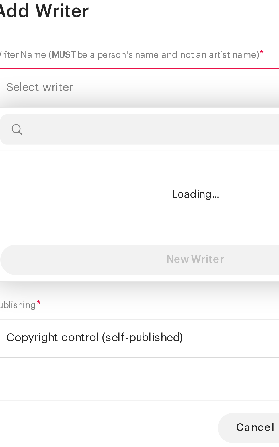
click at [120, 189] on input "text" at bounding box center [140, 190] width 148 height 11
click at [109, 193] on input "text" at bounding box center [140, 190] width 148 height 11
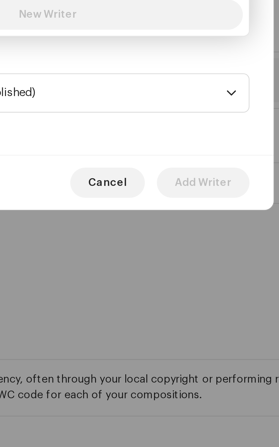
type input "[PERSON_NAME]"
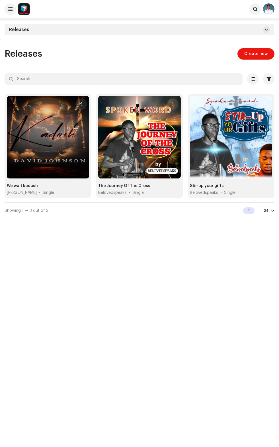
click at [52, 165] on div at bounding box center [48, 137] width 82 height 82
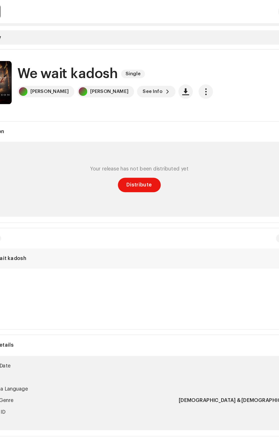
click at [190, 75] on span "button" at bounding box center [192, 72] width 5 height 5
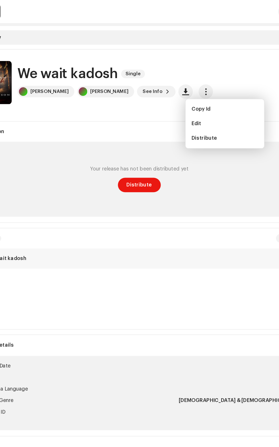
click at [185, 97] on span "Edit" at bounding box center [185, 97] width 8 height 5
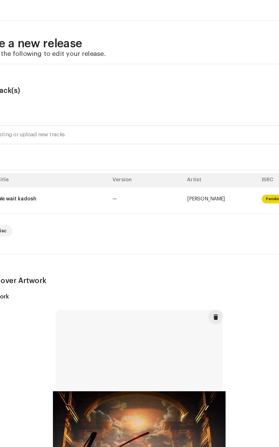
click at [83, 159] on div "We wait kadosh" at bounding box center [70, 157] width 87 height 5
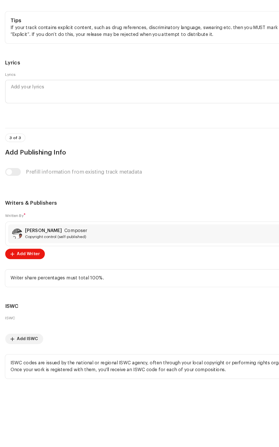
scroll to position [1820, 0]
click at [86, 273] on div "David Johnson Composer Copyright control (self-published)" at bounding box center [139, 265] width 265 height 17
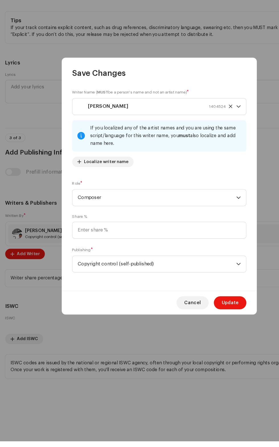
click at [152, 241] on span "Composer" at bounding box center [137, 233] width 139 height 14
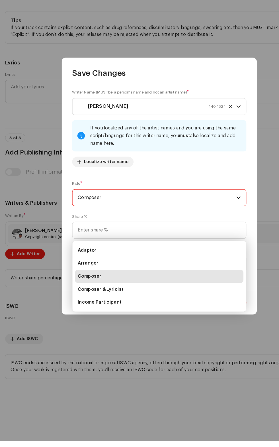
click at [98, 313] on span "Composer & Lyricist" at bounding box center [88, 314] width 40 height 6
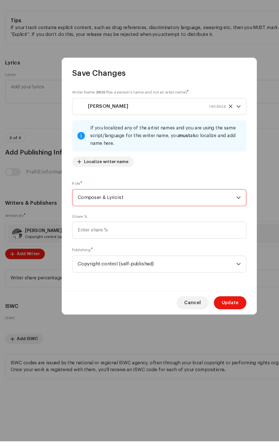
click at [203, 331] on span "Update" at bounding box center [201, 325] width 15 height 11
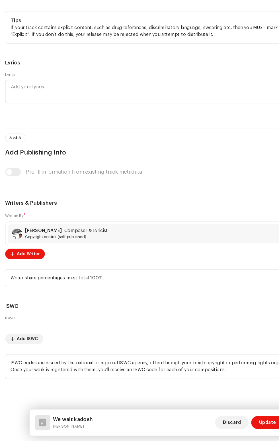
scroll to position [1923, 0]
click at [235, 446] on div "Track details Complete the following to finalize your track. 1 of 3 Add Audio F…" at bounding box center [139, 231] width 279 height 430
click at [231, 436] on span "Update" at bounding box center [234, 430] width 15 height 11
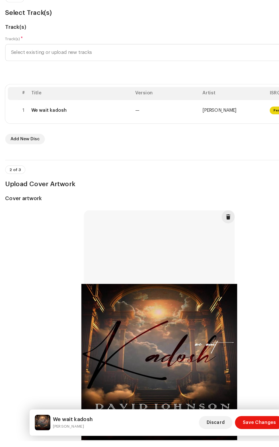
click at [222, 436] on span "Save Changes" at bounding box center [227, 430] width 29 height 11
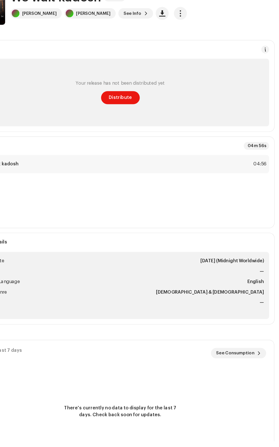
click at [144, 146] on span "Distribute" at bounding box center [140, 145] width 20 height 11
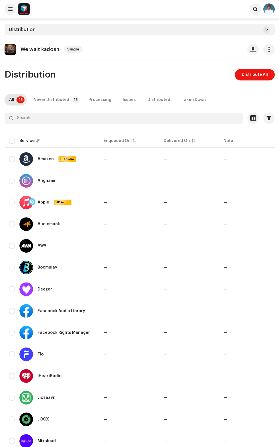
click at [248, 75] on span "Distribute All" at bounding box center [254, 74] width 26 height 11
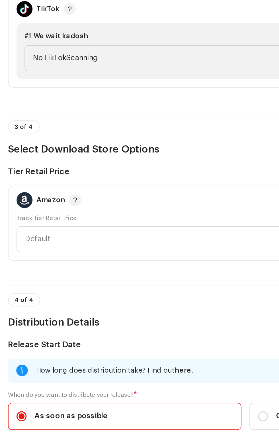
scroll to position [609, 0]
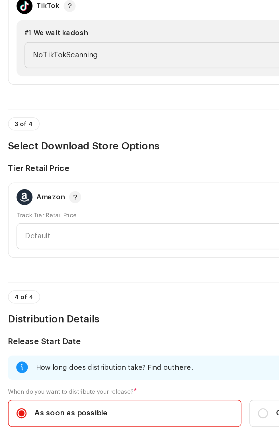
click at [93, 105] on span "NoTikTokScanning" at bounding box center [138, 98] width 238 height 14
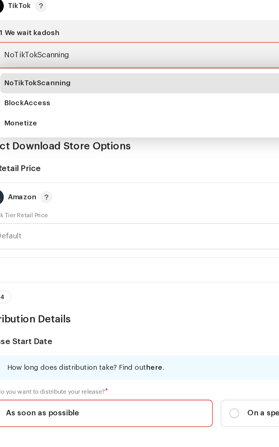
click at [34, 140] on span "Monetize" at bounding box center [28, 137] width 19 height 6
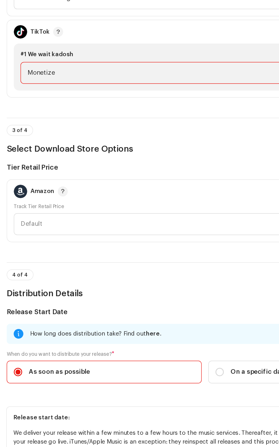
scroll to position [610, 0]
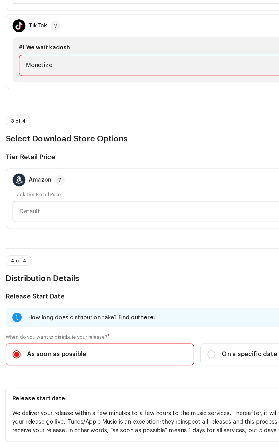
click at [85, 207] on span "Default" at bounding box center [137, 200] width 247 height 14
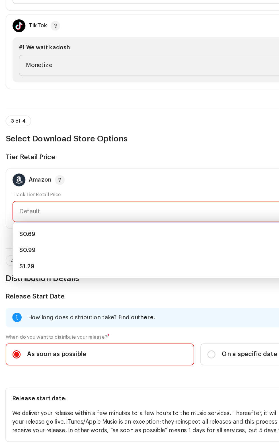
click at [52, 241] on div "$1.29 Front" at bounding box center [139, 239] width 251 height 6
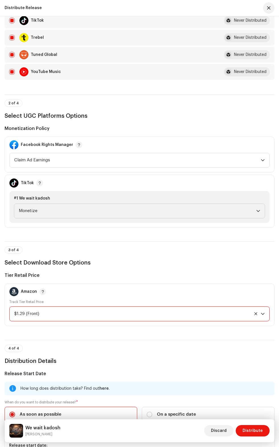
scroll to position [515, 0]
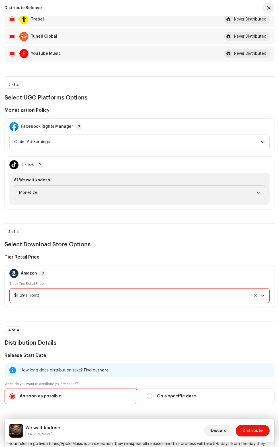
click at [256, 437] on div "Discard Distribute" at bounding box center [236, 430] width 65 height 14
click at [252, 433] on span "Distribute" at bounding box center [253, 430] width 20 height 11
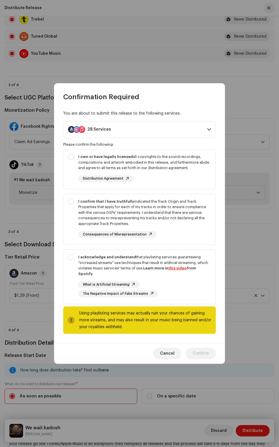
click at [86, 158] on strong "I own or have legally licensed" at bounding box center [105, 157] width 55 height 4
checkbox input "true"
click at [80, 203] on strong "I confirm that I have truthfully" at bounding box center [106, 201] width 56 height 4
checkbox input "true"
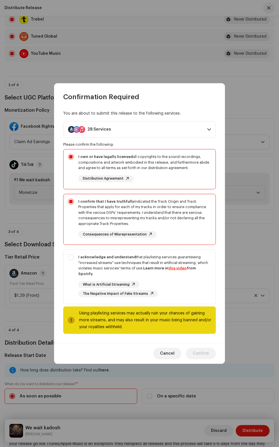
click at [82, 271] on div "I acknowledge and understand that playlisting services guaranteeing "increased …" at bounding box center [144, 265] width 133 height 22
checkbox input "true"
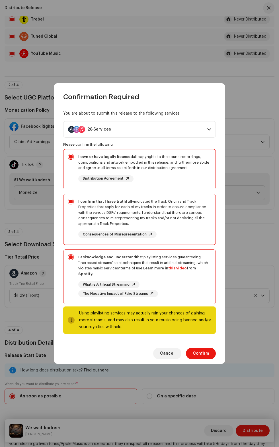
click at [204, 350] on span "Confirm" at bounding box center [201, 352] width 16 height 11
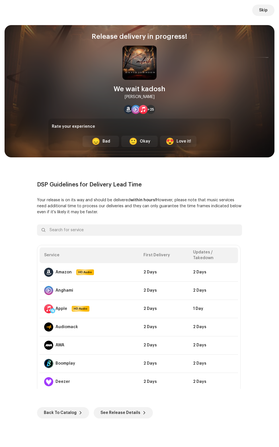
scroll to position [0, 0]
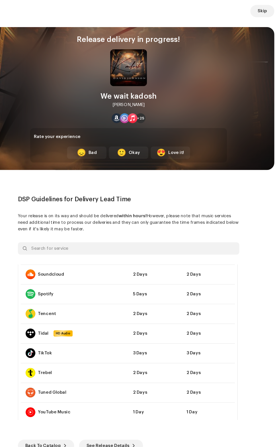
scroll to position [248, 0]
click at [262, 10] on span "Skip" at bounding box center [263, 10] width 9 height 11
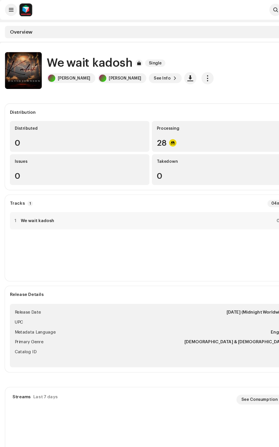
click at [190, 72] on span "button" at bounding box center [192, 72] width 5 height 5
click at [210, 101] on div "Distribute" at bounding box center [208, 97] width 58 height 11
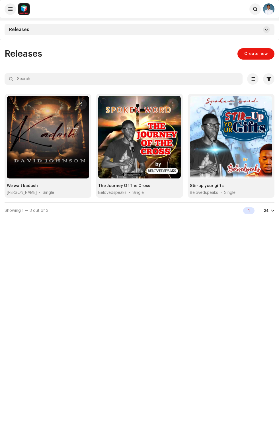
click at [253, 213] on div "1" at bounding box center [248, 210] width 11 height 7
click at [249, 210] on div "1" at bounding box center [248, 210] width 11 height 7
click at [227, 305] on div "Releases Create new Selected 0 Options Filters Distribution status Never Distri…" at bounding box center [139, 262] width 279 height 447
click at [155, 333] on div "Releases Create new Selected 0 Options Filters Distribution status Never Distri…" at bounding box center [139, 262] width 279 height 447
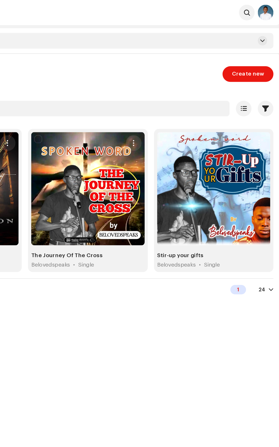
click at [254, 213] on div "1" at bounding box center [248, 210] width 11 height 7
click at [267, 210] on div "24" at bounding box center [266, 210] width 5 height 5
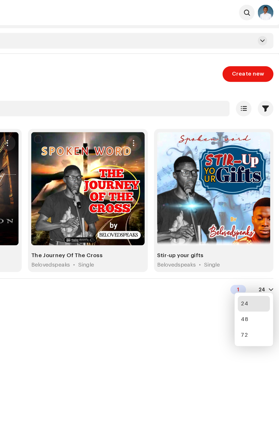
click at [260, 232] on div "48" at bounding box center [260, 231] width 23 height 11
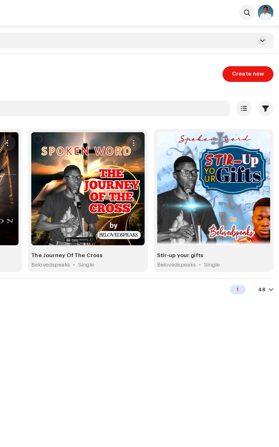
click at [266, 210] on div "48" at bounding box center [265, 210] width 5 height 5
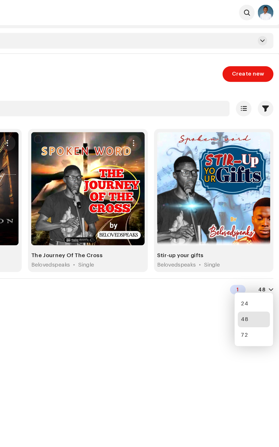
click at [255, 241] on div "72" at bounding box center [260, 243] width 23 height 11
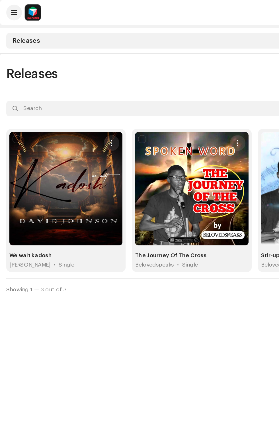
click at [55, 176] on div at bounding box center [48, 137] width 82 height 82
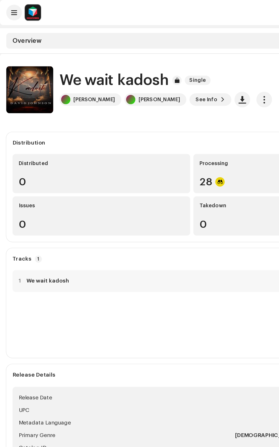
click at [190, 73] on span "button" at bounding box center [192, 72] width 5 height 5
click at [185, 101] on div "Distribute" at bounding box center [208, 97] width 58 height 11
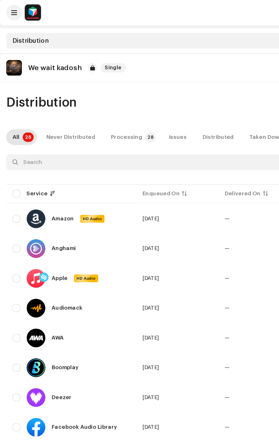
click at [20, 99] on p-badge "28" at bounding box center [21, 99] width 8 height 7
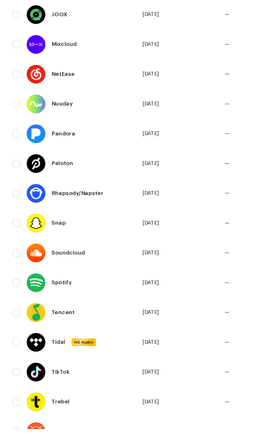
scroll to position [276, 0]
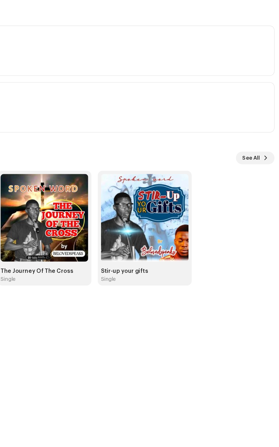
click at [259, 176] on span "See All" at bounding box center [257, 176] width 13 height 11
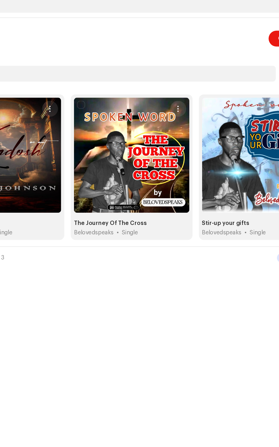
click at [173, 104] on span "button" at bounding box center [173, 104] width 4 height 5
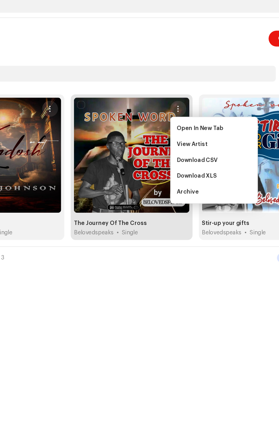
click at [193, 118] on span "Open In New Tab" at bounding box center [188, 118] width 33 height 5
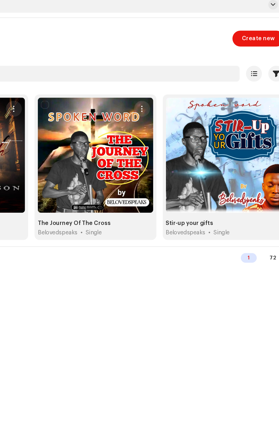
click at [253, 79] on span at bounding box center [253, 79] width 4 height 5
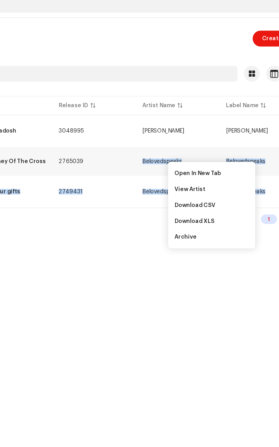
click at [102, 238] on div "Releases Create new Selected 0 Options Filters Distribution status Never Distri…" at bounding box center [139, 262] width 279 height 447
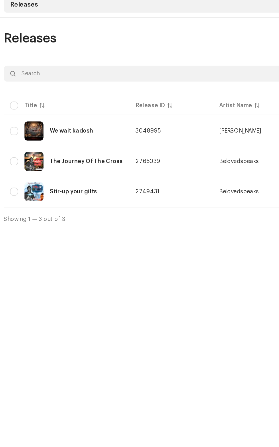
click at [21, 144] on img at bounding box center [26, 142] width 14 height 14
click at [19, 141] on img at bounding box center [26, 142] width 14 height 14
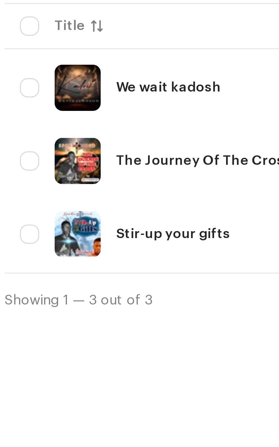
scroll to position [5, 0]
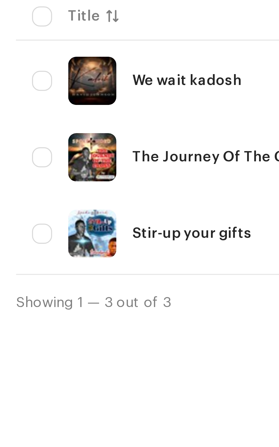
click at [14, 137] on input "checkbox" at bounding box center [12, 137] width 6 height 6
checkbox input "true"
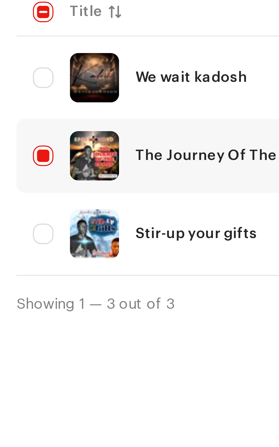
click at [14, 158] on input "Row Unselected" at bounding box center [12, 158] width 6 height 6
checkbox input "true"
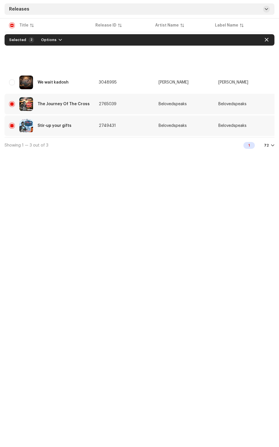
scroll to position [0, 0]
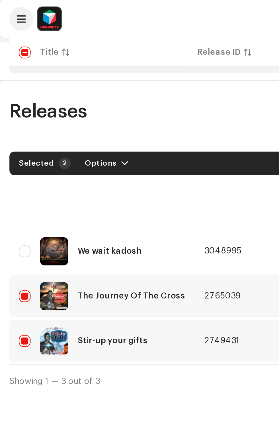
click at [50, 81] on span "Options" at bounding box center [48, 78] width 15 height 11
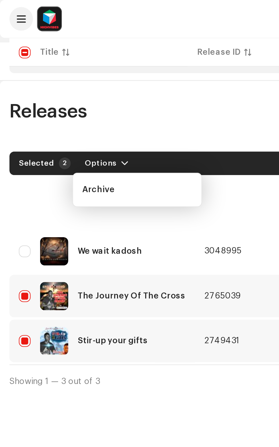
click at [18, 98] on tbody "We wait kadosh 3048995 David Johnson David Johnson — Oct 10, 2025 1 04:56 The J…" at bounding box center [268, 135] width 527 height 79
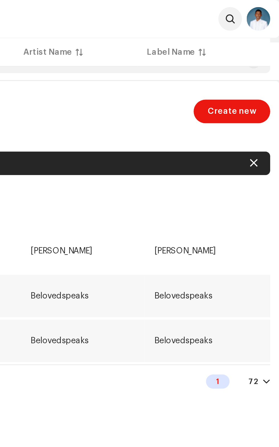
click at [268, 185] on div "72" at bounding box center [266, 184] width 5 height 5
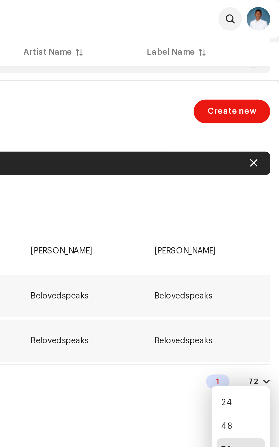
click at [190, 198] on div "Releases Create new Selected 2 Options Filters Distribution status Never Distri…" at bounding box center [139, 262] width 279 height 447
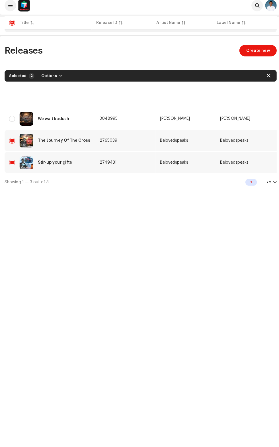
click at [151, 231] on div "Releases Create new Selected 2 Options Filters Distribution status Never Distri…" at bounding box center [139, 261] width 279 height 447
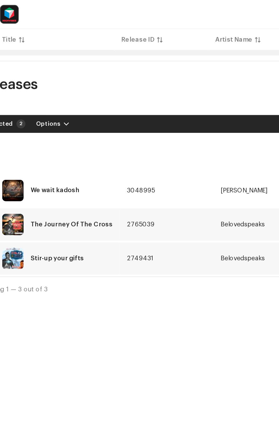
click at [111, 121] on span "3048995" at bounding box center [108, 121] width 18 height 4
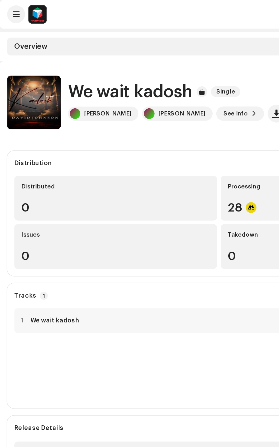
click at [28, 69] on img at bounding box center [22, 65] width 34 height 34
click at [86, 58] on h1 "We wait kadosh" at bounding box center [83, 58] width 80 height 12
click at [72, 82] on div "We wait kadosh Single David Johnson David Johnson See Info" at bounding box center [140, 65] width 270 height 34
click at [72, 88] on catalog-releases-details-overview "We wait kadosh Single We wait kadosh Single David Johnson David Johnson See Inf…" at bounding box center [139, 319] width 279 height 560
click at [134, 90] on catalog-releases-details-overview "We wait kadosh Single We wait kadosh Single David Johnson David Johnson See Inf…" at bounding box center [139, 319] width 279 height 560
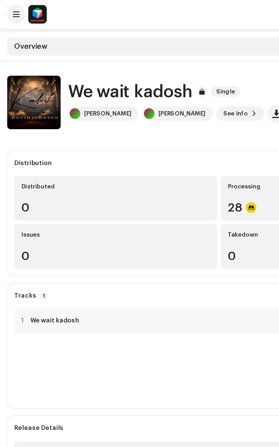
click at [144, 58] on span "Single" at bounding box center [143, 58] width 19 height 7
click at [146, 58] on span "Single" at bounding box center [143, 58] width 19 height 7
click at [144, 72] on span "See Info" at bounding box center [150, 72] width 16 height 11
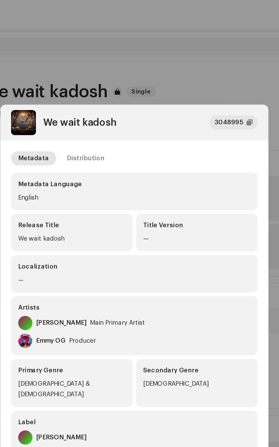
click at [105, 105] on div "Distribution" at bounding box center [109, 100] width 24 height 9
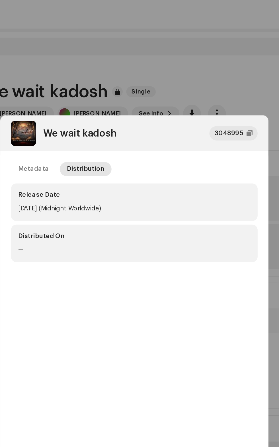
click at [142, 124] on div "Release Date" at bounding box center [139, 124] width 148 height 6
click at [138, 158] on div "—" at bounding box center [139, 158] width 148 height 7
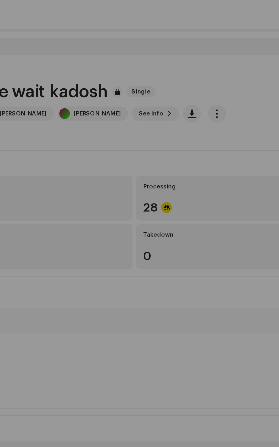
click at [150, 30] on div "We wait kadosh 3048995 Metadata Distribution Release Date Oct 10, 2025 (Midnigh…" at bounding box center [139, 223] width 279 height 447
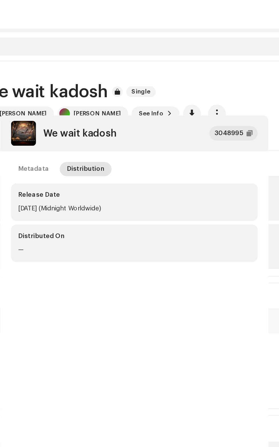
click at [142, 56] on span "Single" at bounding box center [143, 58] width 19 height 7
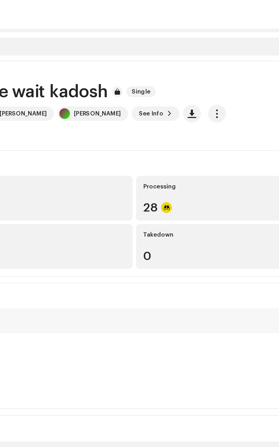
click at [183, 130] on div "28" at bounding box center [205, 131] width 120 height 7
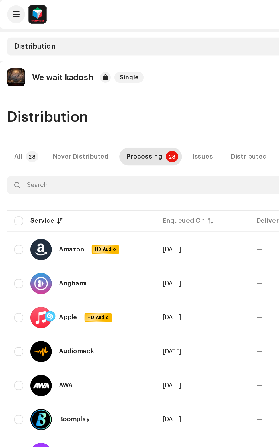
click at [126, 100] on div "Issues" at bounding box center [129, 99] width 13 height 11
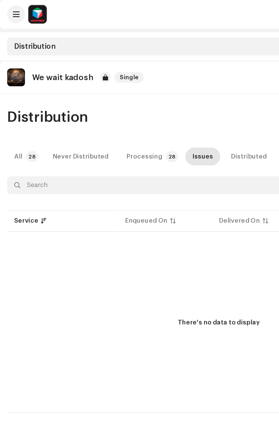
click at [149, 99] on div "Distributed" at bounding box center [158, 99] width 23 height 11
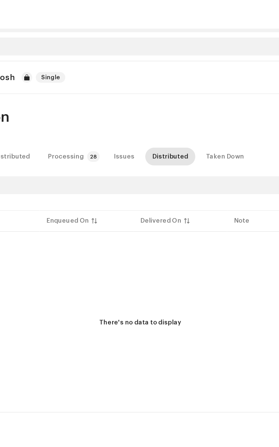
click at [187, 100] on div "Taken Down" at bounding box center [193, 99] width 24 height 11
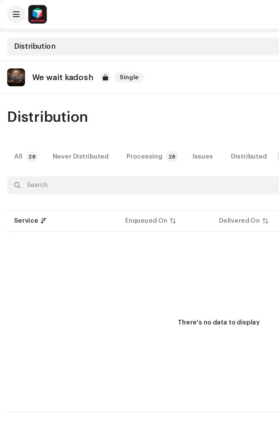
click at [51, 101] on div "Never Distributed" at bounding box center [52, 99] width 36 height 11
click at [96, 99] on div "Processing" at bounding box center [92, 99] width 23 height 11
click at [90, 107] on div "Distribution Distribute All All 28 Never Distributed Processing 28 Issues Distr…" at bounding box center [139, 166] width 279 height 194
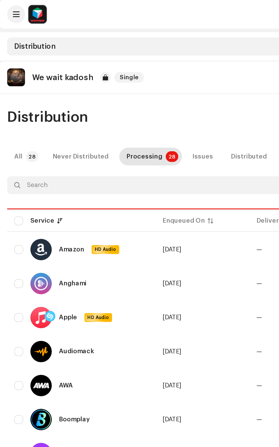
click at [90, 107] on div "Distribution Distribute All All 28 Never Distributed Processing 28 Issues Distr…" at bounding box center [139, 420] width 279 height 702
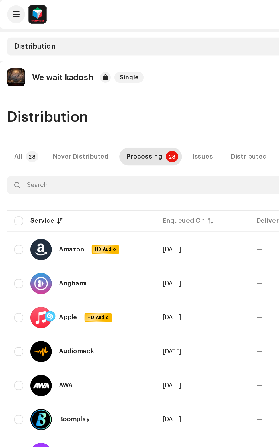
click at [20, 142] on div "Service" at bounding box center [26, 141] width 15 height 6
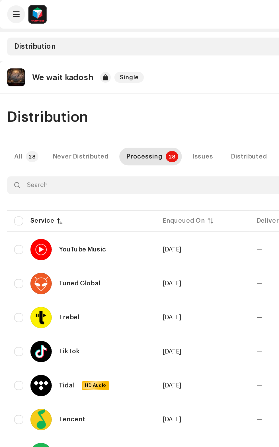
click at [39, 142] on p-sorticon at bounding box center [37, 140] width 3 height 3
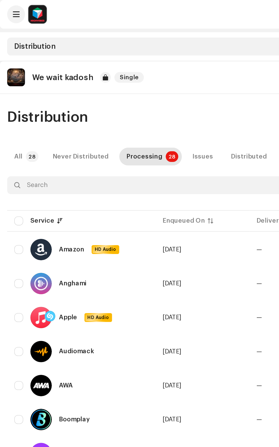
click at [21, 140] on div "Service" at bounding box center [26, 141] width 15 height 6
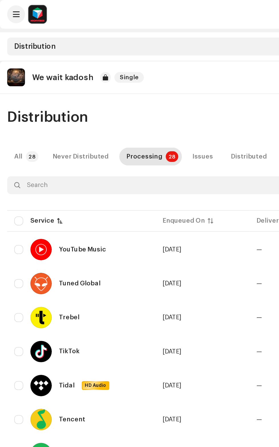
click at [12, 140] on input "checkbox" at bounding box center [12, 141] width 6 height 6
checkbox input "true"
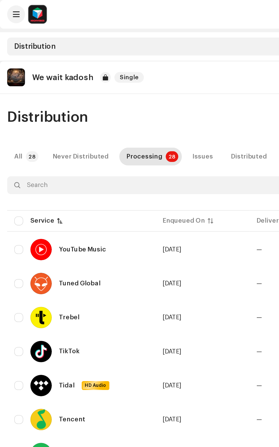
checkbox input "true"
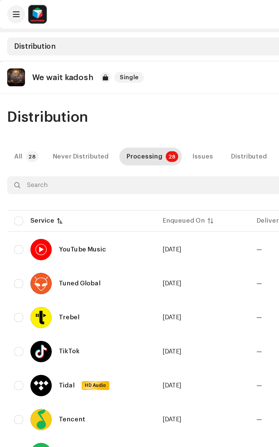
checkbox input "true"
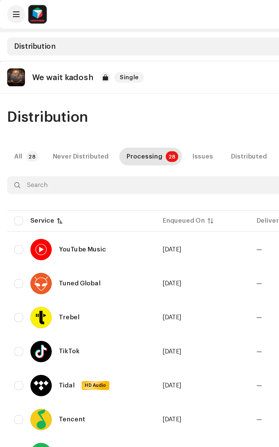
checkbox input "true"
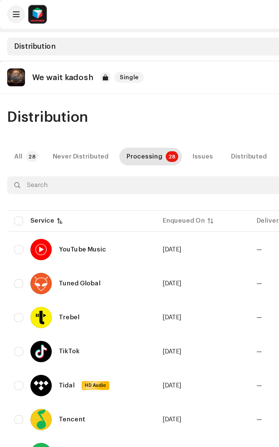
checkbox input "true"
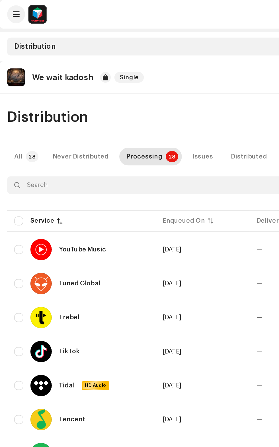
checkbox input "true"
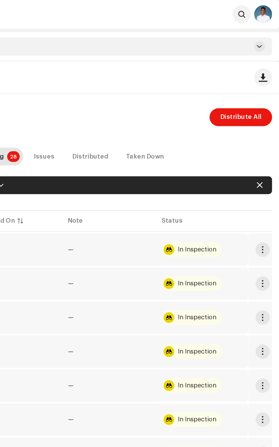
click at [253, 74] on span "Distribute All" at bounding box center [254, 74] width 26 height 11
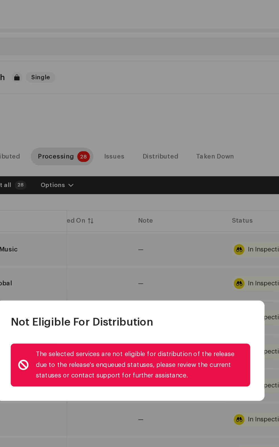
click at [151, 239] on div "The selected services are not eligible for distribution of the release due to t…" at bounding box center [145, 232] width 132 height 21
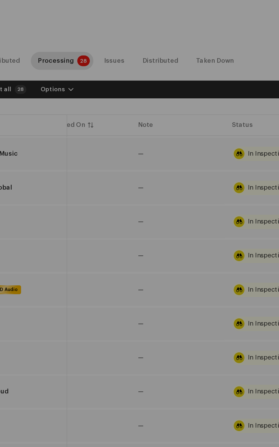
click at [128, 317] on div "Not Eligible For Distribution The selected services are not eligible for distri…" at bounding box center [139, 223] width 279 height 447
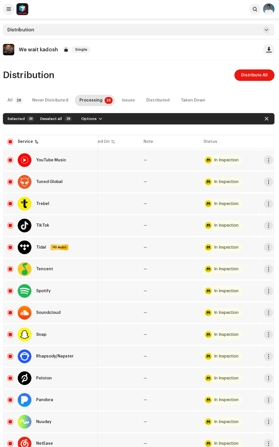
click at [251, 74] on span "Distribute All" at bounding box center [254, 74] width 26 height 11
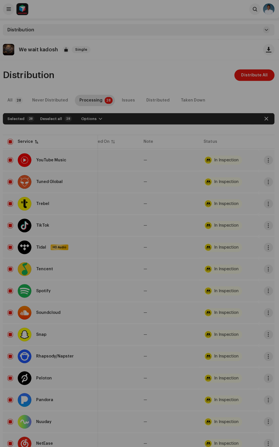
click at [196, 112] on div "Not Eligible For Distribution The selected services are not eligible for distri…" at bounding box center [139, 223] width 279 height 447
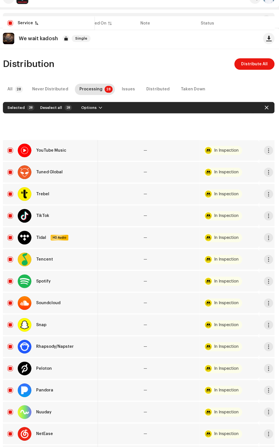
scroll to position [275, 0]
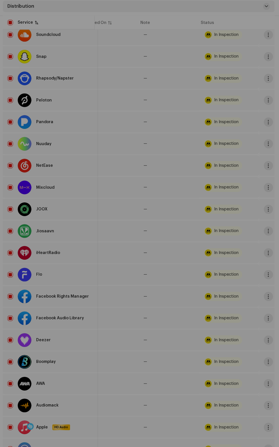
click at [161, 437] on div "Not Eligible For Distribution A release that has status In Inspection with any …" at bounding box center [139, 223] width 279 height 447
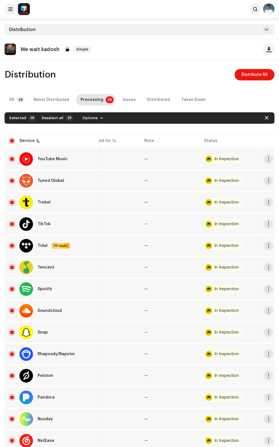
scroll to position [0, 78]
